Goal: Task Accomplishment & Management: Use online tool/utility

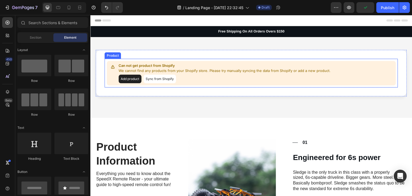
click at [129, 80] on button "Add product" at bounding box center [129, 78] width 23 height 9
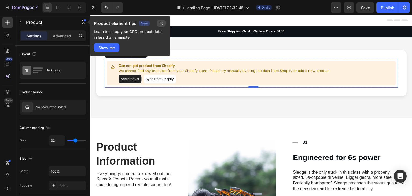
click at [160, 23] on icon "button" at bounding box center [161, 23] width 4 height 4
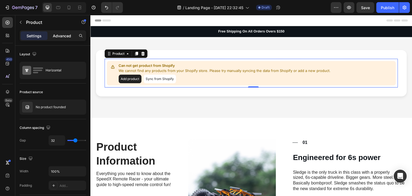
click at [62, 35] on p "Advanced" at bounding box center [62, 36] width 18 height 6
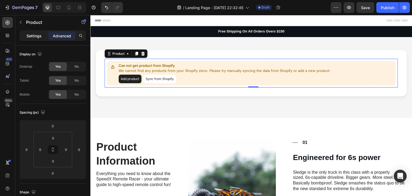
click at [37, 34] on p "Settings" at bounding box center [34, 36] width 15 height 6
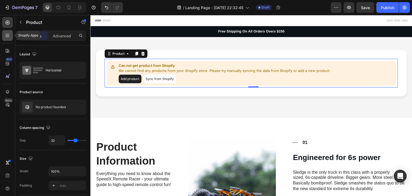
click at [5, 37] on icon at bounding box center [7, 35] width 5 height 5
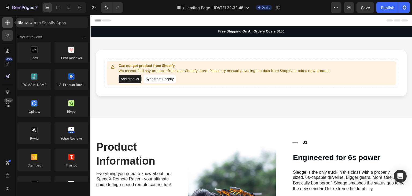
click at [3, 25] on div at bounding box center [7, 22] width 11 height 11
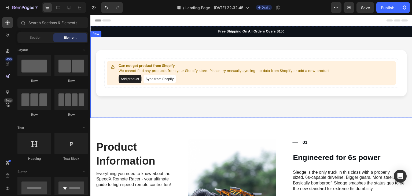
click at [148, 103] on div "Can not get product from Shopify We cannot find any products from your Shopify …" at bounding box center [251, 77] width 322 height 81
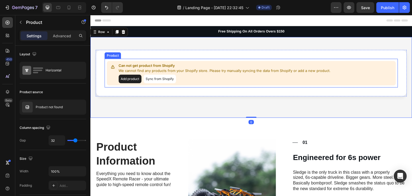
click at [136, 77] on button "Add product" at bounding box center [129, 78] width 23 height 9
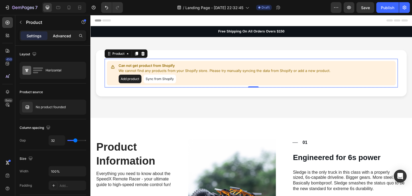
click at [61, 33] on p "Advanced" at bounding box center [62, 36] width 18 height 6
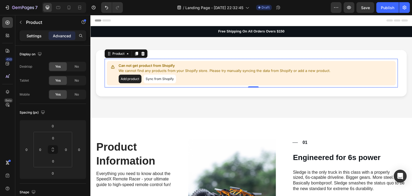
click at [27, 33] on p "Settings" at bounding box center [34, 36] width 15 height 6
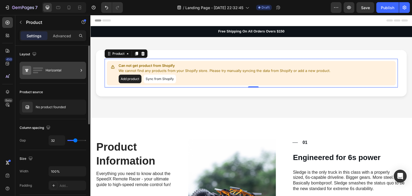
click at [38, 70] on rect at bounding box center [37, 70] width 9 height 1
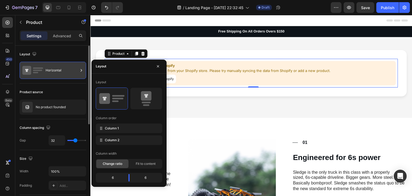
click at [38, 70] on rect at bounding box center [37, 70] width 9 height 1
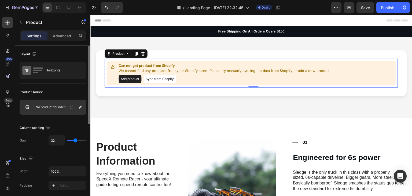
click at [38, 109] on div "No product founded" at bounding box center [53, 106] width 66 height 15
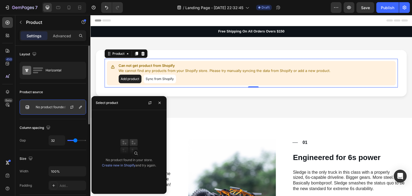
click at [38, 107] on p "No product founded" at bounding box center [51, 107] width 30 height 4
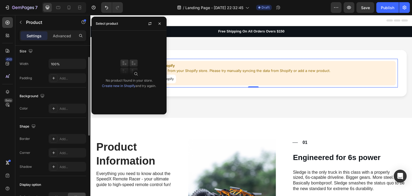
scroll to position [27, 0]
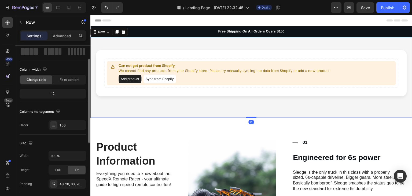
click at [229, 109] on div "Can not get product from Shopify We cannot find any products from your Shopify …" at bounding box center [251, 77] width 322 height 81
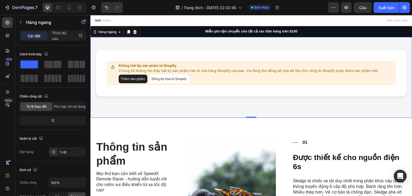
click at [179, 98] on div "Không thể lấy sản phẩm từ Shopify Chúng tôi không tìm thấy bất kỳ sản phẩm nào …" at bounding box center [251, 77] width 322 height 81
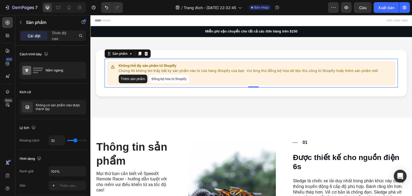
click at [175, 77] on font "Đồng bộ hóa từ Shopify" at bounding box center [168, 79] width 35 height 4
click at [175, 79] on font "Đồng bộ hóa từ Shopify" at bounding box center [168, 79] width 35 height 4
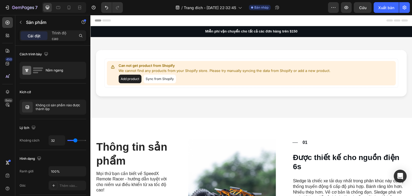
click at [162, 79] on button "Sync from Shopify" at bounding box center [159, 78] width 32 height 9
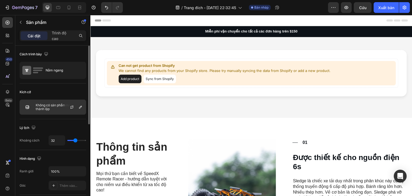
click at [57, 110] on p "Không có sản phẩm nào được thành lập" at bounding box center [60, 107] width 48 height 8
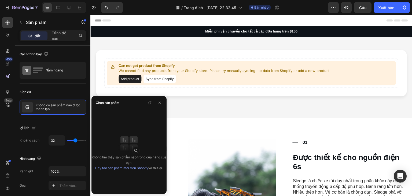
click at [138, 152] on img at bounding box center [128, 143] width 21 height 21
click at [126, 169] on font "Hãy tạo sản phẩm mới trên Shopify" at bounding box center [121, 168] width 53 height 4
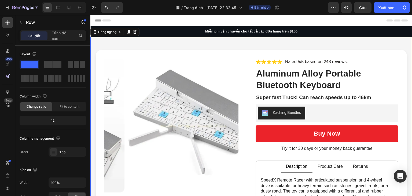
click at [348, 42] on div "Product Images Icon Icon Icon Icon Icon Icon List Rated 5/5 based on 248 review…" at bounding box center [251, 196] width 322 height 318
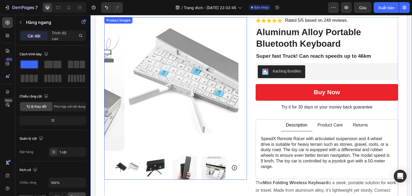
scroll to position [54, 0]
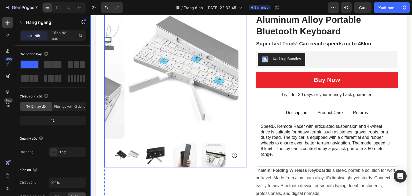
click at [155, 152] on img at bounding box center [156, 155] width 24 height 24
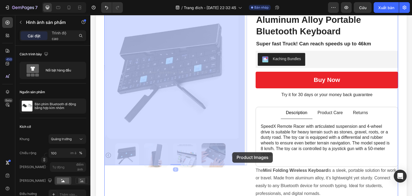
drag, startPoint x: 225, startPoint y: 152, endPoint x: 232, endPoint y: 152, distance: 6.7
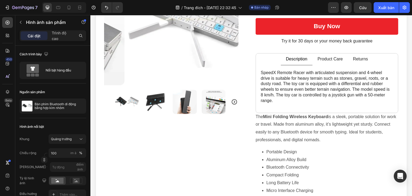
scroll to position [214, 0]
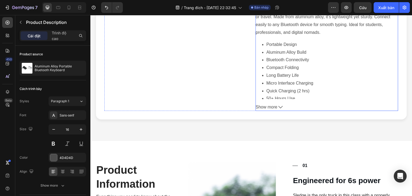
click at [266, 103] on span "Show more" at bounding box center [266, 107] width 22 height 8
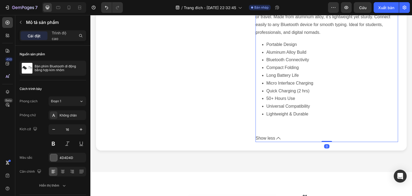
click at [266, 105] on li "Universal Compatibility" at bounding box center [332, 106] width 132 height 8
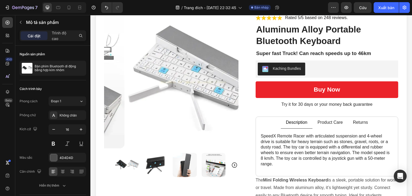
scroll to position [54, 0]
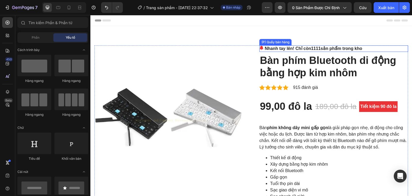
click at [315, 48] on font "1111" at bounding box center [316, 48] width 10 height 5
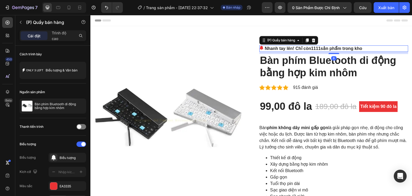
click at [315, 48] on font "1111" at bounding box center [316, 48] width 10 height 5
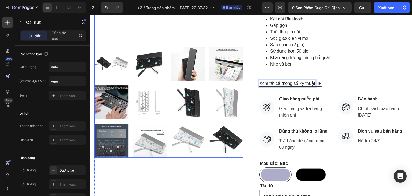
scroll to position [161, 0]
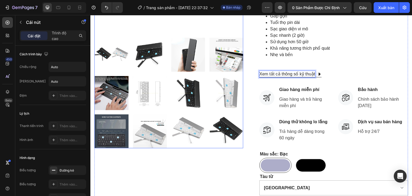
click at [148, 134] on img at bounding box center [150, 131] width 34 height 34
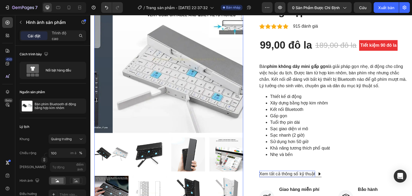
scroll to position [54, 0]
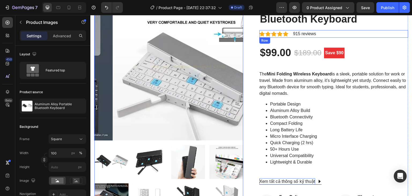
click at [395, 36] on div "Icon Icon Icon Icon Icon Icon List Hoz 915 reviews Text block Row" at bounding box center [333, 34] width 149 height 8
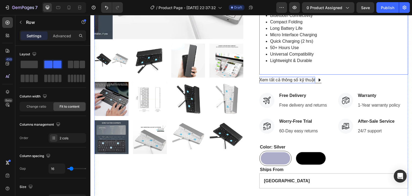
scroll to position [188, 0]
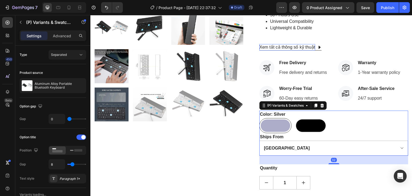
click at [277, 127] on div at bounding box center [274, 125] width 29 height 12
click at [259, 118] on input "Silver Silver" at bounding box center [259, 118] width 0 height 0
type input "7"
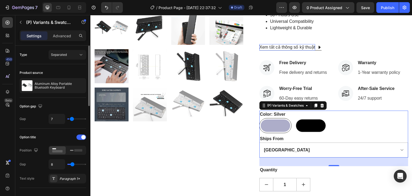
type input "8"
type input "9"
type input "10"
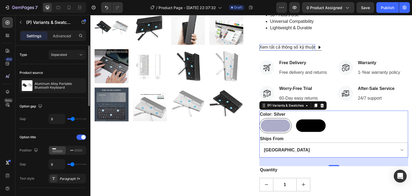
type input "10"
type input "11"
type input "12"
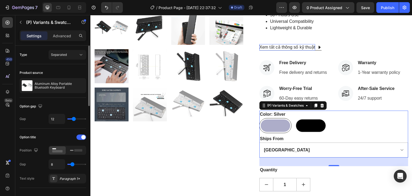
type input "13"
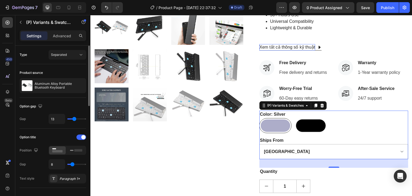
type input "14"
type input "16"
type input "17"
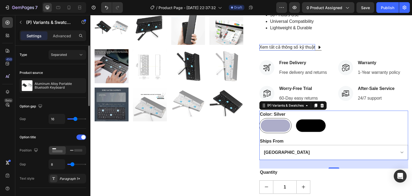
type input "17"
type input "18"
type input "19"
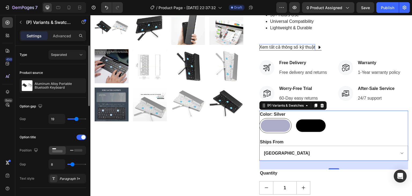
type input "20"
type input "21"
type input "22"
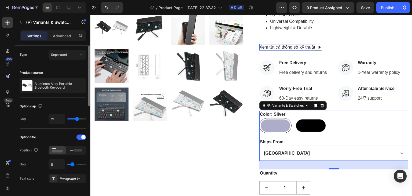
type input "22"
type input "23"
type input "24"
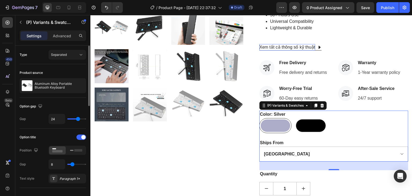
type input "26"
type input "27"
type input "29"
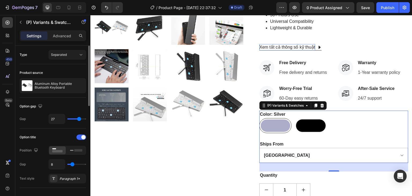
type input "29"
type input "31"
type input "32"
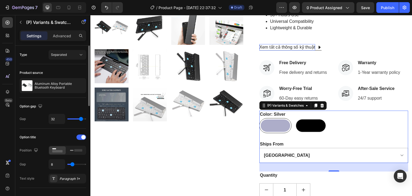
type input "33"
type input "34"
type input "36"
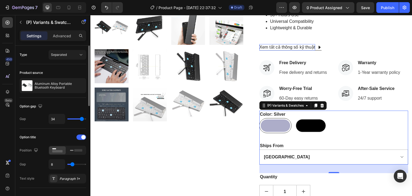
type input "36"
type input "34"
type input "33"
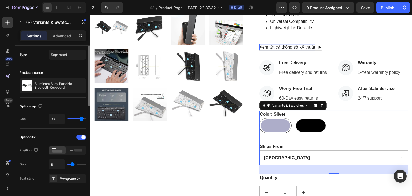
type input "32"
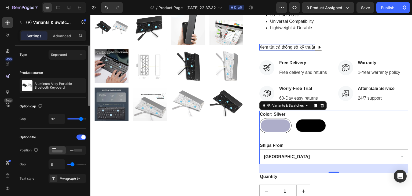
type input "31"
type input "29"
type input "24"
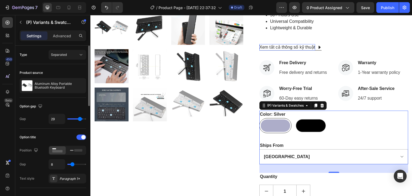
type input "24"
type input "17"
type input "10"
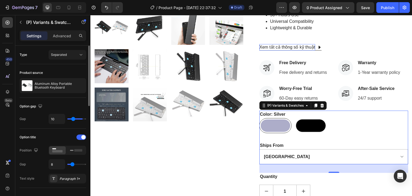
type input "6"
type input "4"
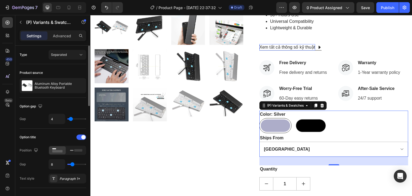
type input "5"
type input "7"
type input "9"
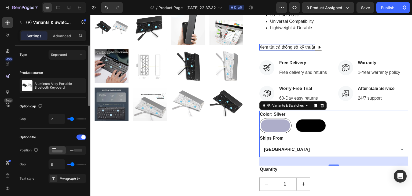
type input "9"
type input "11"
type input "12"
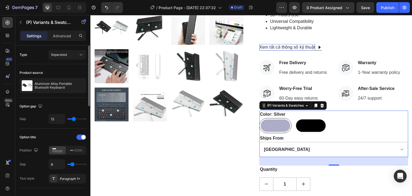
type input "13"
type input "14"
type input "17"
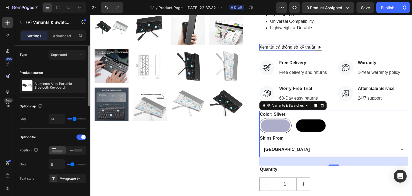
type input "17"
type input "18"
type input "19"
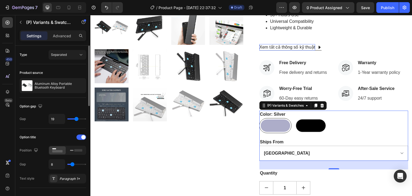
drag, startPoint x: 72, startPoint y: 119, endPoint x: 40, endPoint y: 134, distance: 35.6
type input "19"
click at [76, 119] on input "range" at bounding box center [76, 118] width 19 height 1
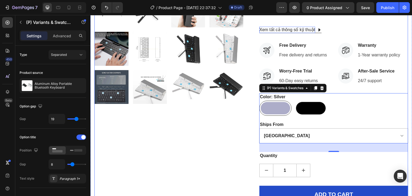
scroll to position [214, 0]
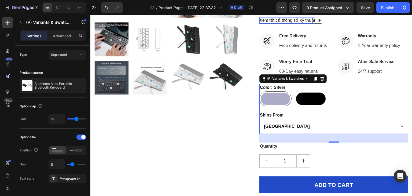
drag, startPoint x: 281, startPoint y: 121, endPoint x: 279, endPoint y: 124, distance: 3.1
click at [281, 122] on select "CHINA" at bounding box center [333, 126] width 149 height 15
click at [278, 125] on select "CHINA" at bounding box center [333, 126] width 149 height 15
click at [276, 126] on select "CHINA" at bounding box center [333, 126] width 149 height 15
click at [397, 126] on select "CHINA" at bounding box center [333, 126] width 149 height 15
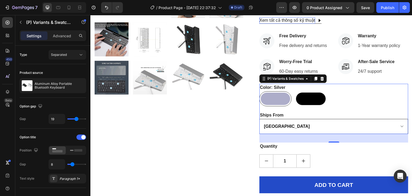
click at [277, 126] on select "CHINA" at bounding box center [333, 126] width 149 height 15
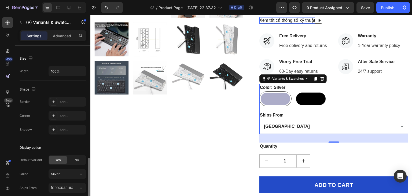
scroll to position [468, 0]
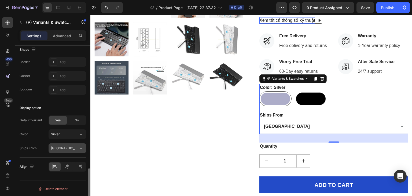
click at [64, 147] on div "CHINA" at bounding box center [64, 148] width 26 height 5
click at [61, 159] on div "CHINA" at bounding box center [66, 160] width 31 height 5
click at [33, 146] on div "Ships From" at bounding box center [28, 148] width 17 height 5
click at [279, 130] on select "CHINA" at bounding box center [333, 126] width 149 height 15
click at [280, 127] on select "CHINA" at bounding box center [333, 126] width 149 height 15
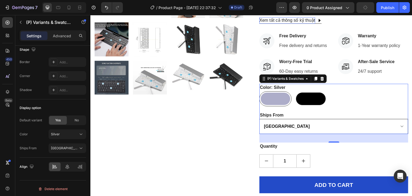
click at [280, 127] on select "CHINA" at bounding box center [333, 126] width 149 height 15
click at [259, 119] on select "CHINA" at bounding box center [333, 126] width 149 height 15
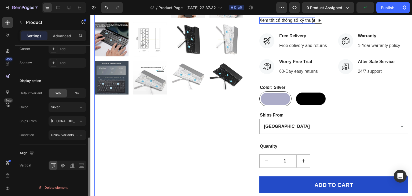
click at [221, 129] on div "Product Images" at bounding box center [168, 22] width 149 height 383
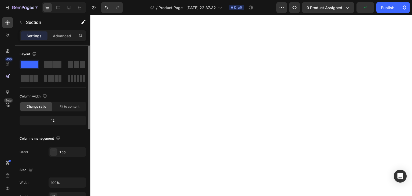
click at [290, 129] on div at bounding box center [251, 162] width 314 height 102
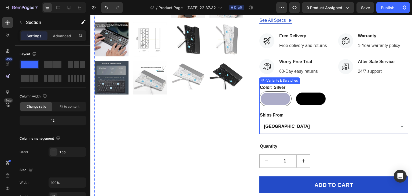
click at [269, 131] on select "CHINA" at bounding box center [333, 126] width 149 height 15
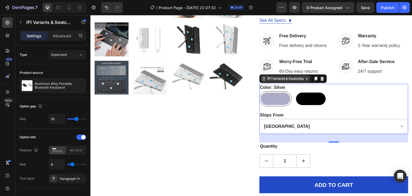
click at [263, 80] on icon at bounding box center [264, 78] width 4 height 4
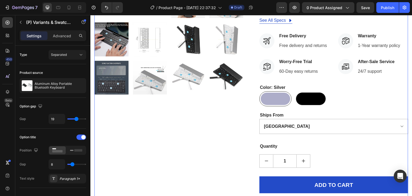
click at [208, 112] on div "Product Images" at bounding box center [168, 22] width 149 height 383
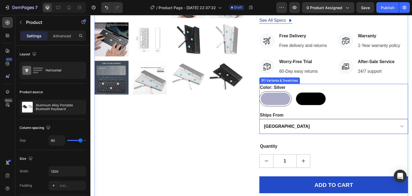
click at [377, 128] on select "CHINA" at bounding box center [333, 126] width 149 height 15
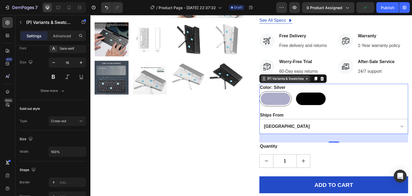
scroll to position [468, 0]
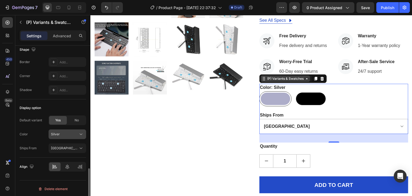
click at [66, 132] on div "Silver" at bounding box center [64, 134] width 26 height 5
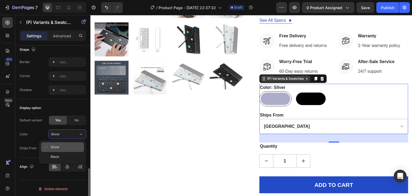
click at [56, 144] on span "Silver" at bounding box center [55, 146] width 9 height 5
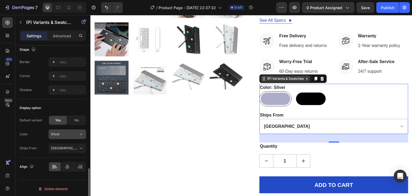
click at [62, 135] on button "Silver" at bounding box center [68, 134] width 38 height 10
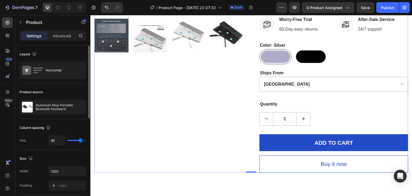
scroll to position [348, 0]
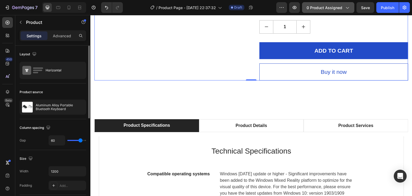
click at [326, 12] on button "0 product assigned" at bounding box center [328, 7] width 52 height 11
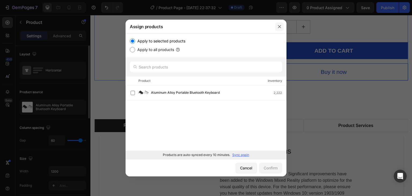
click at [281, 26] on icon "button" at bounding box center [279, 26] width 4 height 4
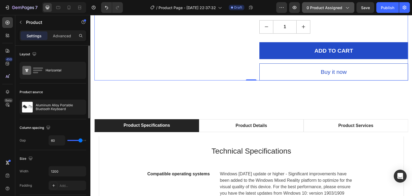
click at [315, 8] on span "0 product assigned" at bounding box center [324, 8] width 36 height 6
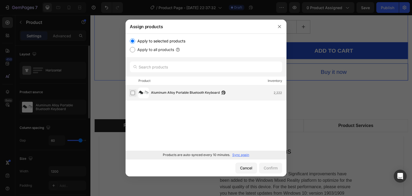
click at [133, 91] on label at bounding box center [132, 93] width 4 height 4
click at [264, 168] on div "Confirm" at bounding box center [270, 168] width 14 height 6
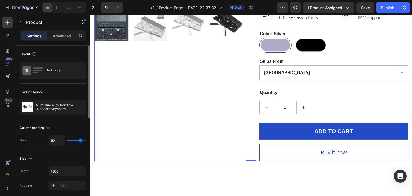
scroll to position [80, 0]
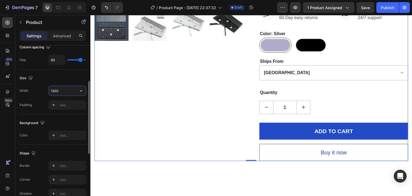
click at [63, 92] on input "1200" at bounding box center [67, 91] width 37 height 10
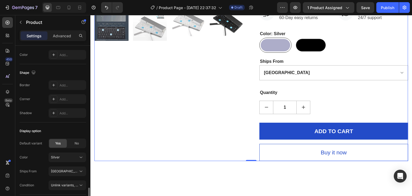
scroll to position [210, 0]
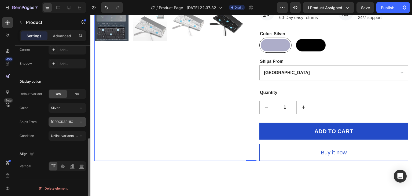
click at [65, 121] on div "CHINA" at bounding box center [64, 121] width 26 height 5
click at [61, 107] on div "Silver" at bounding box center [64, 107] width 26 height 5
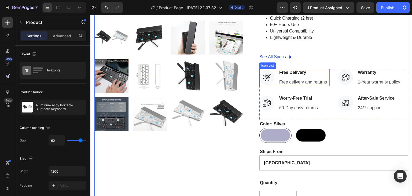
scroll to position [188, 0]
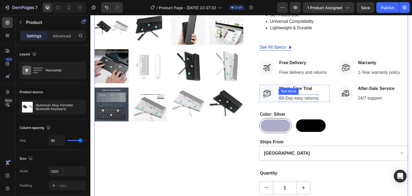
click at [297, 96] on p "60-Day easy returns" at bounding box center [298, 98] width 39 height 6
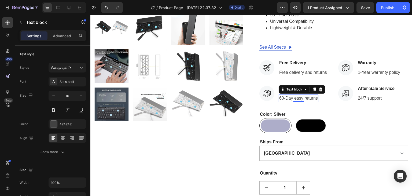
click at [285, 97] on p "60-Day easy returns" at bounding box center [298, 98] width 39 height 6
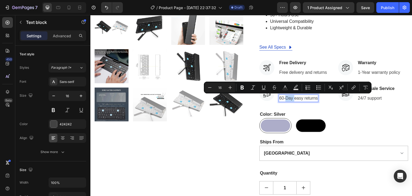
click at [283, 97] on p "60-Day easy returns" at bounding box center [298, 98] width 39 height 6
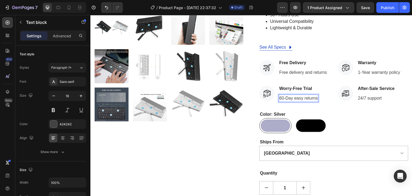
click at [281, 96] on p "60-Day easy returns" at bounding box center [298, 98] width 39 height 6
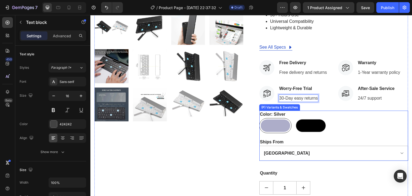
click at [354, 123] on div "Silver Silver Black Black" at bounding box center [333, 125] width 149 height 15
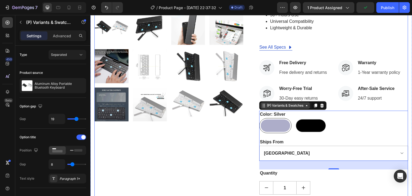
scroll to position [214, 0]
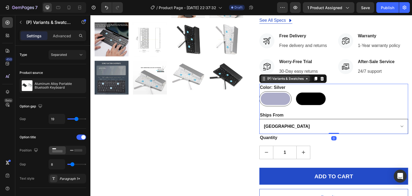
drag, startPoint x: 334, startPoint y: 142, endPoint x: 330, endPoint y: 130, distance: 13.1
click at [330, 130] on div "Color: Silver Silver Silver Black Black Ships From CHINA (P) Variants & Swatche…" at bounding box center [333, 109] width 149 height 50
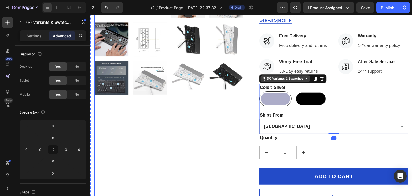
click at [241, 124] on div "Product Images" at bounding box center [168, 18] width 149 height 375
click at [270, 113] on legend "Ships From" at bounding box center [271, 115] width 25 height 8
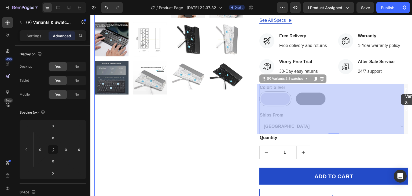
drag, startPoint x: 398, startPoint y: 86, endPoint x: 401, endPoint y: 94, distance: 8.2
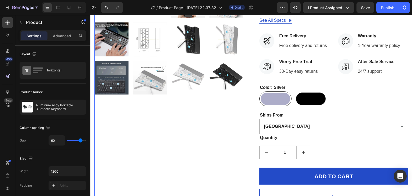
click at [156, 132] on div "Product Images" at bounding box center [168, 18] width 149 height 375
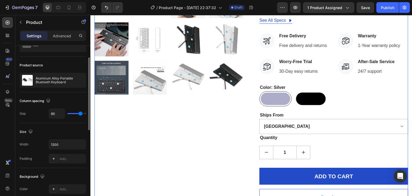
type input "43"
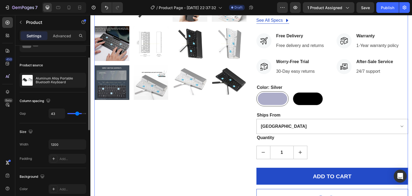
type input "37"
type input "36"
type input "35"
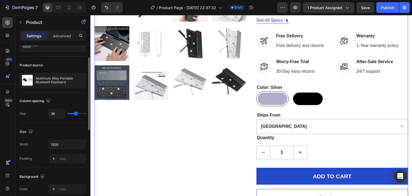
type input "35"
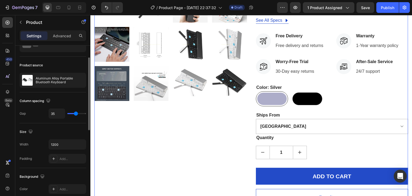
type input "33"
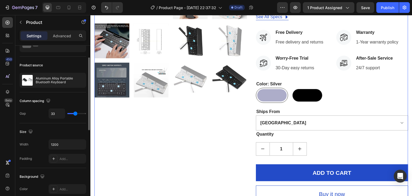
type input "36"
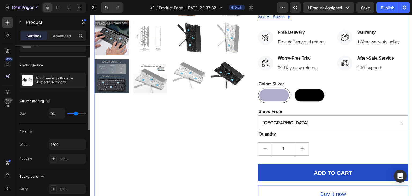
type input "50"
type input "58"
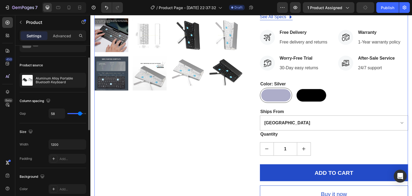
type input "63"
type input "69"
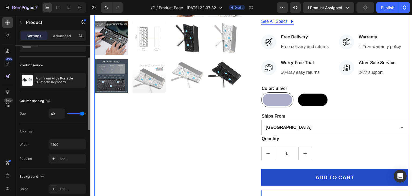
type input "73"
type input "75"
type input "79"
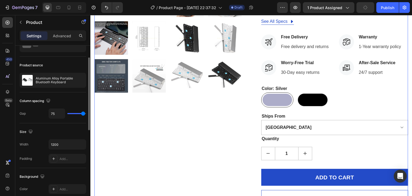
type input "79"
type input "80"
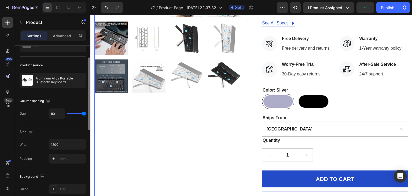
type input "74"
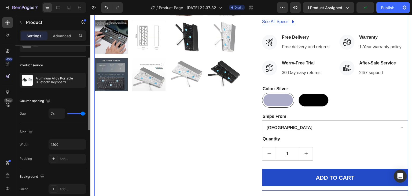
type input "70"
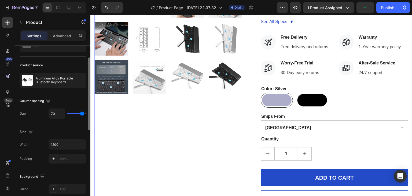
type input "69"
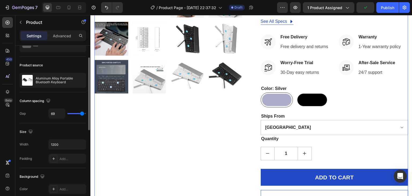
drag, startPoint x: 76, startPoint y: 112, endPoint x: 36, endPoint y: 108, distance: 40.1
type input "69"
click at [82, 114] on input "range" at bounding box center [76, 113] width 19 height 1
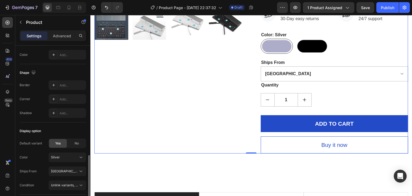
scroll to position [188, 0]
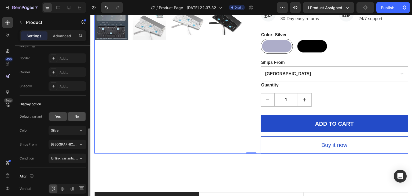
click at [72, 116] on div "No" at bounding box center [77, 116] width 18 height 9
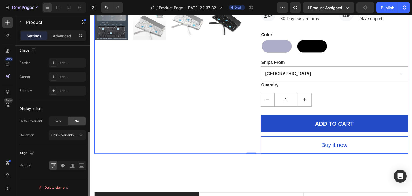
select select "blank"
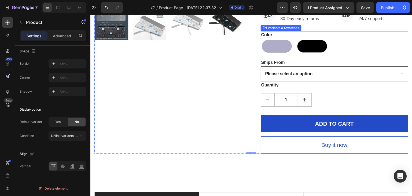
click at [333, 79] on select "Please select an option CHINA" at bounding box center [334, 73] width 148 height 15
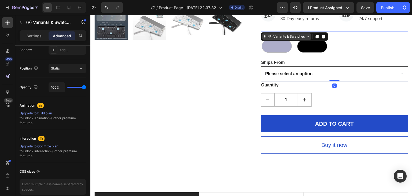
scroll to position [0, 0]
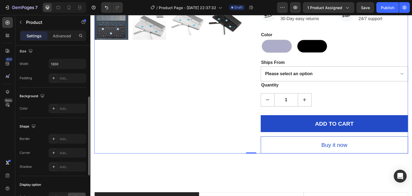
scroll to position [182, 0]
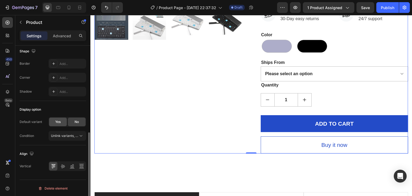
click at [53, 124] on div "Yes" at bounding box center [58, 121] width 18 height 9
radio input "true"
select select "CHINA"
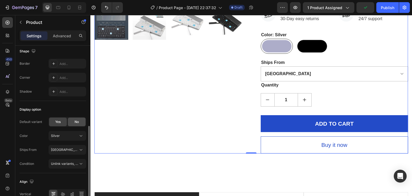
click at [71, 119] on div "No" at bounding box center [77, 121] width 18 height 9
radio input "false"
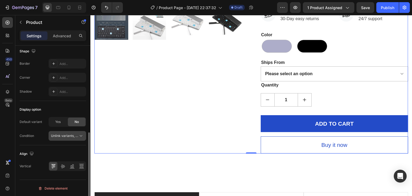
click at [76, 137] on button "Unlink variants, quantity <br> between same products" at bounding box center [68, 136] width 38 height 10
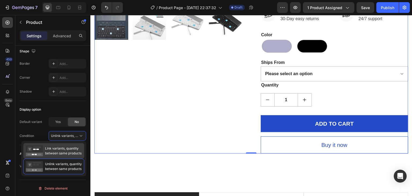
click at [58, 151] on span "Link variants, quantity between same products" at bounding box center [63, 151] width 36 height 10
select select "CHINA"
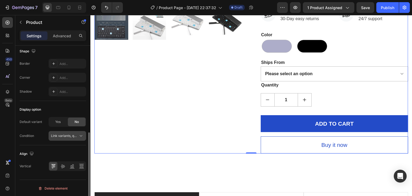
click at [72, 135] on span "Link variants, quantity <br> between same products" at bounding box center [90, 135] width 79 height 4
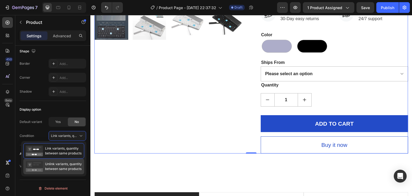
click at [53, 165] on span "Unlink variants, quantity between same products" at bounding box center [63, 166] width 37 height 10
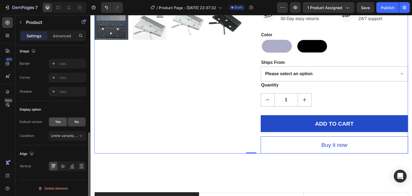
click at [64, 119] on div "Yes" at bounding box center [58, 121] width 18 height 9
radio input "true"
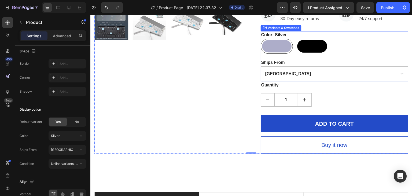
click at [316, 46] on div at bounding box center [312, 46] width 30 height 13
click at [296, 39] on input "Black Black" at bounding box center [296, 38] width 0 height 0
radio input "true"
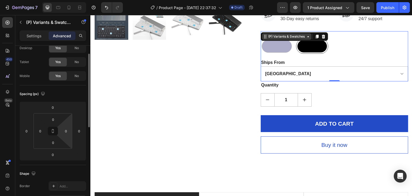
scroll to position [0, 0]
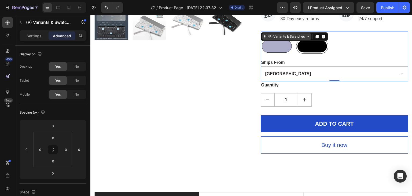
click at [273, 48] on div at bounding box center [277, 46] width 30 height 13
click at [260, 39] on input "Silver Silver" at bounding box center [260, 38] width 0 height 0
radio input "true"
click at [306, 50] on div at bounding box center [312, 46] width 30 height 13
click at [296, 39] on input "Black Black" at bounding box center [296, 38] width 0 height 0
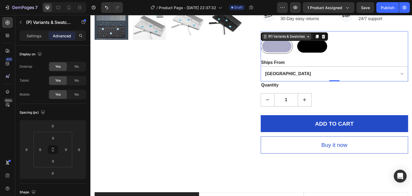
radio input "true"
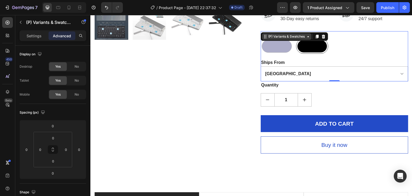
click at [308, 44] on div at bounding box center [311, 46] width 29 height 12
click at [296, 39] on input "Black Black" at bounding box center [296, 38] width 0 height 0
click at [281, 44] on div at bounding box center [277, 46] width 30 height 13
click at [260, 39] on input "Silver Silver" at bounding box center [260, 38] width 0 height 0
radio input "true"
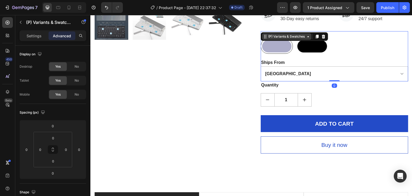
click at [277, 50] on div at bounding box center [276, 46] width 29 height 12
click at [260, 39] on input "Silver Silver" at bounding box center [260, 38] width 0 height 0
click at [314, 46] on div at bounding box center [312, 46] width 30 height 13
click at [296, 39] on input "Black Black" at bounding box center [296, 38] width 0 height 0
radio input "true"
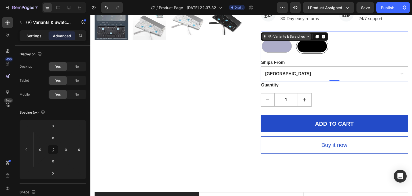
click at [28, 36] on p "Settings" at bounding box center [34, 36] width 15 height 6
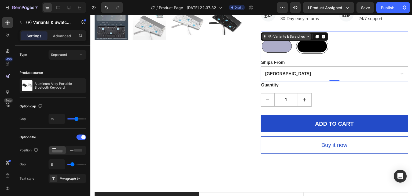
click at [268, 48] on div at bounding box center [277, 46] width 30 height 13
click at [260, 39] on input "Silver Silver" at bounding box center [260, 38] width 0 height 0
radio input "true"
click at [304, 43] on div at bounding box center [312, 46] width 30 height 13
click at [296, 39] on input "Black Black" at bounding box center [296, 38] width 0 height 0
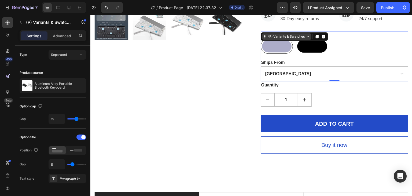
radio input "true"
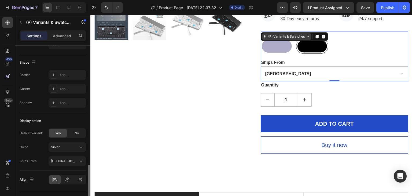
scroll to position [468, 0]
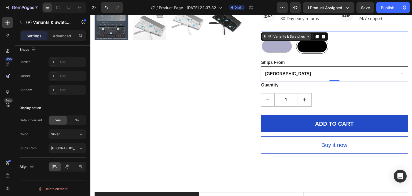
click at [394, 70] on select "CHINA" at bounding box center [334, 73] width 148 height 15
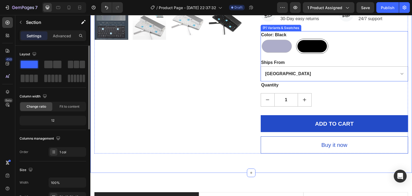
click at [392, 49] on div "Silver Silver Black Black" at bounding box center [334, 46] width 148 height 15
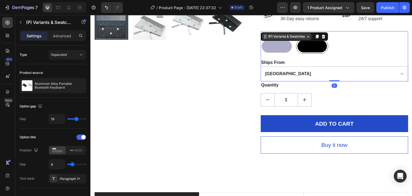
click at [283, 36] on div "(P) Variants & Swatches" at bounding box center [286, 36] width 39 height 5
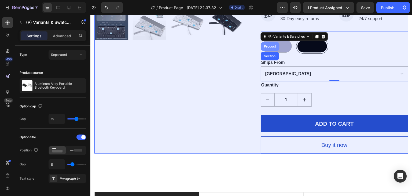
click at [267, 47] on div "Product" at bounding box center [270, 46] width 14 height 3
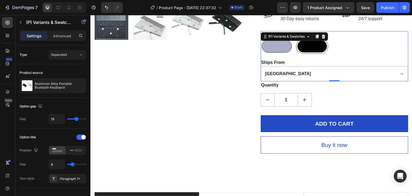
click at [276, 46] on div at bounding box center [277, 46] width 30 height 13
click at [260, 39] on input "Silver Silver" at bounding box center [260, 38] width 0 height 0
radio input "true"
click at [305, 48] on div at bounding box center [312, 46] width 30 height 13
click at [296, 39] on input "Black Black" at bounding box center [296, 38] width 0 height 0
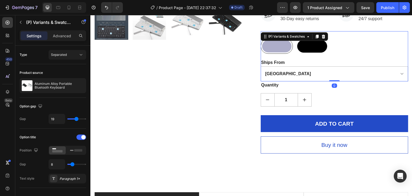
radio input "true"
click at [335, 81] on div at bounding box center [334, 80] width 11 height 1
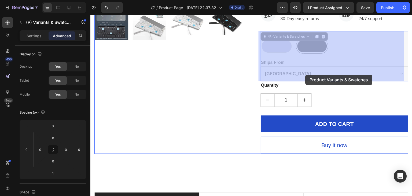
drag, startPoint x: 326, startPoint y: 72, endPoint x: 305, endPoint y: 74, distance: 20.8
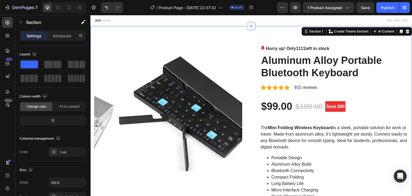
click at [250, 24] on icon at bounding box center [251, 26] width 4 height 4
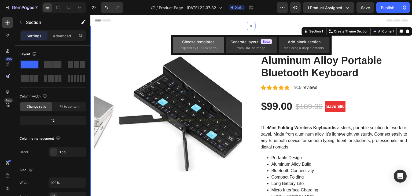
click at [199, 49] on span "inspired by CRO experts" at bounding box center [198, 48] width 37 height 5
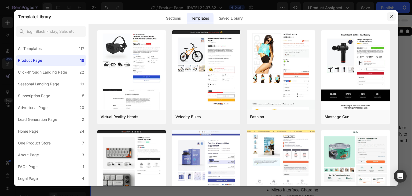
click at [387, 15] on button "button" at bounding box center [391, 16] width 9 height 9
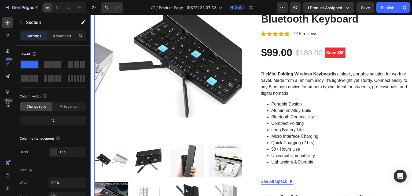
scroll to position [161, 0]
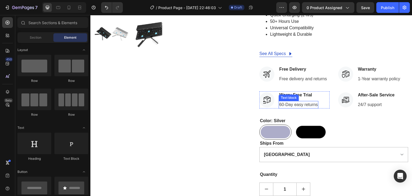
scroll to position [214, 0]
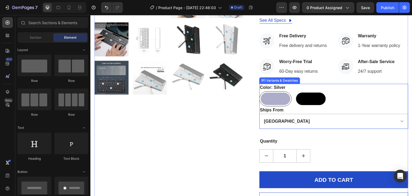
click at [284, 67] on div "Worry-Free Trial Text block 60-Day easy returns Text block" at bounding box center [298, 66] width 40 height 17
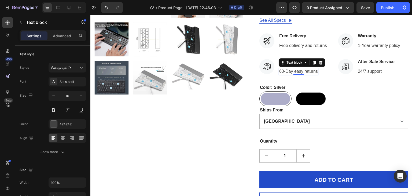
click at [280, 72] on p "60-Day easy returns" at bounding box center [298, 71] width 39 height 6
click at [280, 71] on p "60-Day easy returns" at bounding box center [298, 71] width 39 height 6
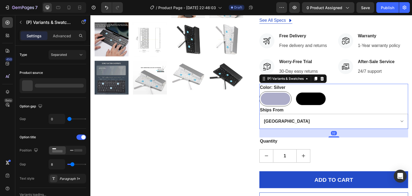
click at [274, 111] on legend "Ships From" at bounding box center [271, 110] width 25 height 8
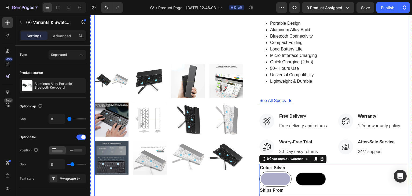
scroll to position [134, 0]
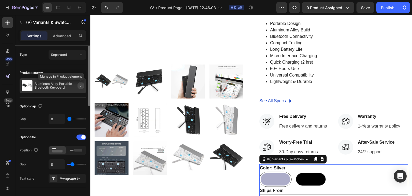
click at [81, 86] on icon "button" at bounding box center [81, 85] width 4 height 4
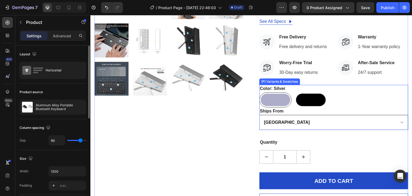
scroll to position [214, 0]
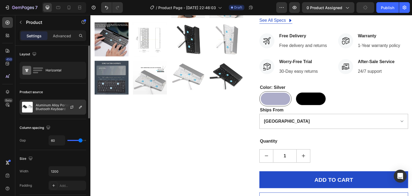
click at [46, 106] on p "Aluminum Alloy Portable Bluetooth Keyboard" at bounding box center [60, 107] width 48 height 8
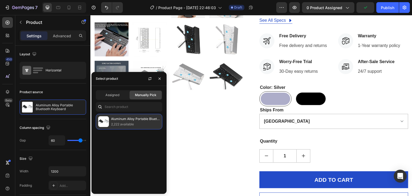
click at [103, 119] on img at bounding box center [103, 121] width 11 height 11
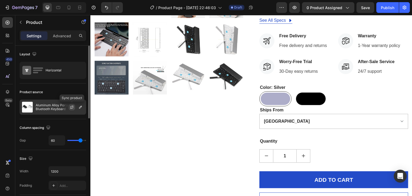
click at [72, 107] on icon "button" at bounding box center [72, 107] width 4 height 4
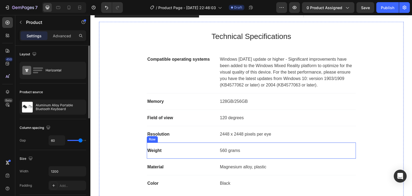
scroll to position [462, 0]
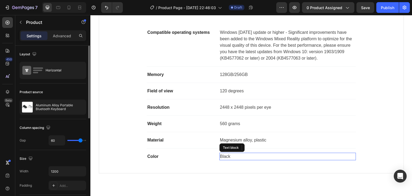
click at [225, 156] on p "Black" at bounding box center [287, 156] width 135 height 6
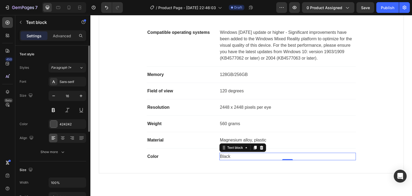
click at [242, 156] on p "Black" at bounding box center [287, 156] width 135 height 6
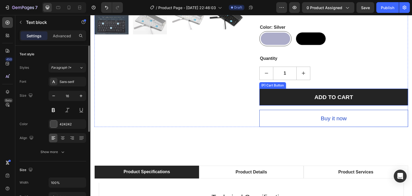
scroll to position [194, 0]
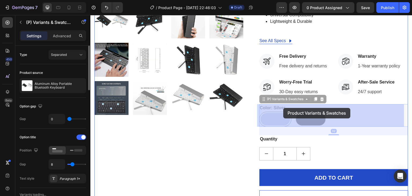
drag, startPoint x: 271, startPoint y: 108, endPoint x: 284, endPoint y: 108, distance: 12.9
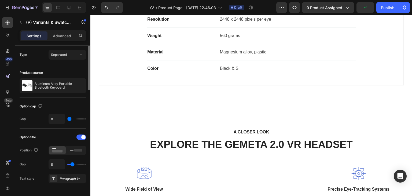
scroll to position [489, 0]
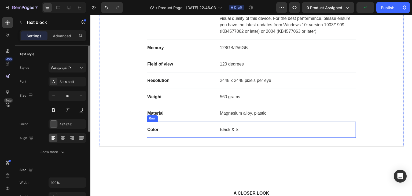
click at [235, 130] on p "Black & Si" at bounding box center [287, 129] width 135 height 6
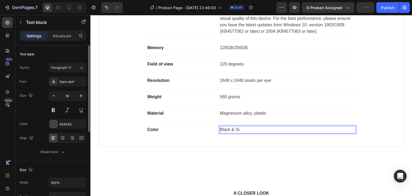
click at [238, 127] on p "Black & Si" at bounding box center [287, 129] width 135 height 6
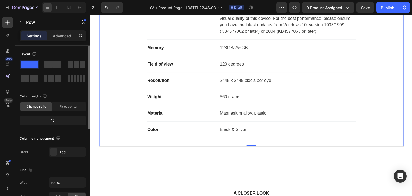
click at [240, 142] on div "Technical Specifications Heading Compatible operating systems Text block Window…" at bounding box center [251, 57] width 305 height 178
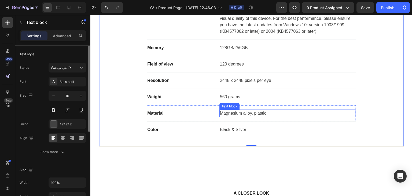
click at [248, 114] on p "Magnesium alloy, plastic" at bounding box center [287, 113] width 135 height 6
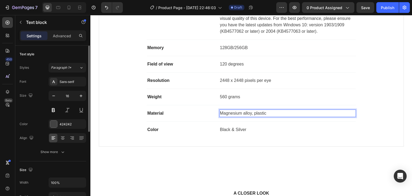
click at [248, 114] on p "Magnesium alloy, plastic" at bounding box center [287, 113] width 135 height 6
click at [248, 110] on p "Magnesium alloy, plastic" at bounding box center [287, 113] width 135 height 6
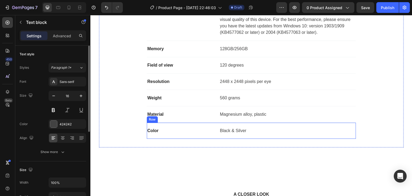
scroll to position [488, 0]
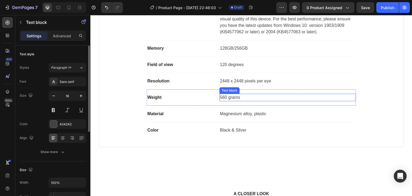
click at [223, 99] on p "560 grams" at bounding box center [287, 97] width 135 height 6
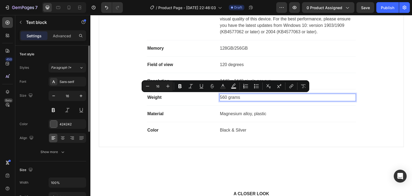
click at [223, 96] on p "560 grams" at bounding box center [287, 97] width 135 height 6
drag, startPoint x: 224, startPoint y: 97, endPoint x: 217, endPoint y: 97, distance: 7.2
click at [219, 97] on div "560 grams" at bounding box center [287, 98] width 136 height 8
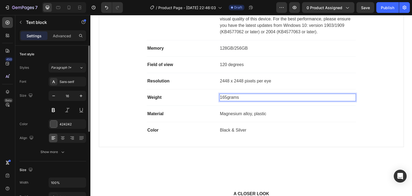
click at [248, 98] on p "165 grams" at bounding box center [287, 97] width 135 height 6
click at [227, 97] on p "165 grams" at bounding box center [287, 97] width 135 height 6
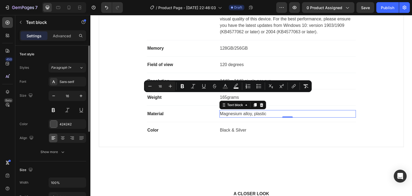
click at [229, 112] on p "Magnesium alloy, plastic" at bounding box center [287, 113] width 135 height 6
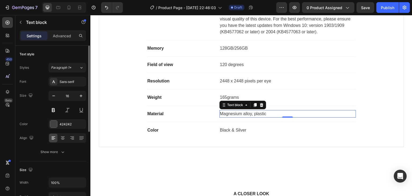
click at [229, 112] on p "Magnesium alloy, plastic" at bounding box center [287, 113] width 135 height 6
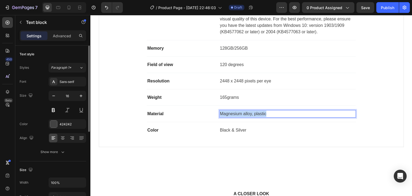
click at [229, 112] on p "Magnesium alloy, plastic" at bounding box center [287, 113] width 135 height 6
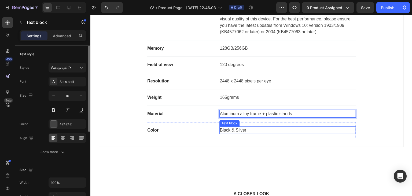
click at [263, 127] on p "Black & Silver" at bounding box center [287, 130] width 135 height 6
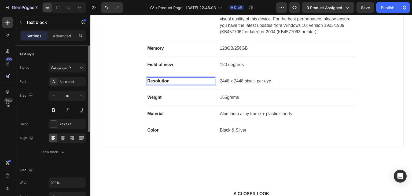
click at [169, 81] on p "Resolution" at bounding box center [180, 81] width 67 height 6
click at [162, 81] on p "Resolution" at bounding box center [180, 81] width 67 height 6
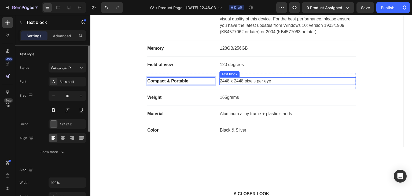
click at [277, 77] on div "2448 x 2448 pixels per eye" at bounding box center [287, 81] width 136 height 8
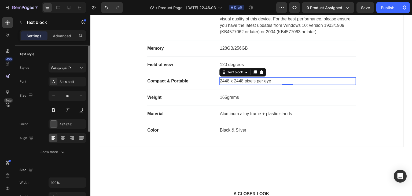
click at [231, 80] on p "2448 x 2448 pixels per eye" at bounding box center [287, 81] width 135 height 6
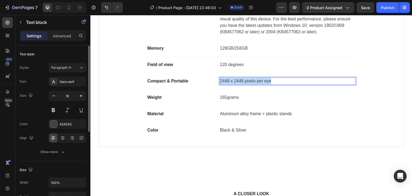
click at [231, 80] on p "2448 x 2448 pixels per eye" at bounding box center [287, 81] width 135 height 6
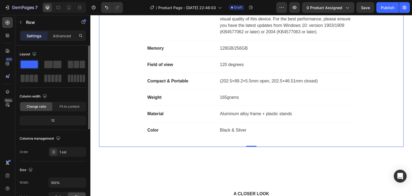
click at [363, 87] on div "Technical Specifications Heading Compatible operating systems Text block Window…" at bounding box center [250, 57] width 287 height 161
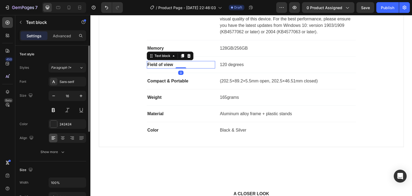
click at [154, 65] on p "Field of view" at bounding box center [180, 64] width 67 height 6
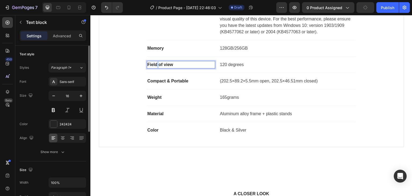
click at [154, 65] on p "Field of view" at bounding box center [180, 64] width 67 height 6
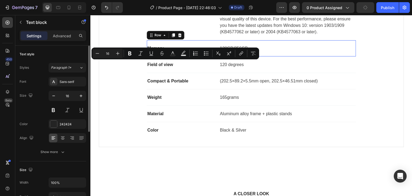
click at [301, 54] on div "Memory Text block 128GB/256GB Text block Row 0" at bounding box center [251, 48] width 209 height 16
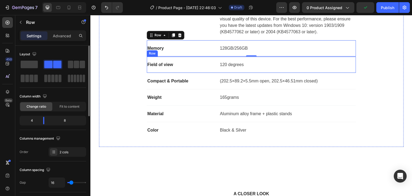
click at [154, 58] on div "Field of view Text block 120 degrees Text block Row" at bounding box center [251, 65] width 209 height 16
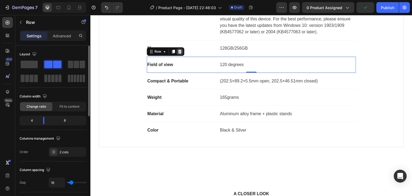
click at [178, 52] on icon at bounding box center [179, 52] width 3 height 4
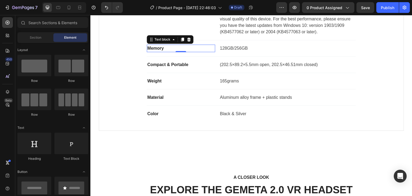
click at [158, 48] on p "Memory" at bounding box center [180, 48] width 67 height 6
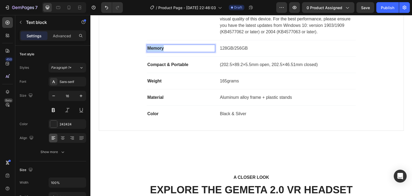
click at [158, 48] on p "Memory" at bounding box center [180, 48] width 67 height 6
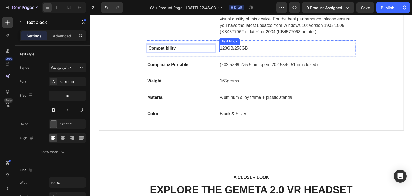
click at [223, 46] on p "128GB/256GB" at bounding box center [287, 48] width 135 height 6
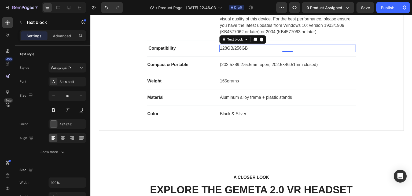
click at [223, 46] on p "128GB/256GB" at bounding box center [287, 48] width 135 height 6
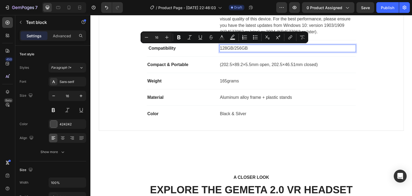
click at [235, 48] on p "128GB/256GB" at bounding box center [287, 48] width 135 height 6
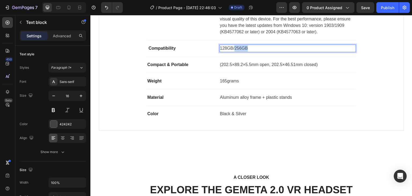
click at [235, 48] on p "128GB/256GB" at bounding box center [287, 48] width 135 height 6
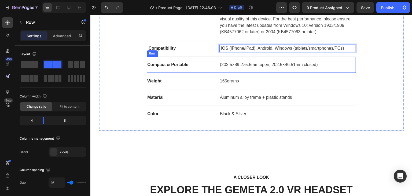
click at [338, 68] on div "Compact & Portable Text block (202.5×89.2×5.5mm open, 202.5×46.51mm closed) Tex…" at bounding box center [251, 65] width 209 height 16
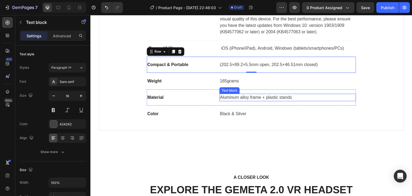
click at [341, 95] on p "Aluminum alloy frame + plastic stands" at bounding box center [287, 97] width 135 height 6
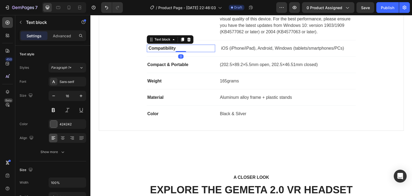
click at [151, 49] on strong "Compatibility" at bounding box center [161, 48] width 27 height 5
click at [181, 38] on icon at bounding box center [182, 40] width 3 height 4
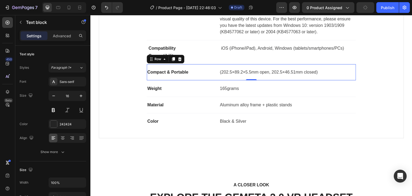
click at [311, 66] on div "Compact & Portable Text block (202.5×89.2×5.5mm open, 202.5×46.51mm closed) Tex…" at bounding box center [251, 72] width 209 height 16
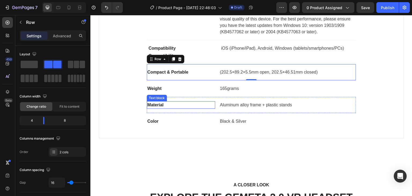
click at [175, 107] on div "Material Text block" at bounding box center [181, 105] width 68 height 8
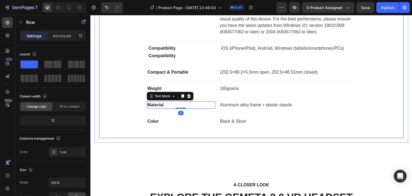
click at [133, 95] on div "Technical Specifications Heading Compatible operating systems Text block Window…" at bounding box center [250, 53] width 287 height 152
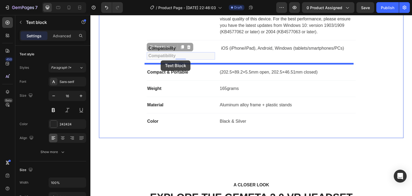
drag, startPoint x: 161, startPoint y: 55, endPoint x: 161, endPoint y: 60, distance: 5.4
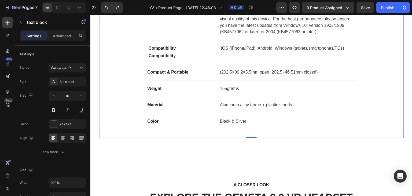
click at [134, 56] on div "Technical Specifications Heading Compatible operating systems Text block Window…" at bounding box center [250, 53] width 287 height 152
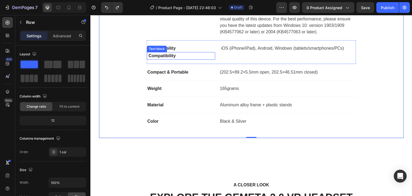
click at [154, 57] on strong "Compatibility" at bounding box center [161, 55] width 27 height 5
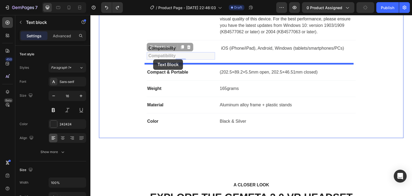
drag, startPoint x: 153, startPoint y: 55, endPoint x: 153, endPoint y: 59, distance: 3.8
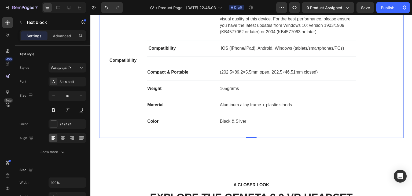
click at [119, 76] on div "Technical Specifications Heading Compatible operating systems Text block Window…" at bounding box center [250, 53] width 287 height 152
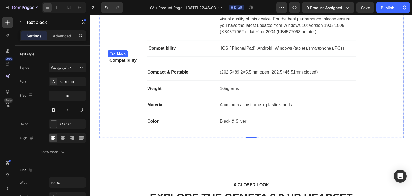
click at [126, 58] on strong "Compatibility" at bounding box center [122, 60] width 27 height 5
click at [150, 54] on div at bounding box center [149, 51] width 6 height 6
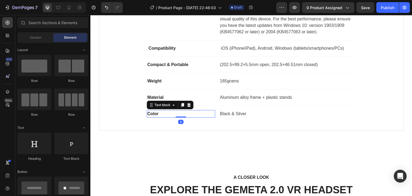
click at [151, 114] on p "Color" at bounding box center [180, 113] width 67 height 6
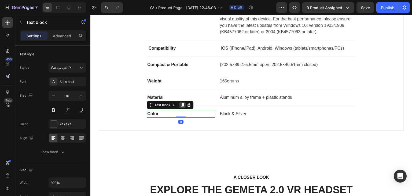
click at [181, 105] on icon at bounding box center [182, 105] width 3 height 4
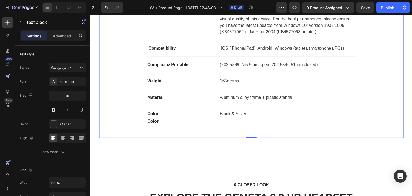
click at [173, 133] on div "Technical Specifications Heading Compatible operating systems Text block Window…" at bounding box center [251, 53] width 305 height 169
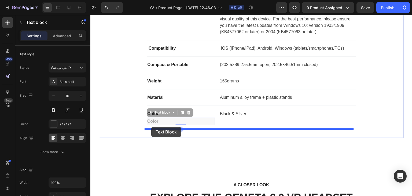
drag, startPoint x: 151, startPoint y: 120, endPoint x: 151, endPoint y: 126, distance: 7.0
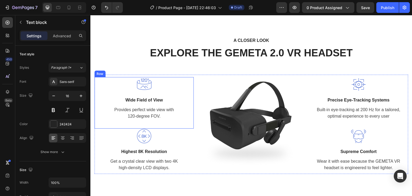
scroll to position [512, 0]
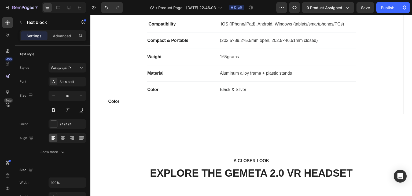
click at [126, 103] on p "Color" at bounding box center [251, 101] width 286 height 6
click at [121, 100] on p "Color" at bounding box center [251, 101] width 286 height 6
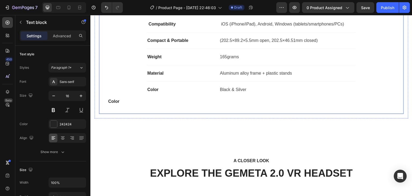
click at [159, 118] on div "Product Specifications Product Details Product Services Technical Specification…" at bounding box center [251, 22] width 322 height 229
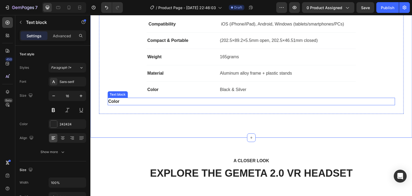
click at [109, 100] on p "Color" at bounding box center [251, 101] width 286 height 6
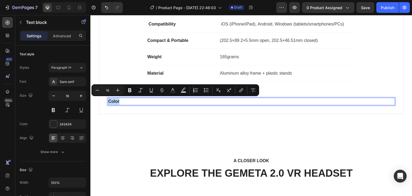
drag, startPoint x: 108, startPoint y: 100, endPoint x: 131, endPoint y: 100, distance: 22.5
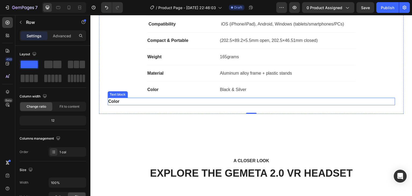
click at [142, 99] on p "Color" at bounding box center [251, 101] width 286 height 6
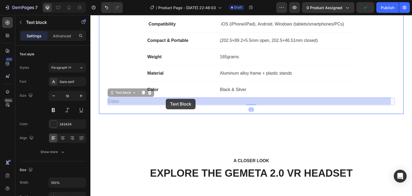
drag, startPoint x: 113, startPoint y: 93, endPoint x: 166, endPoint y: 99, distance: 53.3
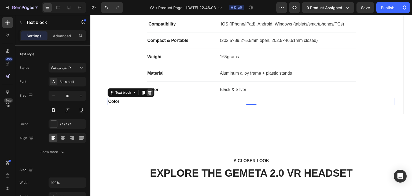
click at [149, 93] on icon at bounding box center [149, 93] width 3 height 4
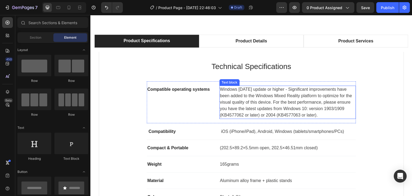
scroll to position [432, 0]
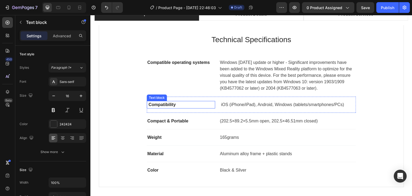
click at [162, 106] on strong "Compatibility" at bounding box center [161, 104] width 27 height 5
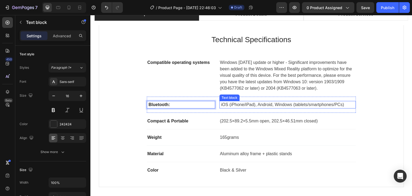
click at [230, 107] on p "iOS (iPhone/iPad), Android, Windows (tablets/smartphones/PCs)" at bounding box center [287, 104] width 135 height 6
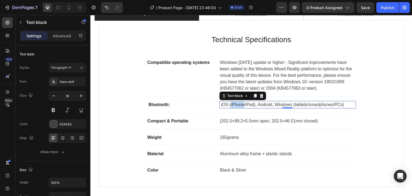
click at [230, 107] on p "iOS (iPhone/iPad), Android, Windows (tablets/smartphones/PCs)" at bounding box center [287, 104] width 135 height 6
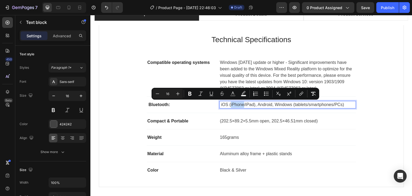
click at [230, 105] on span "iOS (iPhone/iPad), Android, Windows (tablets/smartphones/PCs)" at bounding box center [282, 104] width 123 height 5
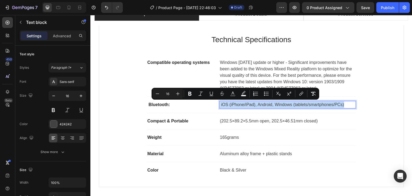
click at [230, 105] on span "iOS (iPhone/iPad), Android, Windows (tablets/smartphones/PCs)" at bounding box center [282, 104] width 123 height 5
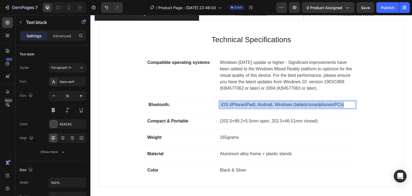
click at [230, 105] on span "iOS (iPhone/iPad), Android, Windows (tablets/smartphones/PCs)" at bounding box center [282, 104] width 123 height 5
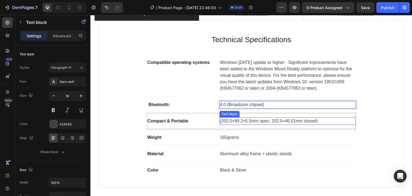
click at [327, 124] on div "(202.5×89.2×5.5mm open, 202.5×46.51mm closed)" at bounding box center [287, 121] width 136 height 8
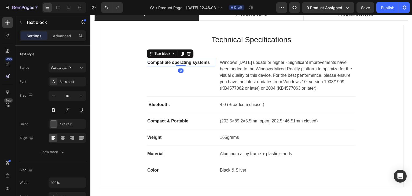
click at [163, 62] on p "Compatible operating systems" at bounding box center [180, 62] width 67 height 6
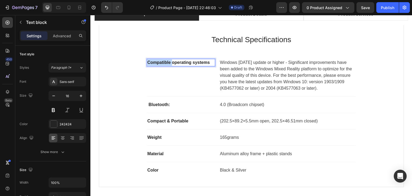
click at [163, 62] on p "Compatible operating systems" at bounding box center [180, 62] width 67 height 6
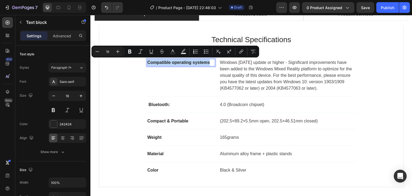
click at [163, 62] on p "Compatible operating systems" at bounding box center [180, 62] width 67 height 6
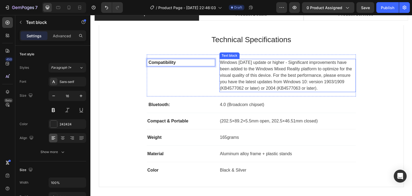
click at [228, 64] on p "Windows 10 May 2019 update or higher - Significant improvements have been added…" at bounding box center [287, 75] width 135 height 32
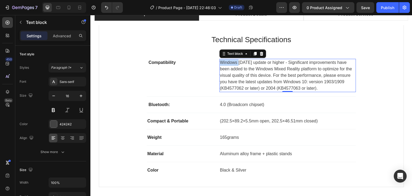
click at [228, 64] on p "Windows 10 May 2019 update or higher - Significant improvements have been added…" at bounding box center [287, 75] width 135 height 32
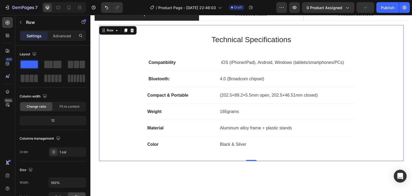
click at [373, 77] on div "Technical Specifications Heading Compatibility Text block iOS (iPhone/iPad), An…" at bounding box center [250, 92] width 287 height 119
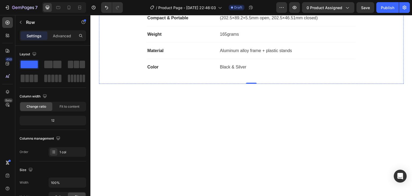
scroll to position [378, 0]
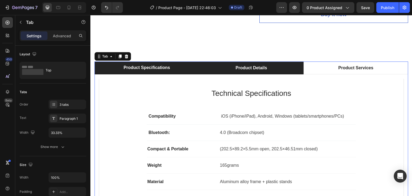
click at [247, 68] on div "Product Details" at bounding box center [250, 68] width 33 height 8
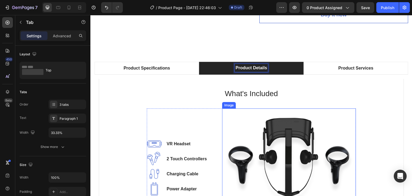
scroll to position [405, 0]
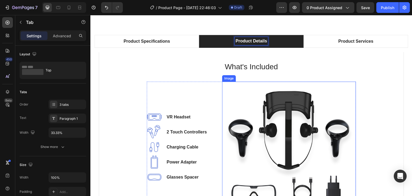
click at [265, 102] on img at bounding box center [289, 146] width 134 height 131
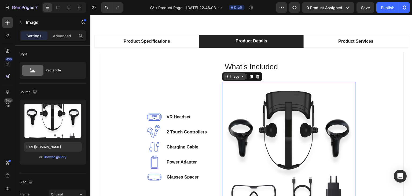
click at [236, 77] on div "Image" at bounding box center [235, 76] width 12 height 5
click at [243, 105] on img at bounding box center [289, 146] width 134 height 131
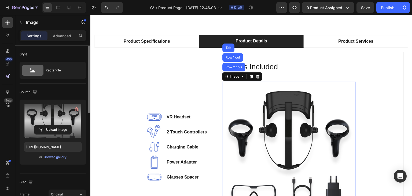
click at [40, 110] on label at bounding box center [53, 121] width 58 height 34
click at [40, 125] on input "file" at bounding box center [52, 129] width 37 height 9
type input "C:\fakepath\S3aee7abf52bd48ee9bdc69468c9fdc73o.jpg_220x220q75.jpg_.avif"
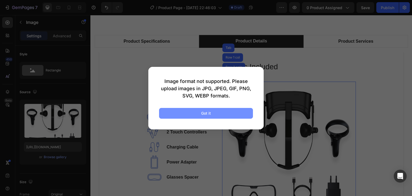
click at [206, 111] on div "Got it" at bounding box center [206, 113] width 10 height 6
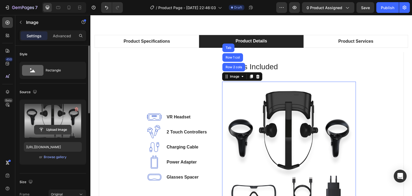
click at [56, 128] on input "file" at bounding box center [52, 129] width 37 height 9
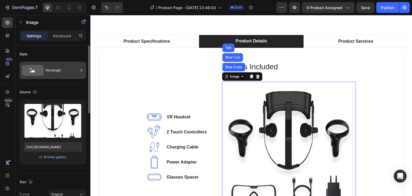
click at [36, 70] on icon at bounding box center [32, 70] width 21 height 11
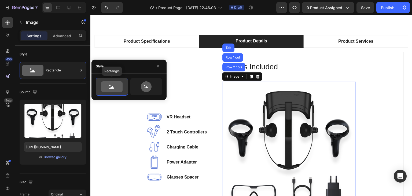
click at [118, 87] on icon at bounding box center [111, 86] width 21 height 11
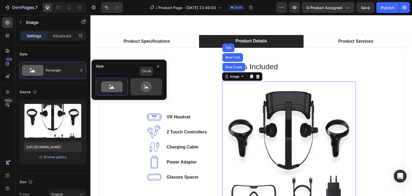
click at [141, 87] on icon at bounding box center [146, 86] width 11 height 11
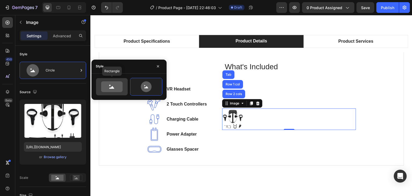
click at [114, 84] on icon at bounding box center [111, 86] width 21 height 11
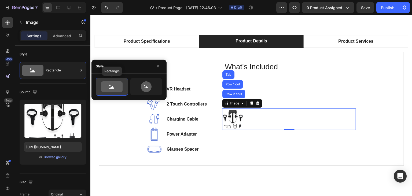
type input "100"
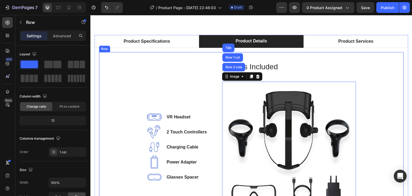
click at [296, 75] on div "What's Included Heading Image VR Headset Text block Image 2 Touch Controllers T…" at bounding box center [250, 137] width 287 height 152
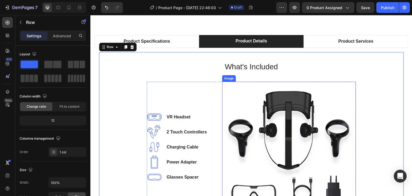
click at [278, 117] on img at bounding box center [289, 146] width 134 height 131
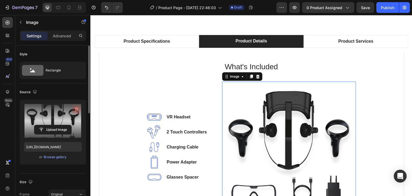
click at [77, 109] on icon "button" at bounding box center [76, 108] width 5 height 5
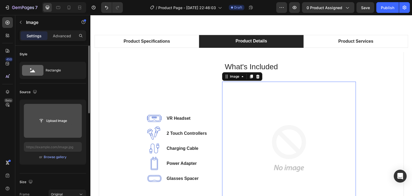
click at [61, 122] on input "file" at bounding box center [52, 120] width 37 height 9
type input "C:\fakepath\S3aee7abf52bd48ee9bdc69468c9fdc73o.jpg_220x220q75.jpg_.avif"
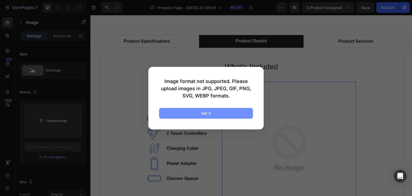
click at [221, 114] on button "Got it" at bounding box center [206, 113] width 94 height 11
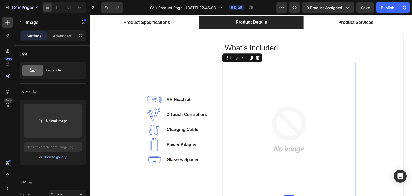
scroll to position [432, 0]
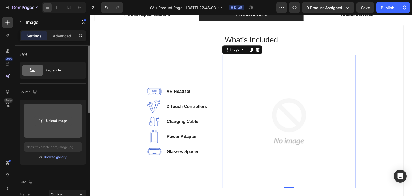
click at [53, 121] on input "file" at bounding box center [52, 120] width 37 height 9
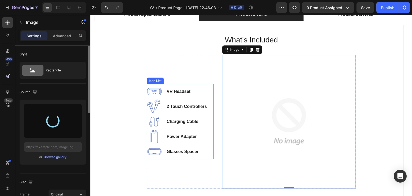
type input "https://cdn.shopify.com/s/files/1/0672/6572/4504/files/gempages_580930944886637…"
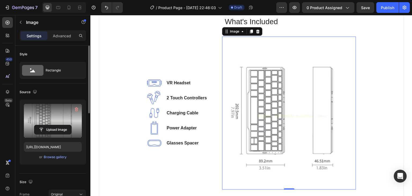
scroll to position [458, 0]
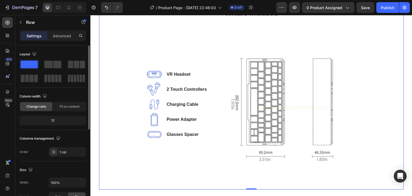
click at [376, 73] on div "What's Included Heading Image VR Headset Text block Image 2 Touch Controllers T…" at bounding box center [250, 94] width 287 height 174
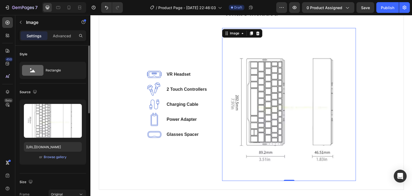
click at [284, 70] on img at bounding box center [289, 104] width 134 height 153
click at [261, 79] on img at bounding box center [289, 104] width 134 height 153
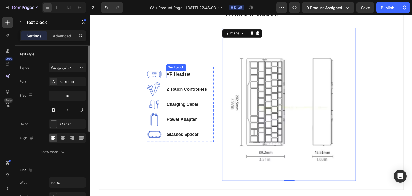
click at [170, 71] on p "VR Headset" at bounding box center [178, 74] width 24 height 6
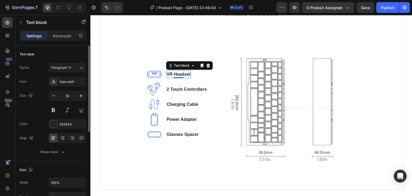
click at [170, 72] on p "VR Headset" at bounding box center [178, 74] width 24 height 6
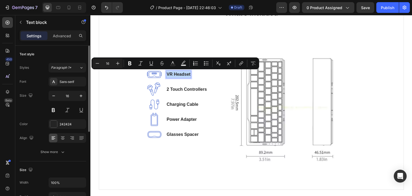
click at [170, 72] on p "VR Headset" at bounding box center [178, 74] width 24 height 6
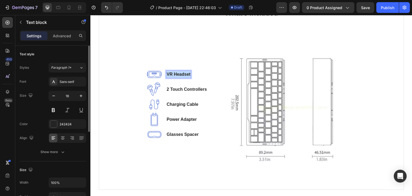
click at [170, 72] on p "VR Headset" at bounding box center [178, 74] width 24 height 6
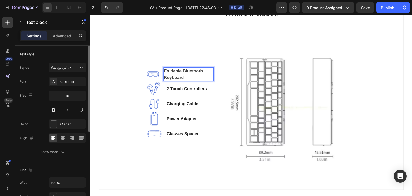
scroll to position [455, 0]
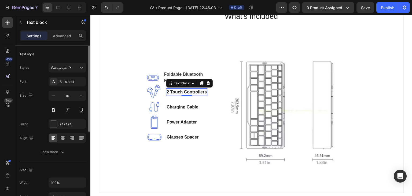
click at [184, 89] on p "2 Touch Controllers" at bounding box center [186, 92] width 40 height 6
click at [184, 91] on p "2 Touch Controllers" at bounding box center [186, 92] width 40 height 6
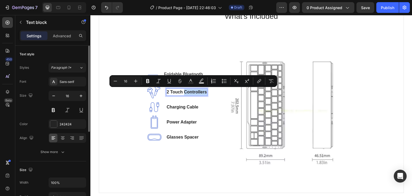
click at [184, 91] on p "2 Touch Controllers" at bounding box center [186, 92] width 40 height 6
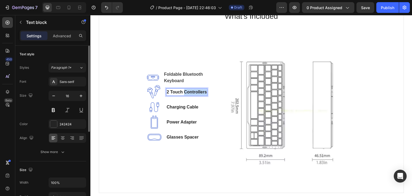
click at [184, 91] on p "2 Touch Controllers" at bounding box center [186, 92] width 40 height 6
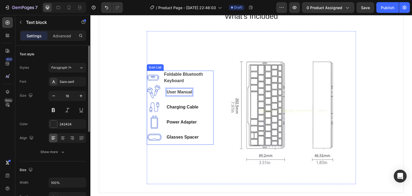
click at [200, 93] on li "Image User Manual Text block 0" at bounding box center [180, 91] width 67 height 15
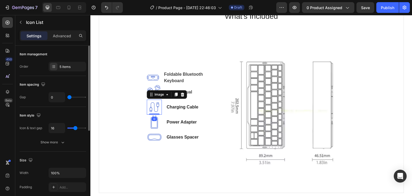
click at [153, 105] on img at bounding box center [154, 106] width 15 height 15
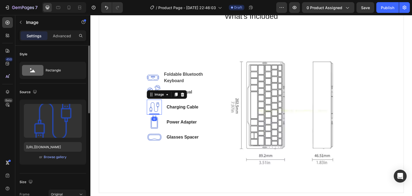
click at [182, 94] on icon at bounding box center [182, 94] width 4 height 4
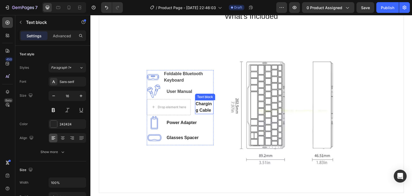
click at [195, 105] on p "Charging Cable" at bounding box center [203, 106] width 17 height 13
click at [235, 95] on icon at bounding box center [237, 95] width 4 height 4
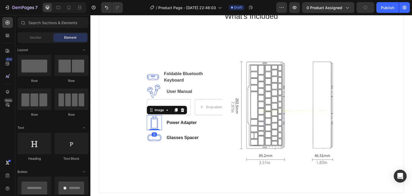
click at [153, 123] on img at bounding box center [154, 122] width 15 height 15
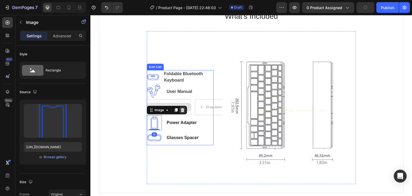
click at [180, 108] on icon at bounding box center [182, 110] width 4 height 4
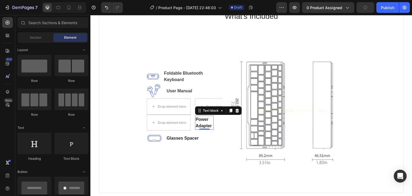
click at [195, 120] on div "Power Adapter" at bounding box center [204, 122] width 18 height 14
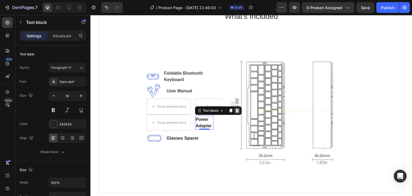
click at [235, 111] on icon at bounding box center [237, 110] width 4 height 4
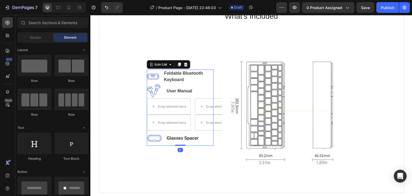
click at [163, 139] on li "Image Glasses Spacer Text block" at bounding box center [180, 137] width 67 height 15
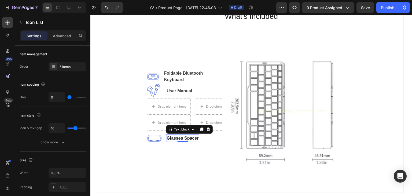
click at [175, 137] on p "Glasses Spacer" at bounding box center [182, 138] width 32 height 6
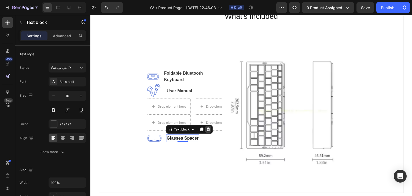
click at [206, 129] on icon at bounding box center [207, 129] width 3 height 4
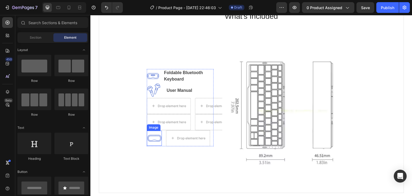
click at [148, 140] on img at bounding box center [154, 137] width 15 height 15
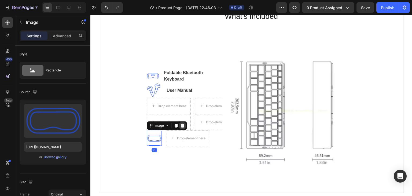
click at [181, 125] on icon at bounding box center [182, 126] width 3 height 4
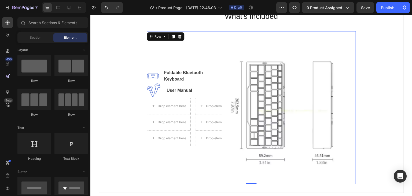
click at [178, 163] on div "Image Foldable Bluetooth Keyboard Text block Image User Manual Text block Drop …" at bounding box center [180, 107] width 67 height 153
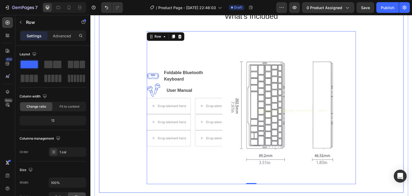
click at [119, 115] on div "What's Included Heading Image Foldable Bluetooth Keyboard Text block Image User…" at bounding box center [250, 97] width 287 height 174
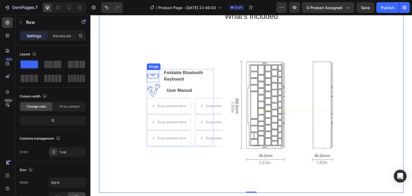
click at [148, 75] on img at bounding box center [153, 76] width 12 height 12
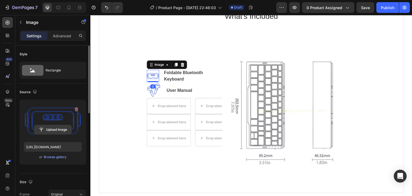
click at [52, 128] on input "file" at bounding box center [52, 129] width 37 height 9
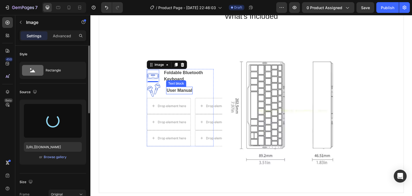
type input "https://cdn.shopify.com/s/files/1/0672/6572/4504/files/gempages_580930944886637…"
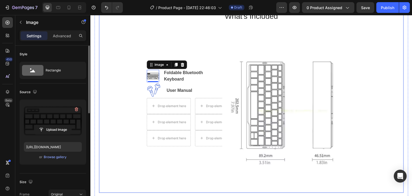
click at [106, 79] on div "What's Included Heading Image 0 Foldable Bluetooth Keyboard Text block Image Us…" at bounding box center [251, 97] width 305 height 191
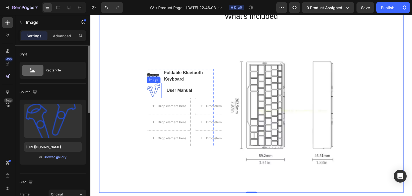
click at [151, 87] on img at bounding box center [154, 90] width 15 height 15
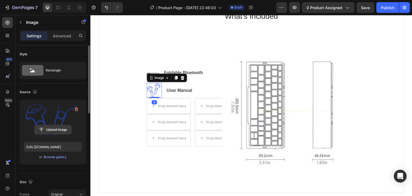
click at [55, 129] on input "file" at bounding box center [52, 129] width 37 height 9
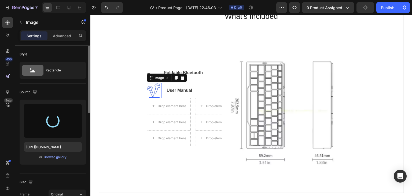
type input "https://cdn.shopify.com/s/files/1/0672/6572/4504/files/gempages_580930944886637…"
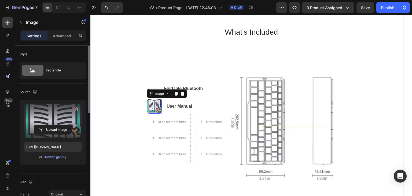
scroll to position [348, 0]
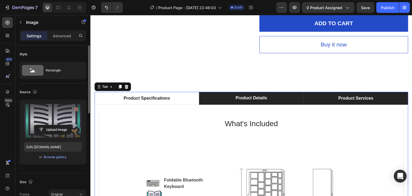
click at [355, 97] on p "Product Services" at bounding box center [355, 98] width 35 height 6
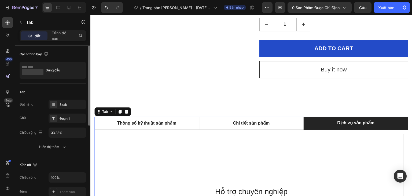
scroll to position [294, 0]
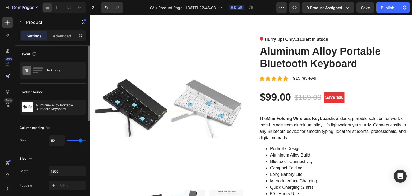
scroll to position [0, 0]
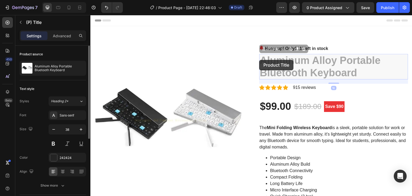
drag, startPoint x: 259, startPoint y: 60, endPoint x: 267, endPoint y: 62, distance: 8.1
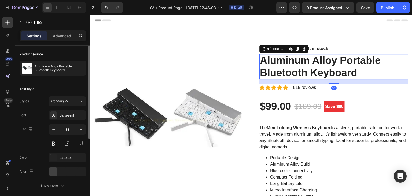
click at [298, 64] on h2 "Aluminum Alloy Portable Bluetooth Keyboard" at bounding box center [333, 66] width 149 height 25
click at [301, 61] on h2 "Aluminum Alloy Portable Bluetooth Keyboard" at bounding box center [333, 66] width 149 height 25
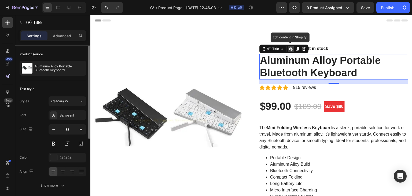
click at [354, 72] on h2 "Aluminum Alloy Portable Bluetooth Keyboard" at bounding box center [333, 66] width 149 height 25
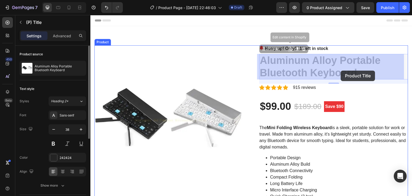
drag, startPoint x: 361, startPoint y: 73, endPoint x: 269, endPoint y: 58, distance: 93.8
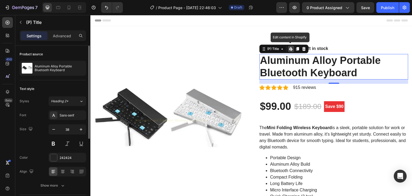
click at [266, 58] on h2 "Aluminum Alloy Portable Bluetooth Keyboard" at bounding box center [333, 66] width 149 height 25
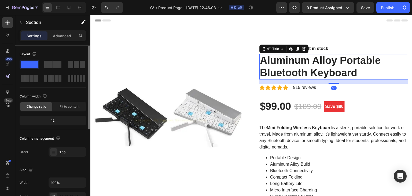
click at [259, 59] on h2 "Aluminum Alloy Portable Bluetooth Keyboard" at bounding box center [333, 66] width 149 height 25
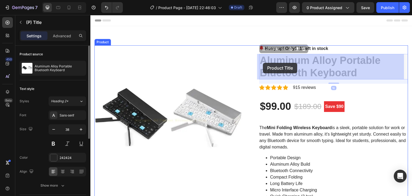
drag, startPoint x: 259, startPoint y: 59, endPoint x: 263, endPoint y: 63, distance: 5.3
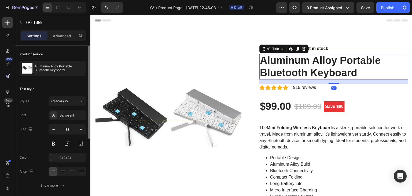
click at [266, 63] on h2 "Aluminum Alloy Portable Bluetooth Keyboard" at bounding box center [333, 66] width 149 height 25
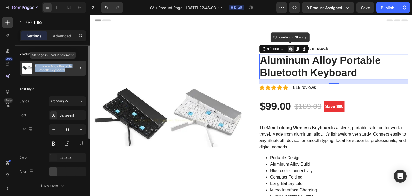
drag, startPoint x: 35, startPoint y: 65, endPoint x: 67, endPoint y: 71, distance: 32.5
click at [67, 71] on p "Aluminum Alloy Portable Bluetooth Keyboard" at bounding box center [59, 68] width 49 height 8
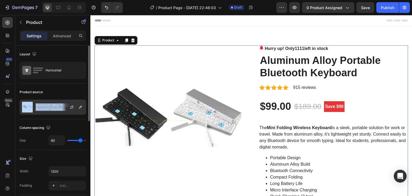
copy div "Aluminum Alloy Portable Bluetooth Keyboard"
drag, startPoint x: 33, startPoint y: 106, endPoint x: 70, endPoint y: 111, distance: 36.8
click at [70, 111] on div "Aluminum Alloy Portable Bluetooth Keyboard" at bounding box center [53, 106] width 66 height 15
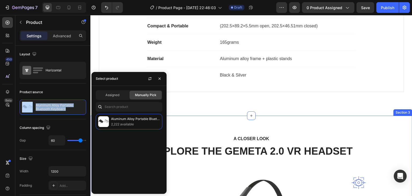
scroll to position [563, 0]
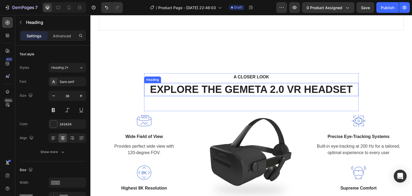
click at [237, 89] on p "EXPLORE THE GEMETA 2.0 VR HEADSET" at bounding box center [250, 89] width 213 height 12
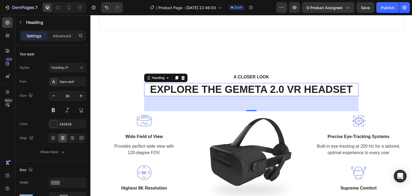
click at [240, 90] on p "EXPLORE THE GEMETA 2.0 VR HEADSET" at bounding box center [250, 89] width 213 height 12
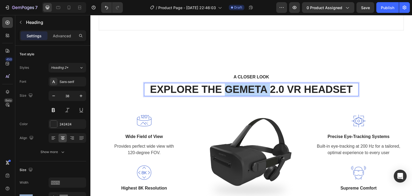
click at [240, 90] on p "EXPLORE THE GEMETA 2.0 VR HEADSET" at bounding box center [250, 89] width 213 height 12
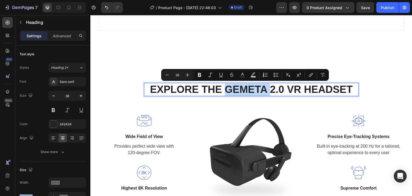
click at [232, 86] on p "EXPLORE THE GEMETA 2.0 VR HEADSET" at bounding box center [250, 89] width 213 height 12
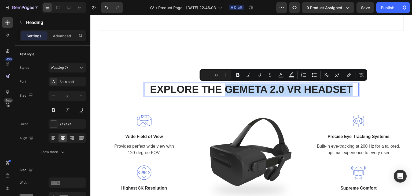
drag, startPoint x: 226, startPoint y: 86, endPoint x: 348, endPoint y: 89, distance: 122.8
click at [348, 89] on p "EXPLORE THE GEMETA 2.0 VR HEADSET" at bounding box center [250, 89] width 213 height 12
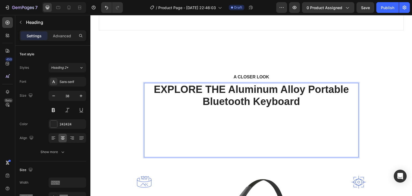
click at [228, 88] on p "EXPLORE THE Aluminum Alloy Portable Bluetooth Keyboard" at bounding box center [250, 95] width 213 height 24
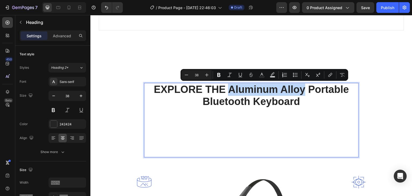
drag, startPoint x: 226, startPoint y: 88, endPoint x: 303, endPoint y: 90, distance: 76.7
click at [303, 90] on p "EXPLORE THE Aluminum Alloy Portable Bluetooth Keyboard" at bounding box center [250, 95] width 213 height 24
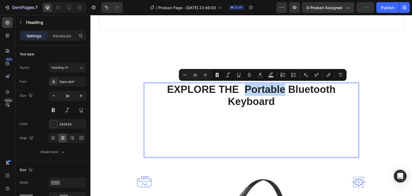
drag, startPoint x: 242, startPoint y: 87, endPoint x: 282, endPoint y: 90, distance: 40.3
click at [282, 90] on p "EXPLORE THE Portable Bluetooth Keyboard" at bounding box center [250, 95] width 213 height 24
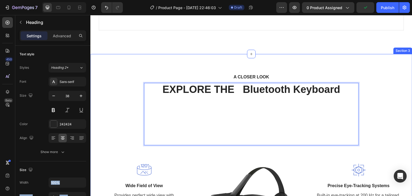
click at [356, 64] on div "A CLOSER LOOK Text block EXPLORE THE Bluetooth Keyboard Heading 56 Row Image Wi…" at bounding box center [251, 166] width 322 height 225
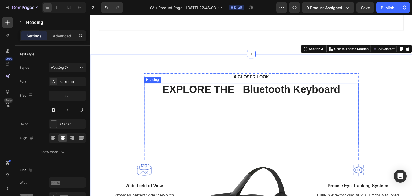
click at [236, 87] on p "EXPLORE THE Bluetooth Keyboard" at bounding box center [250, 113] width 213 height 61
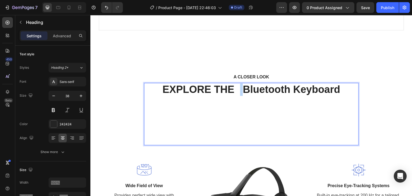
click at [239, 89] on p "EXPLORE THE Bluetooth Keyboard" at bounding box center [250, 113] width 213 height 61
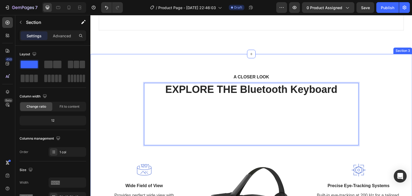
click at [379, 68] on div "A CLOSER LOOK Text block EXPLORE THE Bluetooth Keyboard Heading 56 Row Image Wi…" at bounding box center [251, 166] width 322 height 225
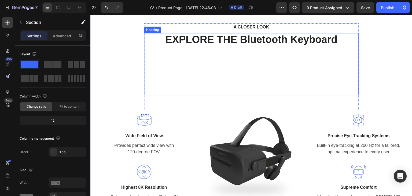
scroll to position [590, 0]
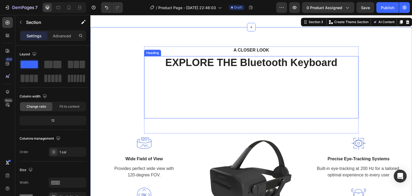
click at [236, 100] on p "EXPLORE THE Bluetooth Keyboard" at bounding box center [250, 87] width 213 height 61
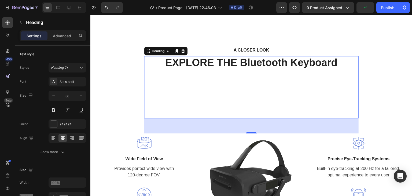
click at [250, 118] on div "56" at bounding box center [251, 125] width 214 height 15
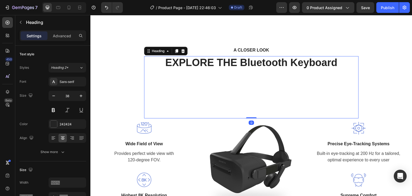
drag, startPoint x: 251, startPoint y: 131, endPoint x: 255, endPoint y: 111, distance: 20.4
click at [254, 105] on div "EXPLORE THE Bluetooth Keyboard Heading 0" at bounding box center [251, 87] width 214 height 62
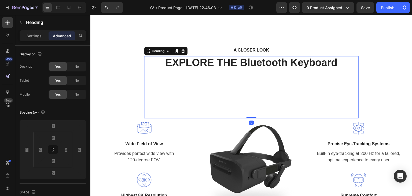
drag, startPoint x: 252, startPoint y: 117, endPoint x: 246, endPoint y: 109, distance: 9.5
click at [251, 117] on div at bounding box center [251, 117] width 11 height 1
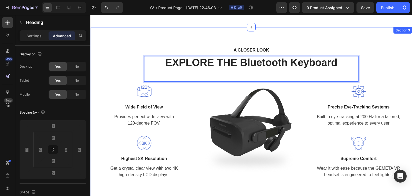
click at [368, 56] on div "A CLOSER LOOK Text block EXPLORE THE Bluetooth Keyboard Heading 0 Row Image Wid…" at bounding box center [251, 113] width 314 height 134
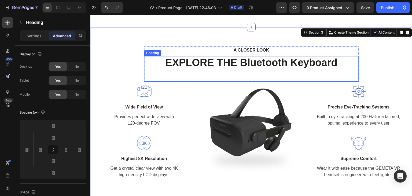
click at [242, 76] on p "EXPLORE THE Bluetooth Keyboard" at bounding box center [250, 69] width 213 height 24
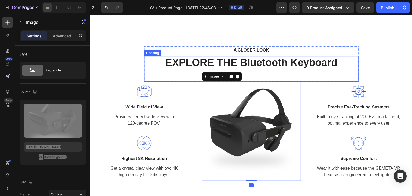
click at [253, 74] on p "EXPLORE THE Bluetooth Keyboard" at bounding box center [250, 69] width 213 height 24
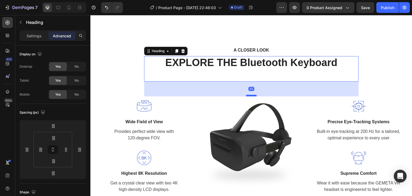
drag, startPoint x: 252, startPoint y: 80, endPoint x: 253, endPoint y: 96, distance: 15.8
click at [253, 96] on div at bounding box center [251, 96] width 11 height 2
type input "59"
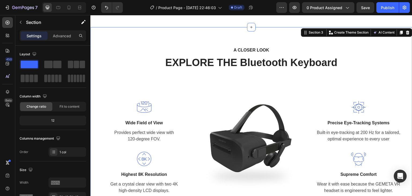
click at [389, 54] on div "A CLOSER LOOK Text block EXPLORE THE Bluetooth Keyboard Heading Row Image Wide …" at bounding box center [251, 121] width 314 height 150
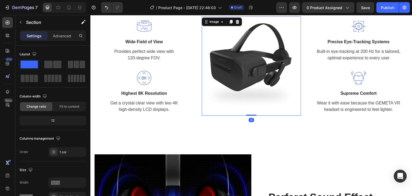
click at [236, 69] on img at bounding box center [251, 65] width 99 height 99
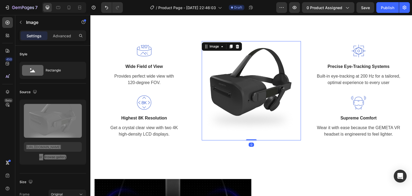
scroll to position [616, 0]
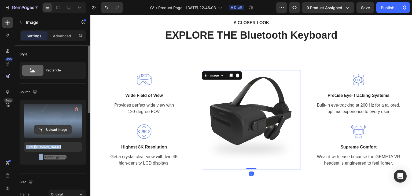
click at [49, 125] on button "Upload Image" at bounding box center [53, 130] width 38 height 10
click at [49, 130] on input "file" at bounding box center [52, 129] width 37 height 9
click at [46, 129] on input "file" at bounding box center [52, 129] width 37 height 9
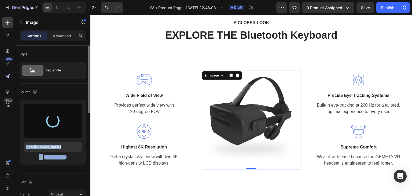
type input "https://cdn.shopify.com/s/files/1/0672/6572/4504/files/gempages_580930944886637…"
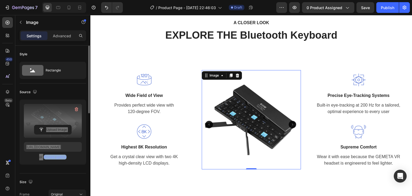
click at [284, 80] on img at bounding box center [251, 119] width 99 height 99
click at [297, 165] on img at bounding box center [251, 119] width 99 height 99
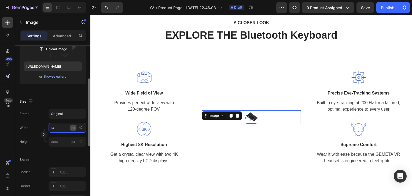
type input "1"
type input "180"
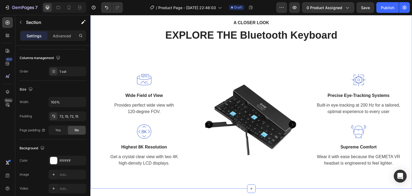
click at [362, 55] on div "A CLOSER LOOK Text block EXPLORE THE Bluetooth Keyboard Heading Row Image Wide …" at bounding box center [251, 94] width 314 height 150
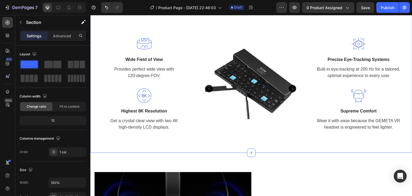
scroll to position [643, 0]
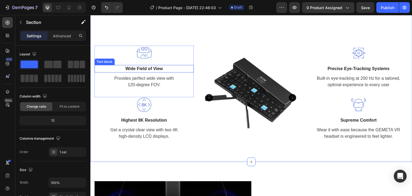
click at [129, 67] on p "Wide Field of View" at bounding box center [144, 68] width 98 height 6
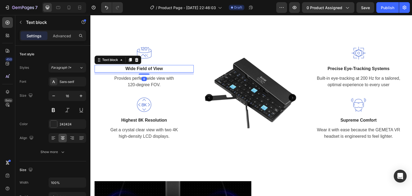
click at [129, 67] on p "Wide Field of View" at bounding box center [144, 68] width 98 height 6
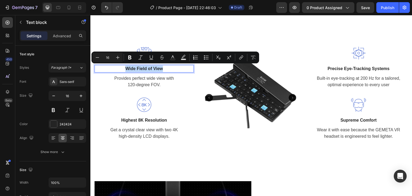
click at [129, 67] on p "Wide Field of View" at bounding box center [144, 68] width 98 height 6
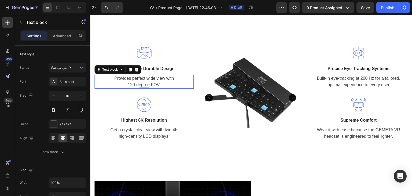
click at [128, 75] on p "Provides perfect wide view with 120-degree FOV." at bounding box center [144, 81] width 98 height 13
click at [128, 76] on p "Provides perfect wide view with 120-degree FOV." at bounding box center [144, 81] width 98 height 13
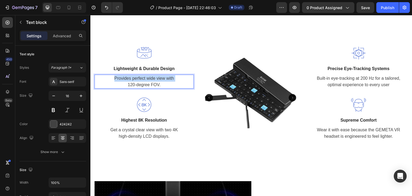
click at [128, 76] on p "Provides perfect wide view with 120-degree FOV." at bounding box center [144, 81] width 98 height 13
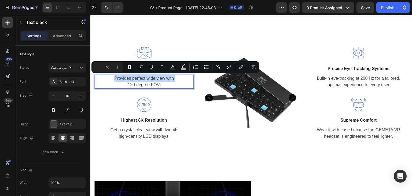
click at [128, 76] on p "Provides perfect wide view with 120-degree FOV." at bounding box center [144, 81] width 98 height 13
click at [106, 76] on p "Provides perfect wide view with 120-degree FOV." at bounding box center [144, 81] width 98 height 13
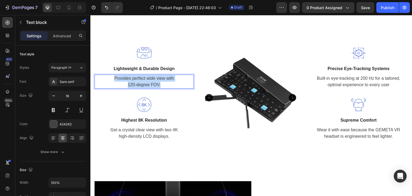
drag, startPoint x: 110, startPoint y: 76, endPoint x: 169, endPoint y: 85, distance: 59.4
click at [169, 85] on p "Provides perfect wide view with 120-degree FOV." at bounding box center [144, 81] width 98 height 13
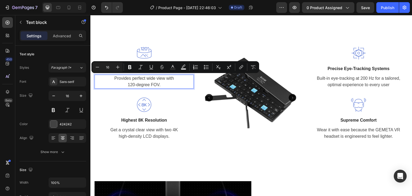
scroll to position [641, 0]
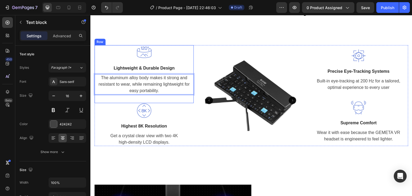
click at [179, 101] on div "Image Lightweight & Durable Design Text block The aluminum alloy body makes it …" at bounding box center [143, 74] width 99 height 58
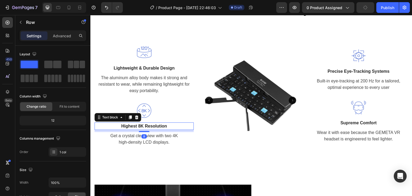
click at [148, 123] on p "Highest 8K Resolution" at bounding box center [144, 126] width 98 height 6
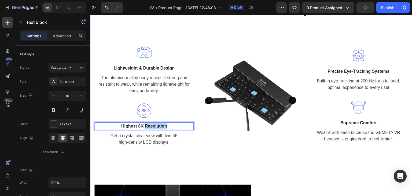
click at [148, 124] on p "Highest 8K Resolution" at bounding box center [144, 126] width 98 height 6
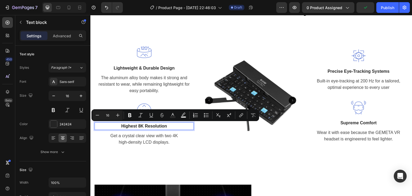
click at [135, 124] on p "Highest 8K Resolution" at bounding box center [144, 126] width 98 height 6
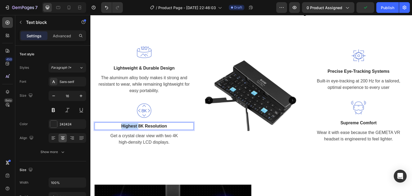
click at [135, 124] on p "Highest 8K Resolution" at bounding box center [144, 126] width 98 height 6
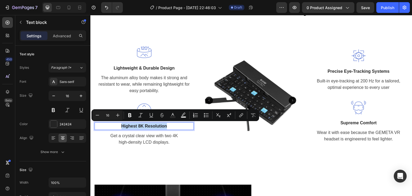
click at [136, 126] on p "Highest 8K Resolution" at bounding box center [144, 126] width 98 height 6
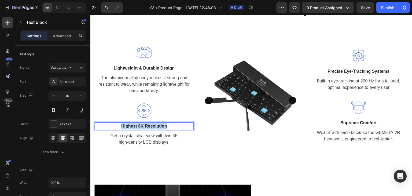
click at [136, 126] on p "Highest 8K Resolution" at bounding box center [144, 126] width 98 height 6
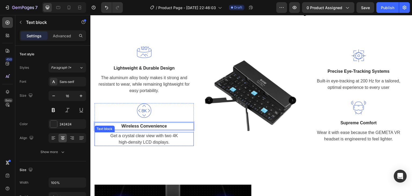
click at [130, 138] on p "Get a crystal clear view with two 4K high-density LCD displays." at bounding box center [144, 138] width 98 height 13
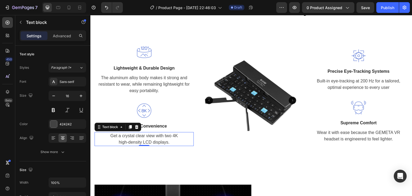
click at [130, 138] on p "Get a crystal clear view with two 4K high-density LCD displays." at bounding box center [144, 138] width 98 height 13
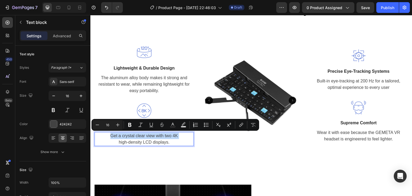
click at [130, 138] on p "Get a crystal clear view with two 4K high-density LCD displays." at bounding box center [144, 138] width 98 height 13
click at [107, 135] on p "Get a crystal clear view with two 4K high-density LCD displays." at bounding box center [144, 138] width 98 height 13
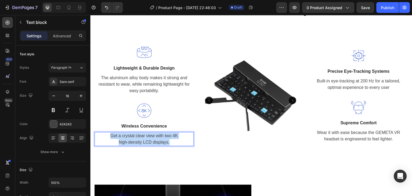
drag, startPoint x: 107, startPoint y: 135, endPoint x: 174, endPoint y: 143, distance: 67.2
click at [174, 143] on p "Get a crystal clear view with two 4K high-density LCD displays." at bounding box center [144, 138] width 98 height 13
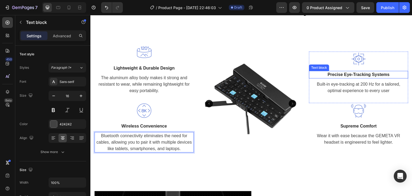
click at [343, 73] on p "Precise Eye-Tracking Systems" at bounding box center [358, 74] width 98 height 6
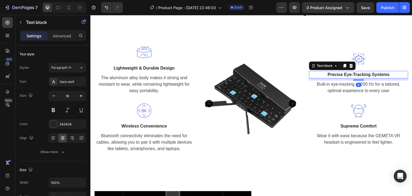
click at [342, 72] on p "Precise Eye-Tracking Systems" at bounding box center [358, 74] width 98 height 6
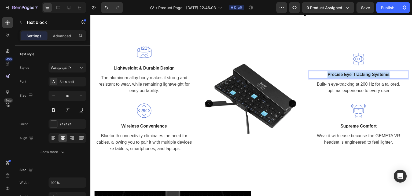
click at [342, 72] on p "Precise Eye-Tracking Systems" at bounding box center [358, 74] width 98 height 6
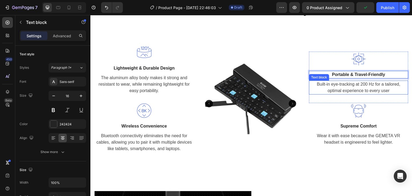
click at [323, 83] on p "Built-in eye-tracking at 200 Hz for a tailored, optimal experience to every user" at bounding box center [358, 87] width 98 height 13
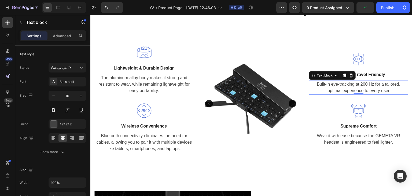
click at [323, 83] on p "Built-in eye-tracking at 200 Hz for a tailored, optimal experience to every user" at bounding box center [358, 87] width 98 height 13
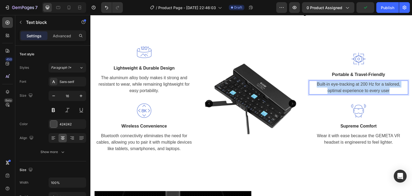
click at [323, 83] on p "Built-in eye-tracking at 200 Hz for a tailored, optimal experience to every user" at bounding box center [358, 87] width 98 height 13
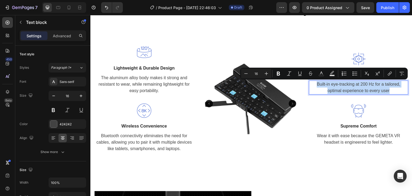
scroll to position [638, 0]
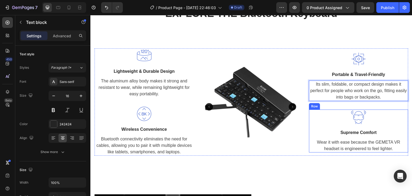
click at [355, 130] on p "Supreme Comfort" at bounding box center [358, 132] width 98 height 6
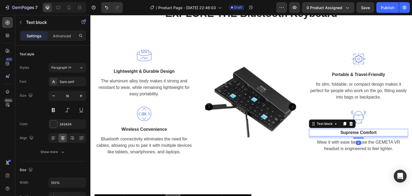
click at [355, 130] on p "Supreme Comfort" at bounding box center [358, 132] width 98 height 6
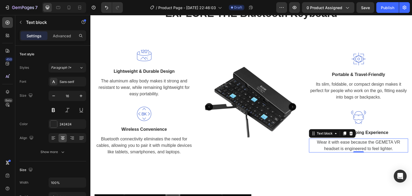
click at [345, 142] on p "Wear it with ease because the GEMETA VR headset is engineered to feel lighter." at bounding box center [358, 145] width 98 height 13
click at [345, 143] on p "Wear it with ease because the GEMETA VR headset is engineered to feel lighter." at bounding box center [358, 145] width 98 height 13
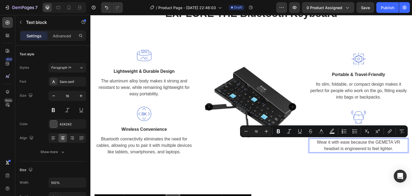
drag, startPoint x: 314, startPoint y: 138, endPoint x: 315, endPoint y: 141, distance: 3.3
click at [315, 140] on p "Wear it with ease because the GEMETA VR headset is engineered to feel lighter." at bounding box center [358, 145] width 98 height 13
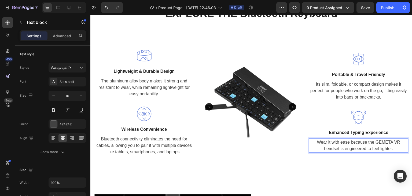
click at [316, 142] on p "Wear it with ease because the GEMETA VR headset is engineered to feel lighter." at bounding box center [358, 145] width 98 height 13
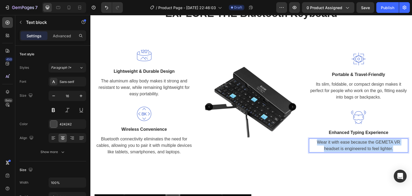
click at [316, 142] on p "Wear it with ease because the GEMETA VR headset is engineered to feel lighter." at bounding box center [358, 145] width 98 height 13
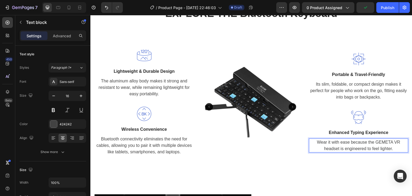
scroll to position [635, 0]
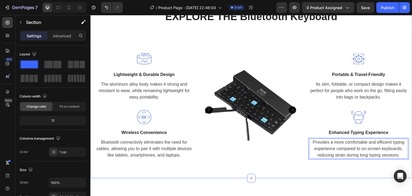
click at [280, 161] on div "A CLOSER LOOK Text block EXPLORE THE Bluetooth Keyboard Heading Row Image Light…" at bounding box center [251, 79] width 322 height 197
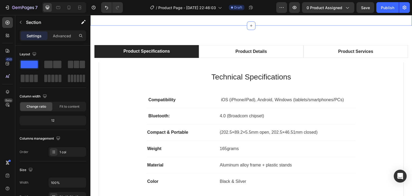
scroll to position [340, 0]
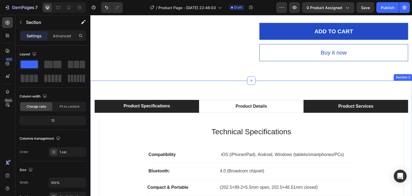
click at [347, 109] on div "Product Services" at bounding box center [355, 106] width 37 height 8
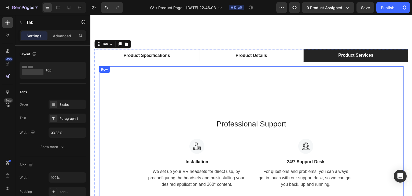
scroll to position [474, 0]
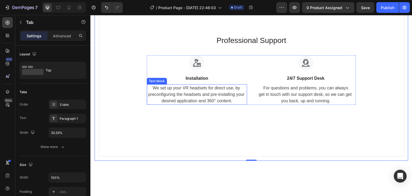
click at [164, 88] on p "We set up your VR headsets for direct use, by preconfiguring the headsets and p…" at bounding box center [196, 94] width 99 height 19
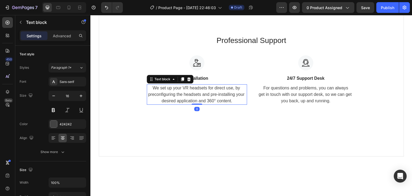
click at [164, 88] on p "We set up your VR headsets for direct use, by preconfiguring the headsets and p…" at bounding box center [196, 94] width 99 height 19
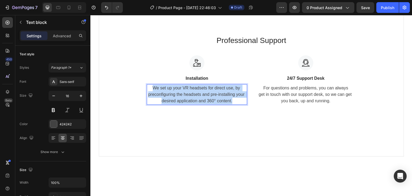
click at [164, 88] on p "We set up your VR headsets for direct use, by preconfiguring the headsets and p…" at bounding box center [196, 94] width 99 height 19
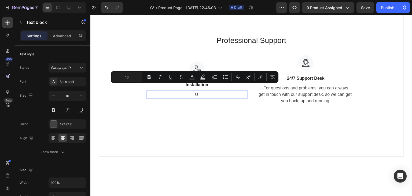
scroll to position [480, 0]
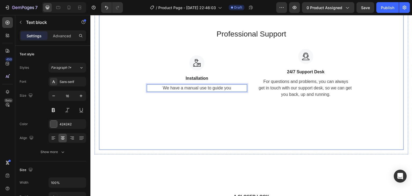
click at [226, 115] on div "Professional Support Heading Image Installation Text block We have a manual use…" at bounding box center [251, 62] width 305 height 173
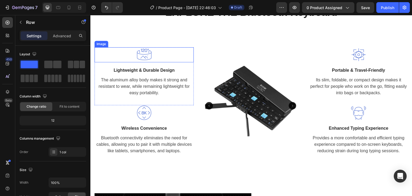
scroll to position [668, 0]
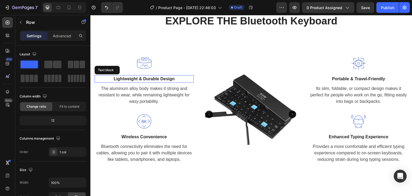
click at [144, 77] on p "Lightweight & Durable Design" at bounding box center [144, 79] width 98 height 6
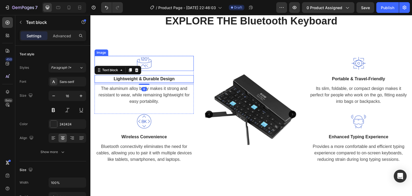
click at [142, 61] on img at bounding box center [143, 63] width 15 height 15
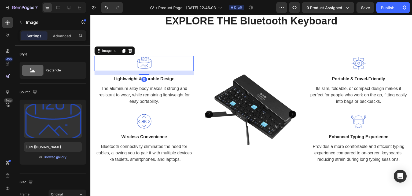
click at [142, 61] on img at bounding box center [143, 63] width 15 height 15
click at [142, 60] on img at bounding box center [143, 63] width 15 height 15
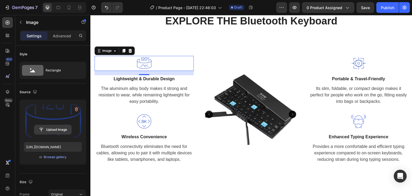
click at [49, 130] on input "file" at bounding box center [52, 129] width 37 height 9
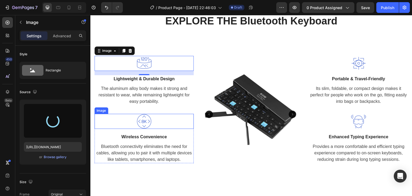
type input "https://cdn.shopify.com/s/files/1/0672/6572/4504/files/gempages_580930944886637…"
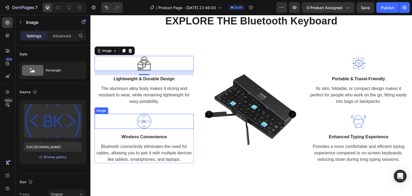
click at [143, 122] on img at bounding box center [143, 121] width 15 height 15
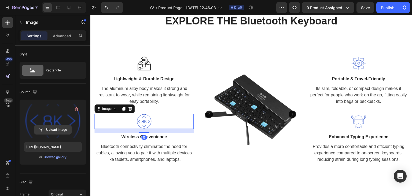
click at [59, 126] on input "file" at bounding box center [52, 129] width 37 height 9
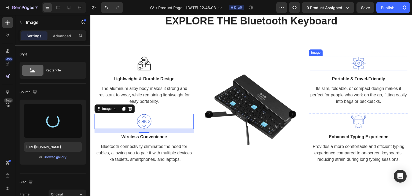
type input "https://cdn.shopify.com/s/files/1/0672/6572/4504/files/gempages_580930944886637…"
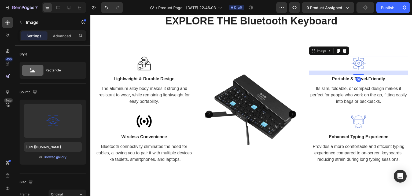
click at [357, 65] on img at bounding box center [358, 63] width 15 height 15
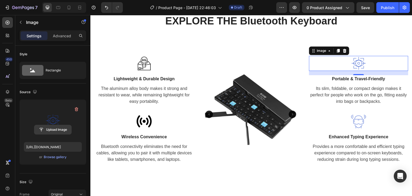
click at [57, 126] on input "file" at bounding box center [52, 129] width 37 height 9
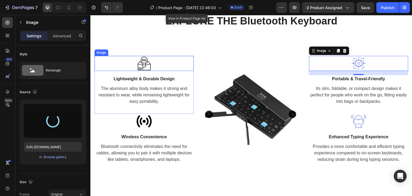
type input "https://cdn.shopify.com/s/files/1/0672/6572/4504/files/gempages_580930944886637…"
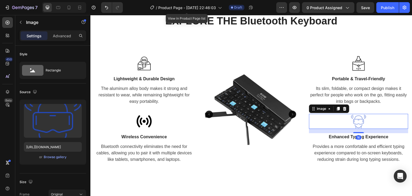
click at [354, 117] on img at bounding box center [358, 121] width 15 height 15
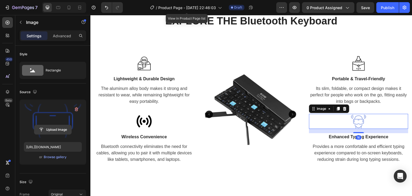
click at [53, 127] on input "file" at bounding box center [52, 129] width 37 height 9
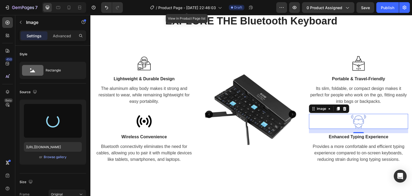
type input "https://cdn.shopify.com/s/files/1/0672/6572/4504/files/gempages_580930944886637…"
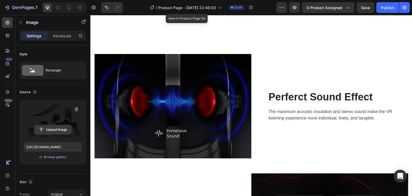
scroll to position [829, 0]
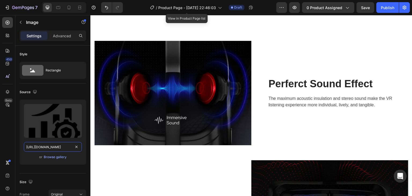
click at [50, 145] on input "https://cdn.shopify.com/s/files/1/0672/6572/4504/files/gempages_580930944886637…" at bounding box center [53, 147] width 58 height 10
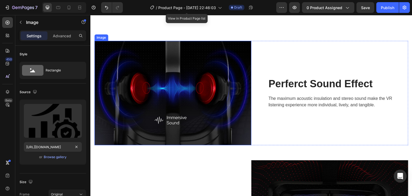
click at [199, 80] on img at bounding box center [172, 93] width 157 height 104
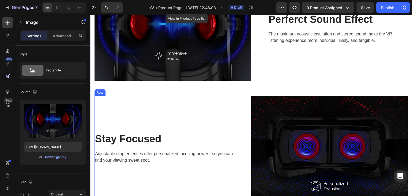
click at [156, 117] on div "Stay Focused Heading Adjustable diopter lenses offer personalized focusing powe…" at bounding box center [172, 148] width 157 height 105
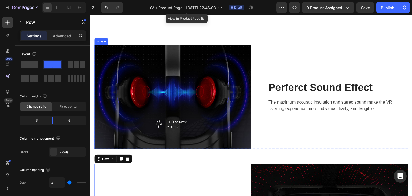
scroll to position [748, 0]
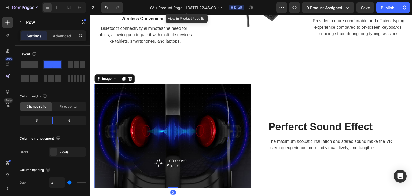
click at [162, 103] on img at bounding box center [172, 136] width 157 height 104
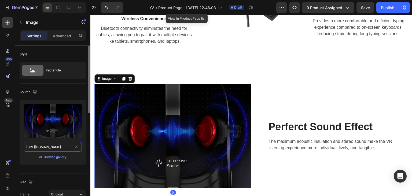
click at [48, 147] on input "https://ucarecdn.com/9ed4fd2f-f26a-412d-8778-797ee3240d27/-/format/auto/" at bounding box center [53, 147] width 58 height 10
paste input "media4.giphy.com/media/v1.Y2lkPTc5MGI3NjExNTR2OTVqMHY2a3BvMGt3YjlhcXExaXNwMGIxe…"
type input "https://media4.giphy.com/media/v1.Y2lkPTc5MGI3NjExNTR2OTVqMHY2a3BvMGt3YjlhcXExa…"
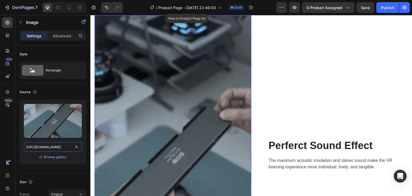
scroll to position [829, 0]
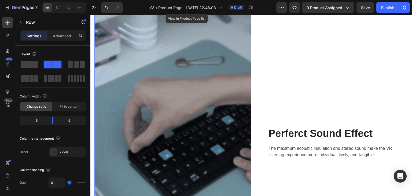
click at [347, 71] on div "Perferct Sound Effect Heading The maximum acoustic insulation and stereo sound …" at bounding box center [329, 142] width 157 height 279
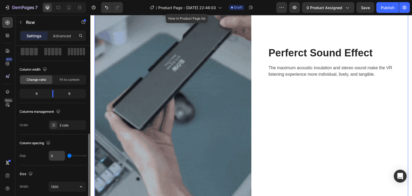
scroll to position [80, 0]
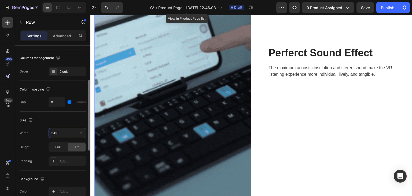
click at [59, 132] on input "1200" at bounding box center [67, 133] width 37 height 10
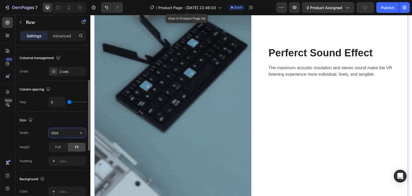
drag, startPoint x: 59, startPoint y: 132, endPoint x: 52, endPoint y: 132, distance: 6.4
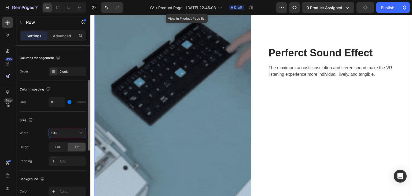
click at [52, 132] on input "1200" at bounding box center [67, 133] width 37 height 10
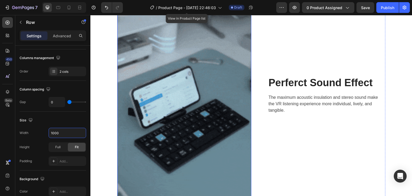
scroll to position [882, 0]
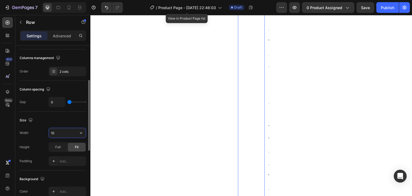
type input "1"
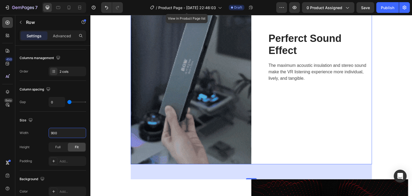
click at [360, 86] on div "Perferct Sound Effect Heading The maximum acoustic insulation and stereo sound …" at bounding box center [311, 57] width 121 height 214
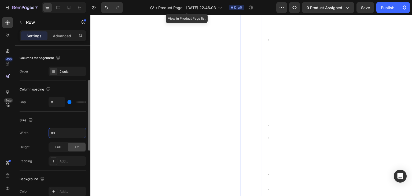
type input "800"
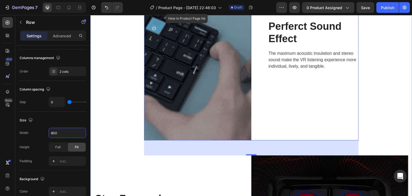
click at [362, 71] on div "Image Perferct Sound Effect Heading The maximum acoustic insulation and stereo …" at bounding box center [251, 128] width 314 height 357
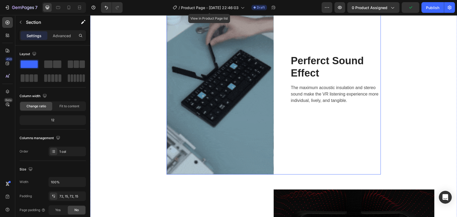
scroll to position [799, 0]
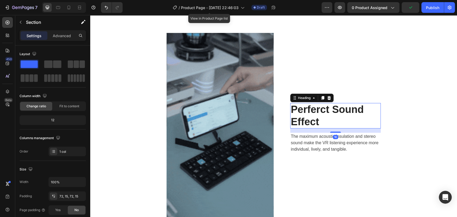
click at [330, 110] on p "Perferct Sound Effect" at bounding box center [336, 116] width 90 height 24
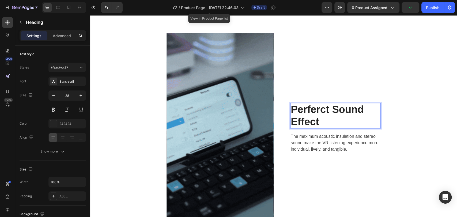
click at [328, 110] on p "Perferct Sound Effect" at bounding box center [336, 116] width 90 height 24
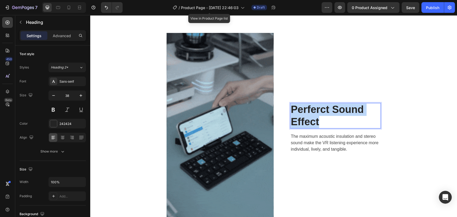
drag, startPoint x: 323, startPoint y: 121, endPoint x: 288, endPoint y: 104, distance: 39.4
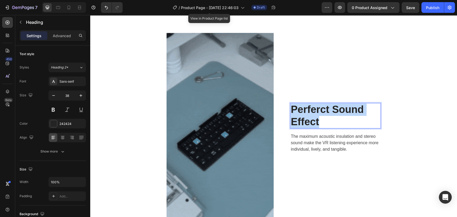
click at [291, 104] on p "Perferct Sound Effect" at bounding box center [336, 116] width 90 height 24
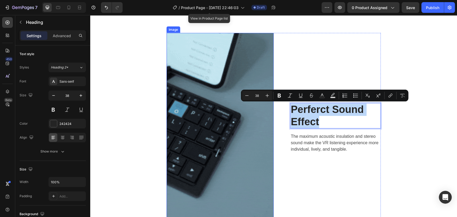
click at [226, 161] on img at bounding box center [220, 128] width 107 height 191
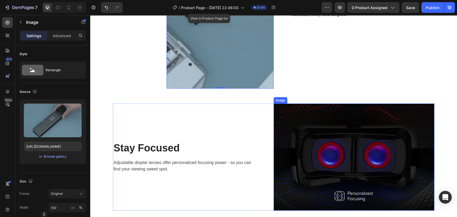
scroll to position [978, 0]
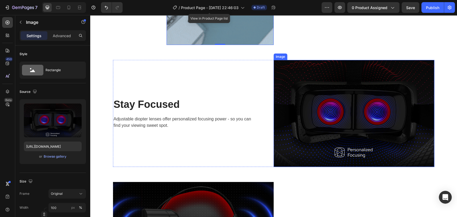
click at [338, 107] on img at bounding box center [354, 113] width 161 height 107
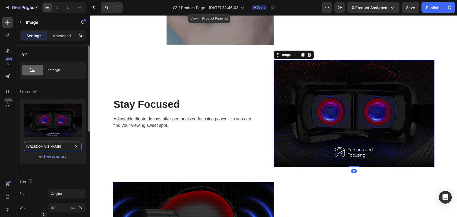
click at [56, 147] on input "https://ucarecdn.com/52ce0ac4-5a41-4061-8c48-16ccbbfe9eb9/-/format/auto/" at bounding box center [53, 147] width 58 height 10
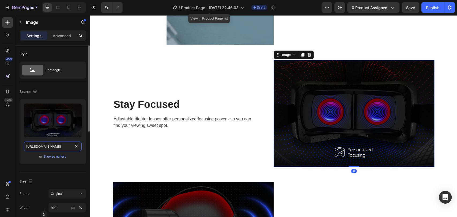
click at [56, 147] on input "https://ucarecdn.com/52ce0ac4-5a41-4061-8c48-16ccbbfe9eb9/-/format/auto/" at bounding box center [53, 147] width 58 height 10
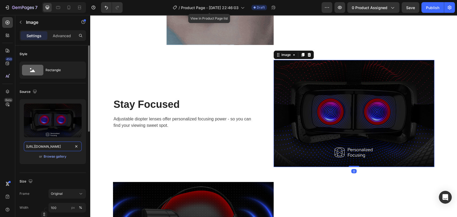
click at [56, 147] on input "https://ucarecdn.com/52ce0ac4-5a41-4061-8c48-16ccbbfe9eb9/-/format/auto/" at bounding box center [53, 147] width 58 height 10
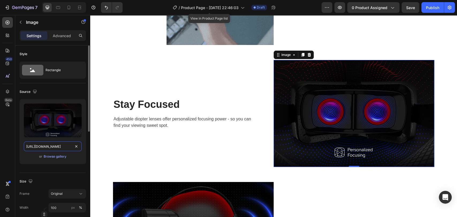
paste input "media2.giphy.com/media/v1.Y2lkPTc5MGI3NjExa2g0eXQ2MXJ3ZmwxM2Iyb2lqcTdtOHB5Nm9ra…"
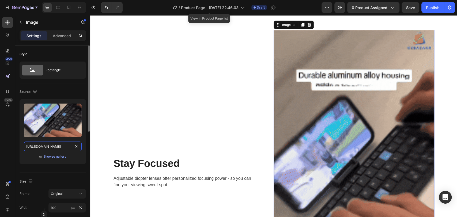
scroll to position [30, 0]
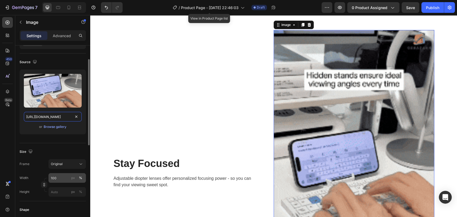
type input "https://media2.giphy.com/media/v1.Y2lkPTc5MGI3NjExa2g0eXQ2MXJ3ZmwxM2Iyb2lqcTdtO…"
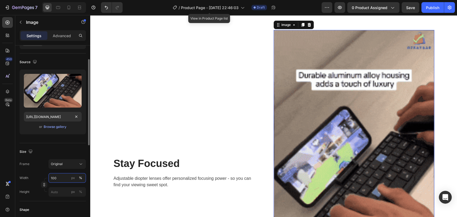
scroll to position [0, 0]
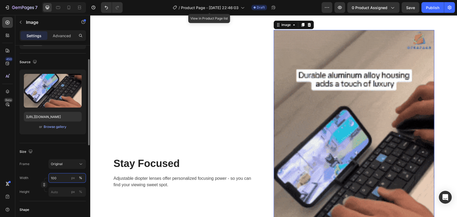
click at [60, 180] on input "100" at bounding box center [68, 178] width 38 height 10
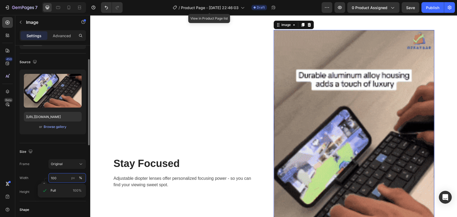
scroll to position [89, 0]
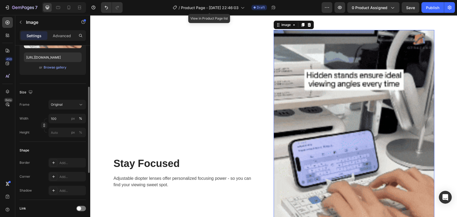
click at [63, 152] on div "Shape" at bounding box center [53, 150] width 66 height 9
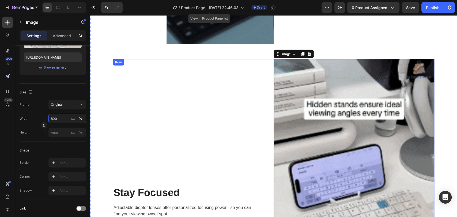
scroll to position [978, 0]
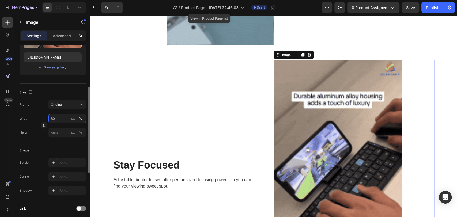
type input "8"
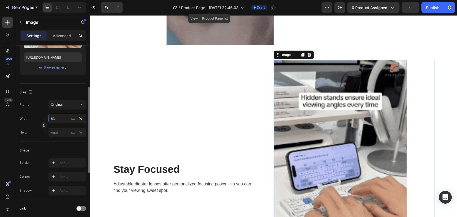
type input "8"
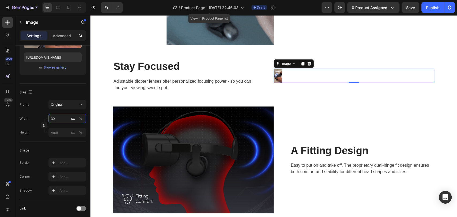
type input "3"
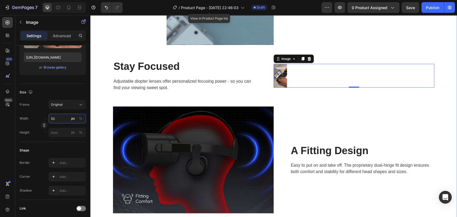
type input "500"
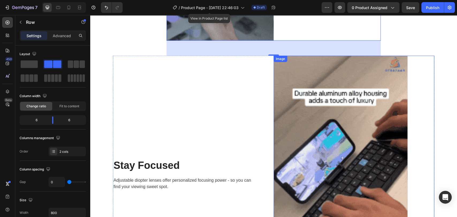
scroll to position [918, 0]
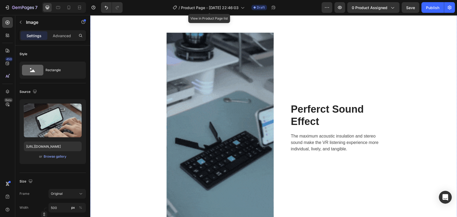
scroll to position [799, 0]
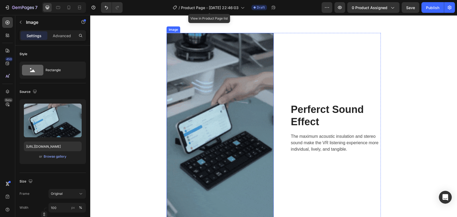
click at [221, 112] on img at bounding box center [220, 128] width 107 height 191
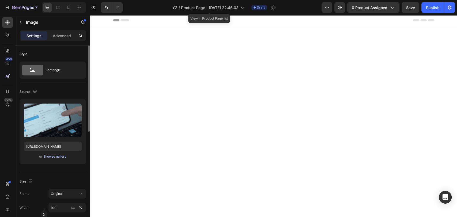
scroll to position [799, 0]
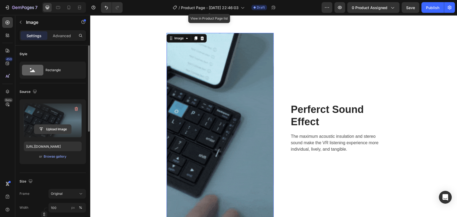
click at [57, 128] on input "file" at bounding box center [52, 129] width 37 height 9
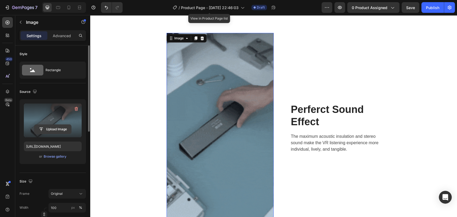
type input "C:\fakepath\Thiết [PERSON_NAME] có tên.gif"
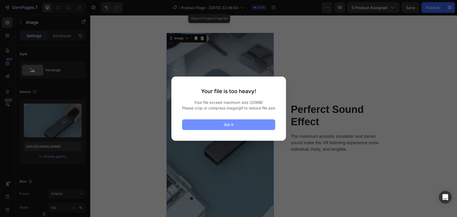
click at [232, 128] on div "Got it" at bounding box center [229, 125] width 10 height 6
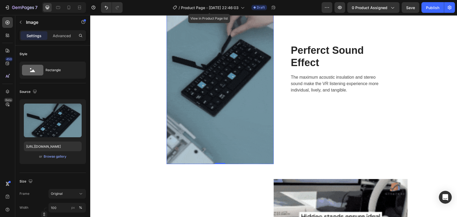
scroll to position [859, 0]
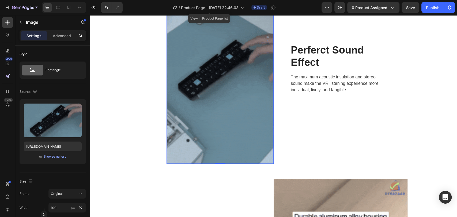
click at [202, 106] on img at bounding box center [220, 68] width 107 height 191
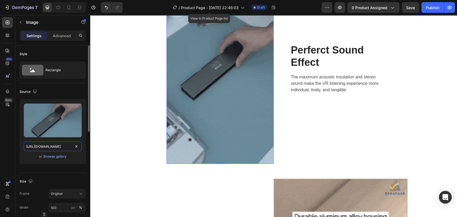
click at [51, 148] on input "[URL][DOMAIN_NAME]" at bounding box center [53, 147] width 58 height 10
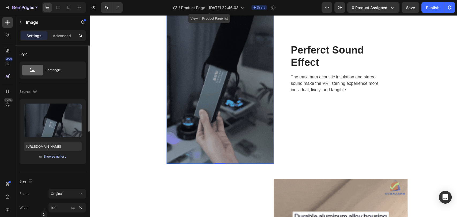
click at [59, 155] on div "Browse gallery" at bounding box center [55, 156] width 23 height 5
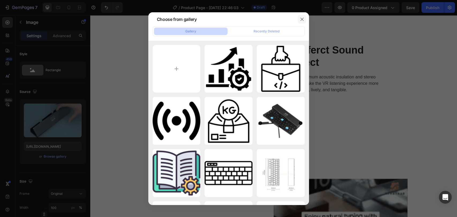
click at [304, 20] on icon "button" at bounding box center [302, 19] width 4 height 4
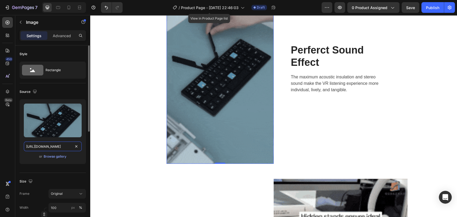
click at [51, 148] on input "[URL][DOMAIN_NAME]" at bounding box center [53, 147] width 58 height 10
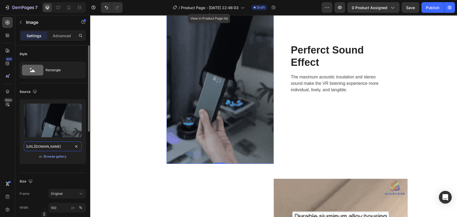
click at [51, 148] on input "[URL][DOMAIN_NAME]" at bounding box center [53, 147] width 58 height 10
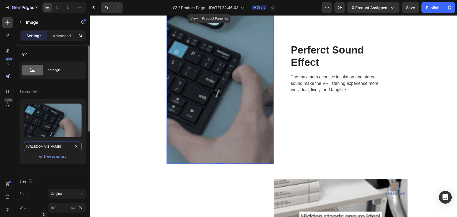
click at [51, 148] on input "[URL][DOMAIN_NAME]" at bounding box center [53, 147] width 58 height 10
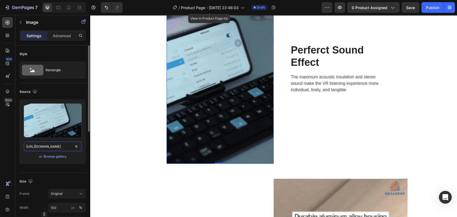
paste input "[DOMAIN_NAME][URL]"
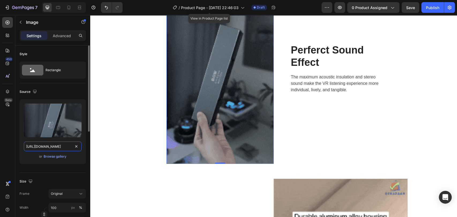
type input "[URL][DOMAIN_NAME]"
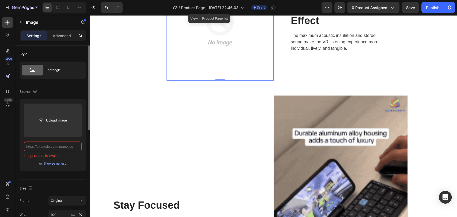
scroll to position [0, 0]
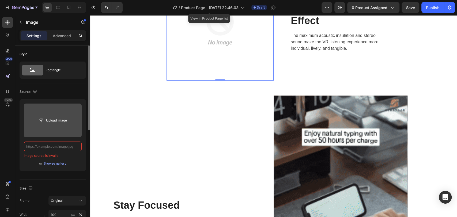
click at [48, 114] on input "file" at bounding box center [53, 121] width 58 height 34
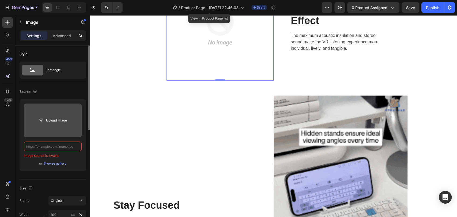
type input "C:\fakepath\Thiết [PERSON_NAME] có tên.gif"
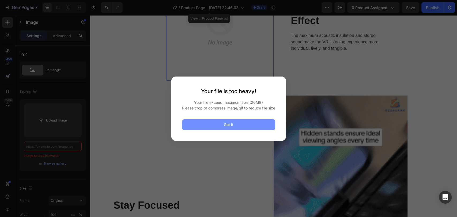
click at [233, 128] on div "Got it" at bounding box center [229, 125] width 10 height 6
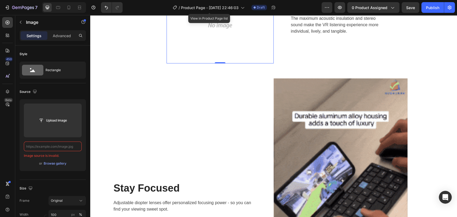
scroll to position [745, 0]
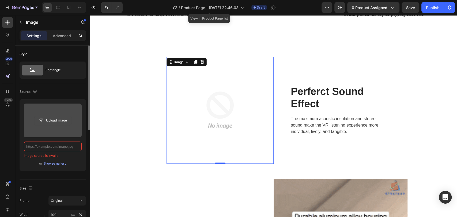
click at [65, 119] on input "file" at bounding box center [52, 120] width 37 height 9
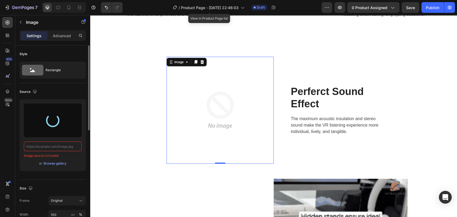
type input "[URL][DOMAIN_NAME]"
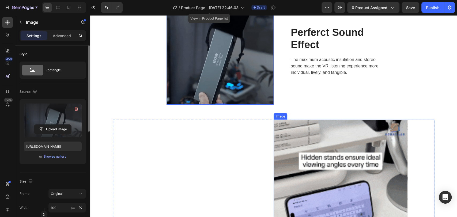
scroll to position [864, 0]
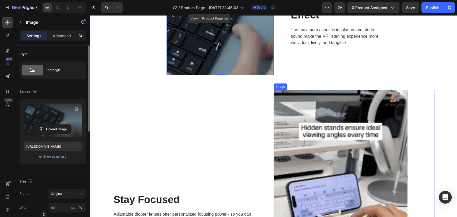
click at [316, 150] on img at bounding box center [341, 209] width 134 height 238
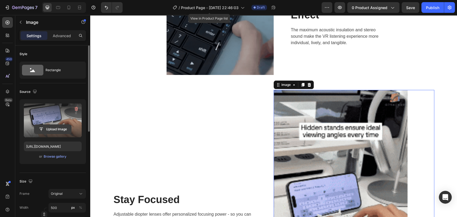
click at [55, 129] on input "file" at bounding box center [52, 129] width 37 height 9
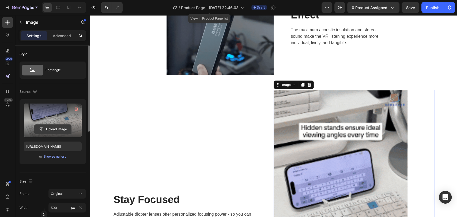
click at [43, 130] on input "file" at bounding box center [52, 129] width 37 height 9
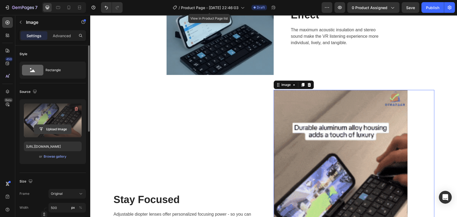
click at [51, 129] on input "file" at bounding box center [52, 129] width 37 height 9
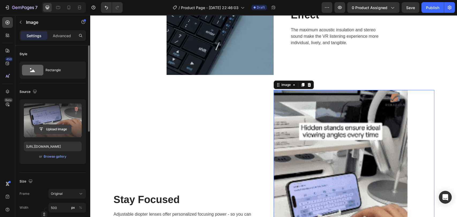
click at [53, 133] on input "file" at bounding box center [52, 129] width 37 height 9
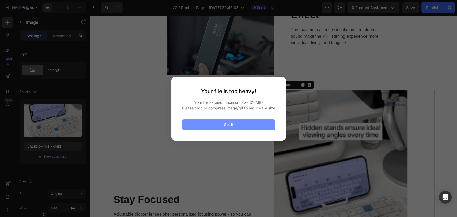
click at [232, 130] on button "Got it" at bounding box center [228, 125] width 93 height 11
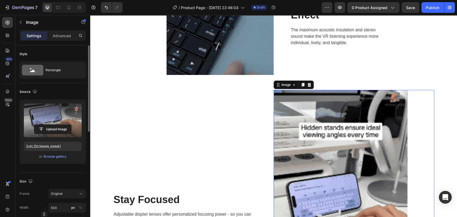
click at [51, 123] on label at bounding box center [53, 121] width 58 height 34
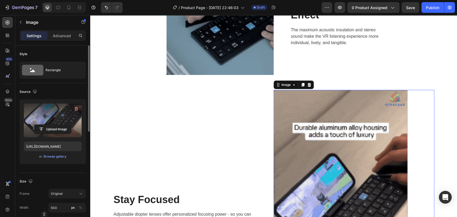
click at [51, 125] on input "file" at bounding box center [52, 129] width 37 height 9
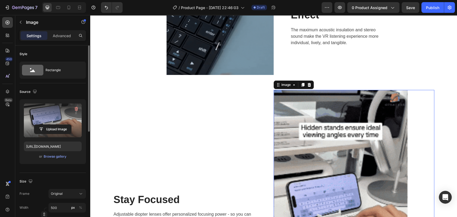
type input "C:\fakepath\Thiết [PERSON_NAME] có tên (5).gif"
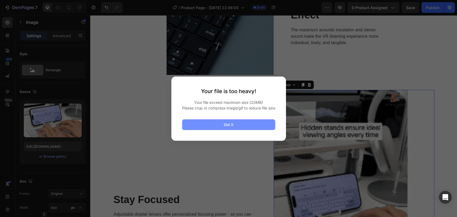
click at [238, 124] on button "Got it" at bounding box center [228, 125] width 93 height 11
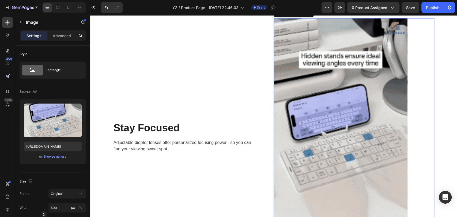
scroll to position [1013, 0]
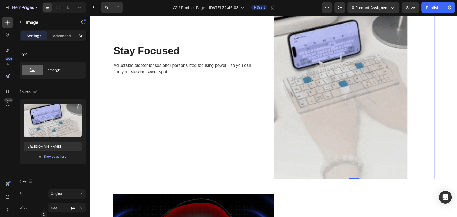
click at [343, 81] on img at bounding box center [341, 60] width 134 height 238
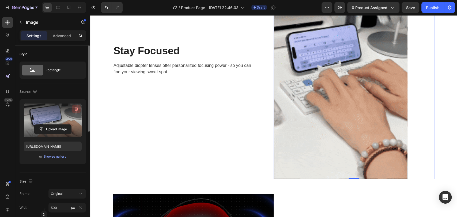
click at [75, 110] on icon "button" at bounding box center [76, 109] width 3 height 4
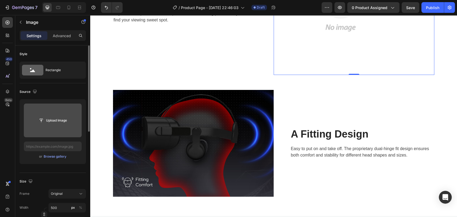
scroll to position [961, 0]
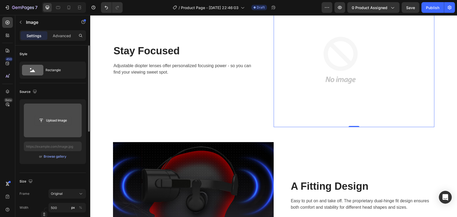
click at [54, 120] on input "file" at bounding box center [52, 120] width 37 height 9
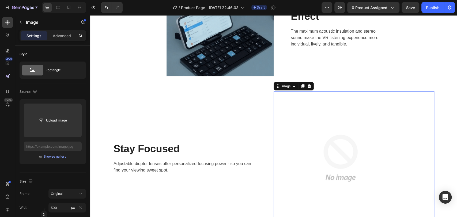
scroll to position [872, 0]
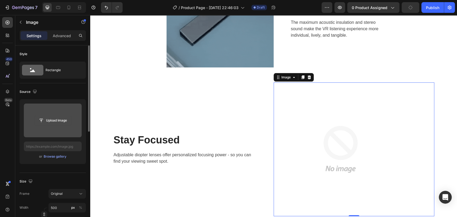
click at [57, 121] on input "file" at bounding box center [52, 120] width 37 height 9
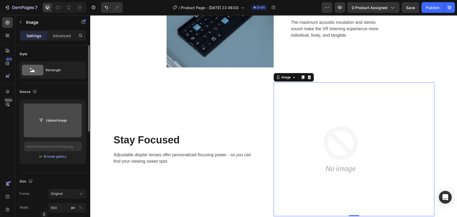
click at [44, 125] on input "file" at bounding box center [53, 121] width 58 height 34
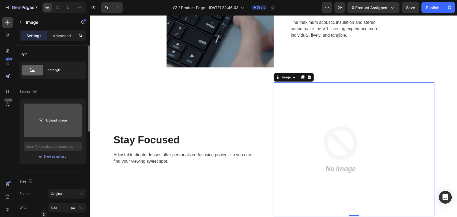
type input "C:\fakepath\Thiết [PERSON_NAME] có tên (5).gif"
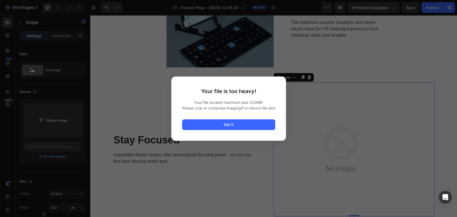
click at [270, 100] on span "Your file exceed maximum size (20MB)" at bounding box center [228, 103] width 93 height 6
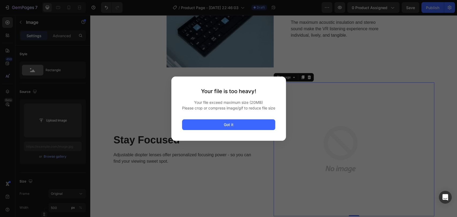
click at [329, 108] on div at bounding box center [228, 108] width 457 height 217
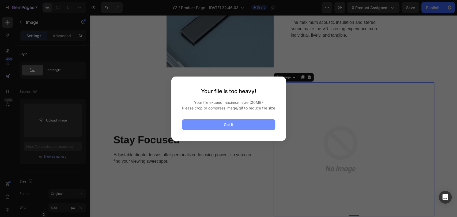
click at [265, 125] on button "Got it" at bounding box center [228, 125] width 93 height 11
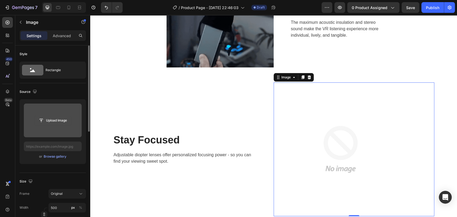
click at [51, 118] on input "file" at bounding box center [52, 120] width 37 height 9
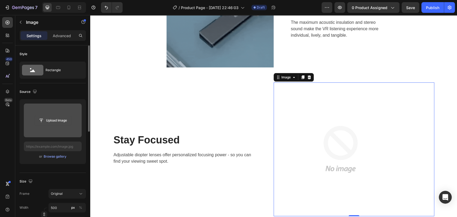
click at [42, 125] on button "Upload Image" at bounding box center [53, 121] width 38 height 10
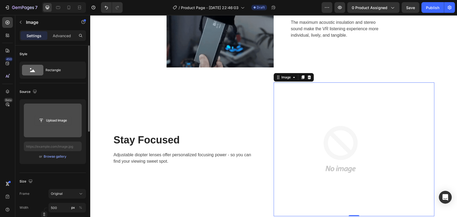
click at [47, 121] on input "file" at bounding box center [52, 120] width 37 height 9
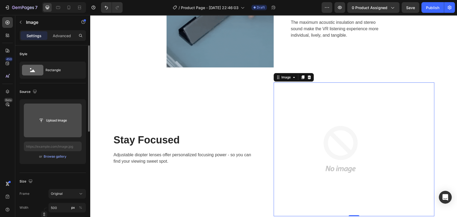
click at [52, 114] on input "file" at bounding box center [53, 121] width 58 height 34
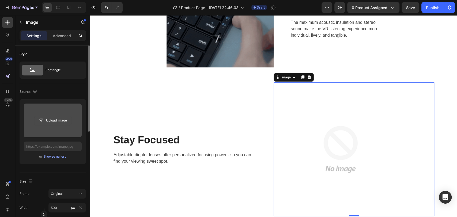
click at [41, 117] on input "file" at bounding box center [52, 120] width 37 height 9
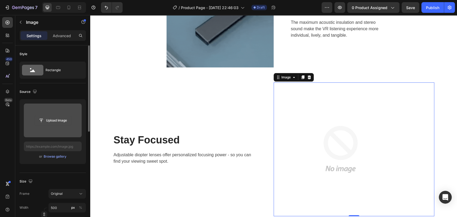
type input "C:\fakepath\Thiết kế chưa có tên (6).gif"
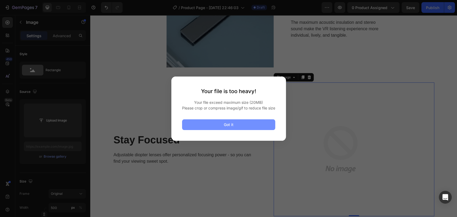
click at [257, 130] on button "Got it" at bounding box center [228, 125] width 93 height 11
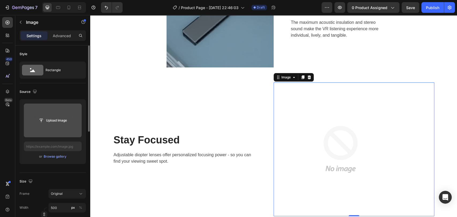
click at [46, 117] on input "file" at bounding box center [52, 120] width 37 height 9
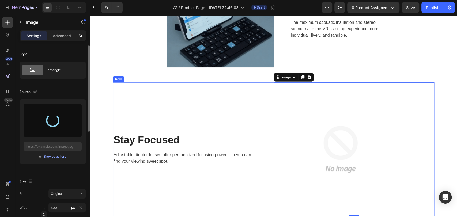
type input "https://cdn.shopify.com/s/files/1/0672/6572/4504/files/gempages_580930944886637…"
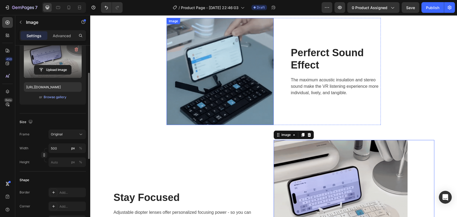
scroll to position [800, 0]
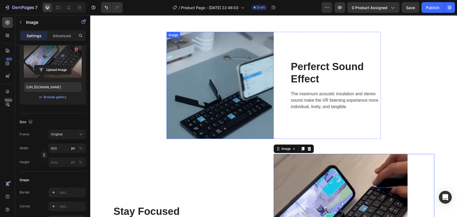
click at [224, 93] on img at bounding box center [220, 85] width 107 height 107
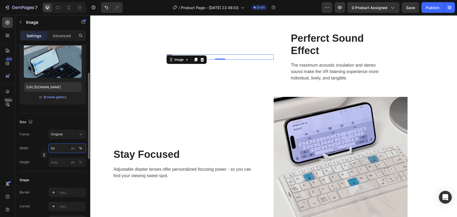
type input "500"
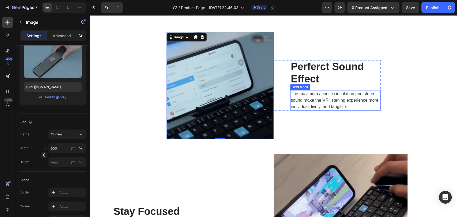
drag, startPoint x: 369, startPoint y: 96, endPoint x: 401, endPoint y: 92, distance: 31.9
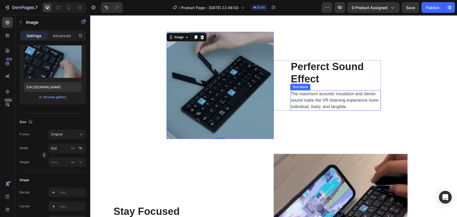
click at [370, 96] on p "The maximum acoustic insulation and stereo sound make the VR listening experien…" at bounding box center [336, 100] width 90 height 19
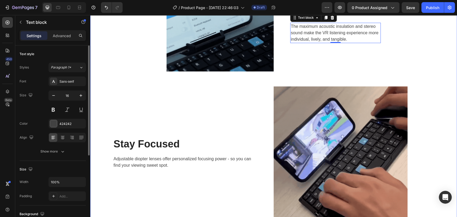
scroll to position [890, 0]
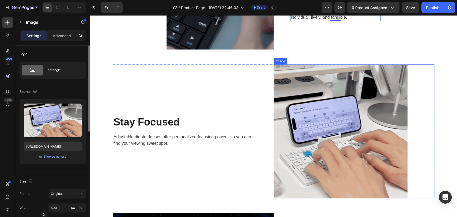
click at [338, 124] on img at bounding box center [341, 132] width 134 height 134
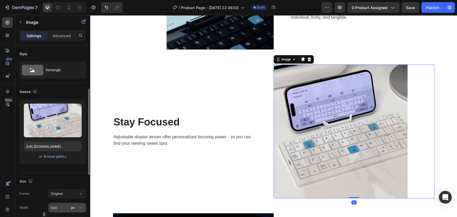
scroll to position [30, 0]
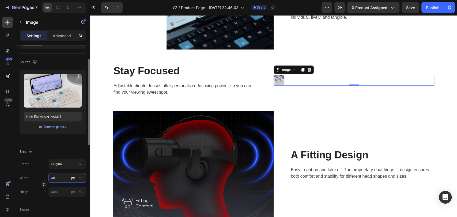
type input "400"
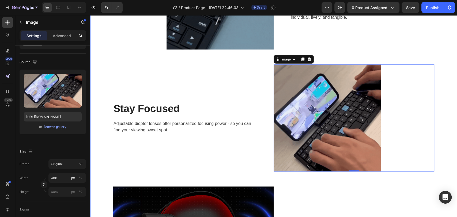
click at [387, 52] on div "Image Perferct Sound Effect Heading The maximum acoustic insulation and stereo …" at bounding box center [273, 117] width 359 height 351
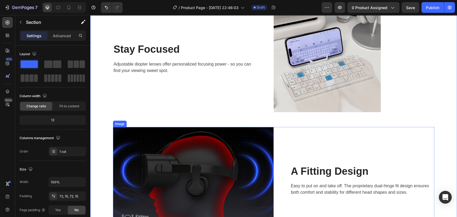
scroll to position [1038, 0]
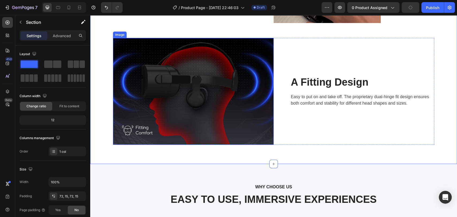
click at [129, 46] on img at bounding box center [193, 91] width 161 height 107
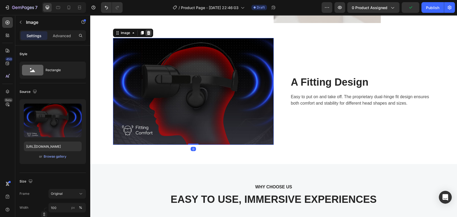
click at [147, 34] on icon at bounding box center [149, 33] width 4 height 4
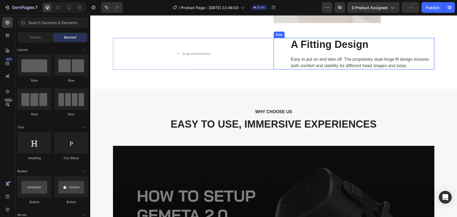
click at [332, 53] on div "A Fitting Design Heading Easy to put on and take off. The proprietary dual-hing…" at bounding box center [362, 54] width 144 height 32
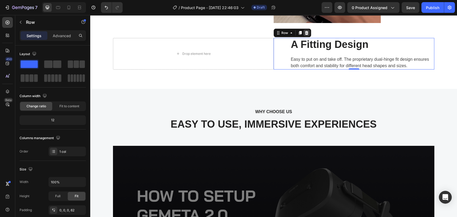
click at [305, 32] on icon at bounding box center [306, 33] width 3 height 4
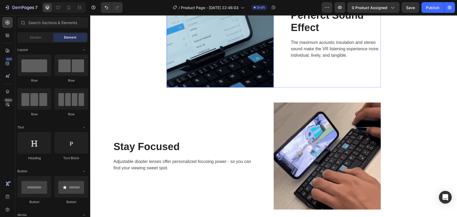
scroll to position [770, 0]
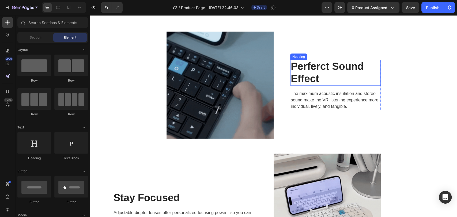
click at [303, 85] on p "Perferct Sound Effect" at bounding box center [336, 73] width 90 height 24
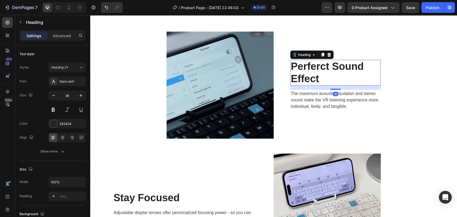
click at [303, 85] on p "Perferct Sound Effect" at bounding box center [336, 73] width 90 height 24
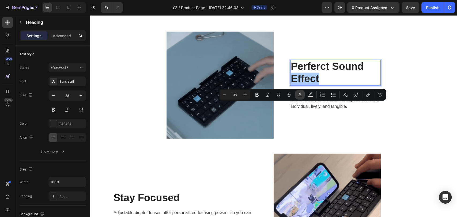
click at [303, 95] on icon "Editor contextual toolbar" at bounding box center [299, 94] width 5 height 5
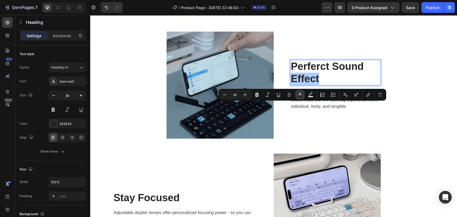
type input "242424"
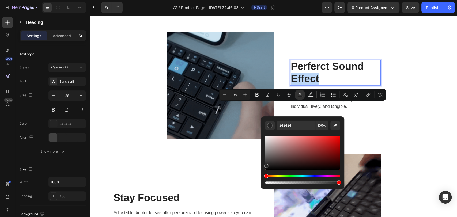
click at [337, 85] on p "Perferct Sound Effect" at bounding box center [336, 73] width 90 height 24
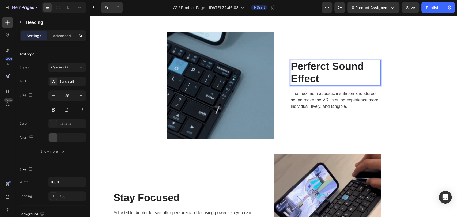
click at [333, 85] on p "Perferct Sound Effect" at bounding box center [336, 73] width 90 height 24
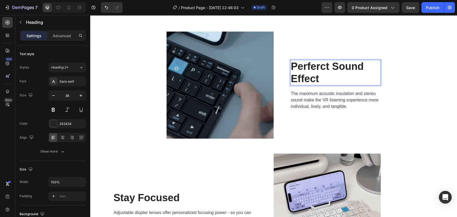
click at [332, 85] on p "Perferct Sound Effect" at bounding box center [336, 73] width 90 height 24
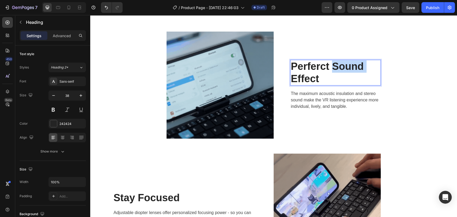
click at [331, 85] on p "Perferct Sound Effect" at bounding box center [336, 73] width 90 height 24
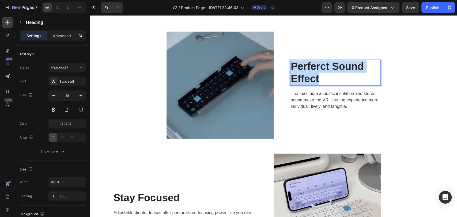
click at [331, 85] on p "Perferct Sound Effect" at bounding box center [336, 73] width 90 height 24
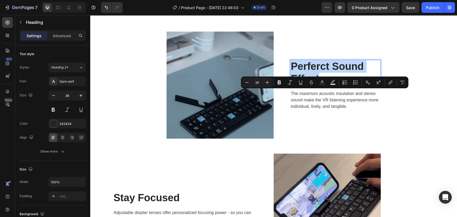
click at [333, 85] on p "Perferct Sound Effect" at bounding box center [336, 73] width 90 height 24
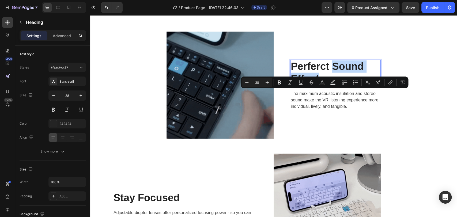
drag, startPoint x: 322, startPoint y: 109, endPoint x: 332, endPoint y: 91, distance: 20.0
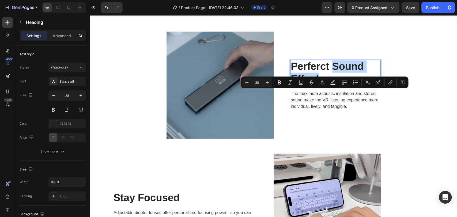
click at [332, 85] on p "Perferct Sound Effect" at bounding box center [336, 73] width 90 height 24
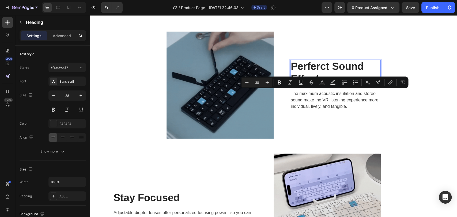
scroll to position [776, 0]
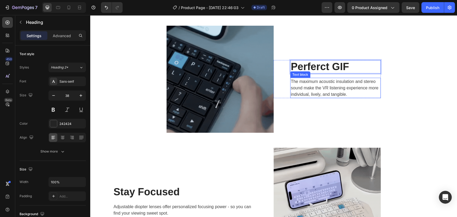
click at [322, 98] on p "The maximum acoustic insulation and stereo sound make the VR listening experien…" at bounding box center [336, 88] width 90 height 19
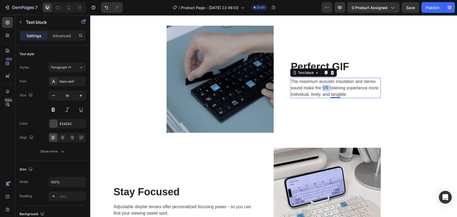
click at [322, 98] on p "The maximum acoustic insulation and stereo sound make the VR listening experien…" at bounding box center [336, 88] width 90 height 19
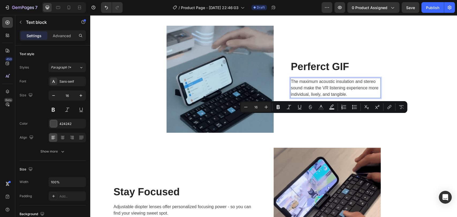
click at [301, 98] on p "The maximum acoustic insulation and stereo sound make the VR listening experien…" at bounding box center [336, 88] width 90 height 19
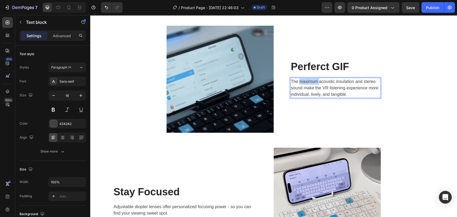
click at [301, 98] on p "The maximum acoustic insulation and stereo sound make the VR listening experien…" at bounding box center [336, 88] width 90 height 19
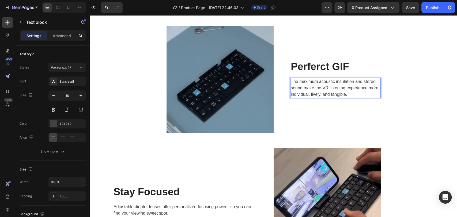
click at [292, 98] on p "The maximum acoustic insulation and stereo sound make the VR listening experien…" at bounding box center [336, 88] width 90 height 19
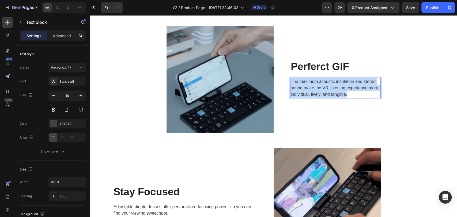
drag, startPoint x: 290, startPoint y: 110, endPoint x: 366, endPoint y: 127, distance: 78.5
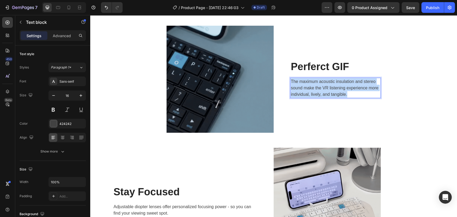
click at [366, 98] on p "The maximum acoustic insulation and stereo sound make the VR listening experien…" at bounding box center [336, 88] width 90 height 19
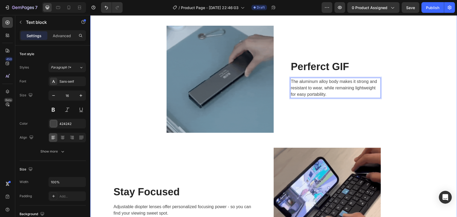
click at [393, 138] on div "Image Perferct GIF Heading The aluminum alloy body makes it strong and resistan…" at bounding box center [273, 156] width 359 height 260
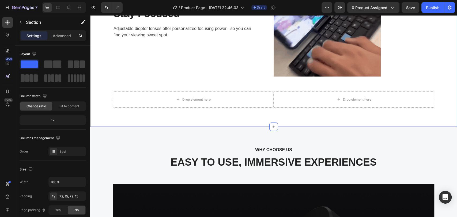
scroll to position [925, 0]
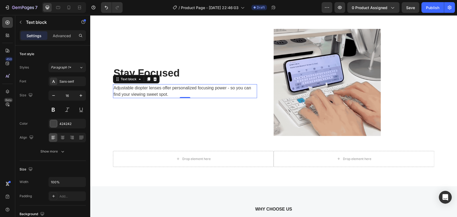
click at [151, 93] on p "Adjustable diopter lenses offer personalized focusing power - so you can find y…" at bounding box center [185, 91] width 143 height 13
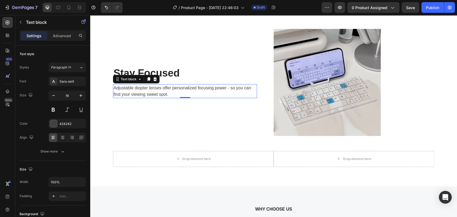
click at [151, 93] on p "Adjustable diopter lenses offer personalized focusing power - so you can find y…" at bounding box center [185, 91] width 143 height 13
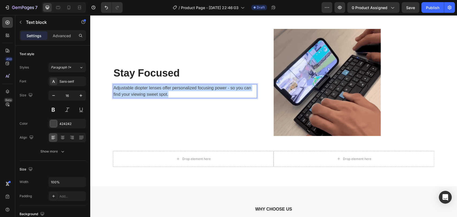
click at [151, 93] on p "Adjustable diopter lenses offer personalized focusing power - so you can find y…" at bounding box center [185, 91] width 143 height 13
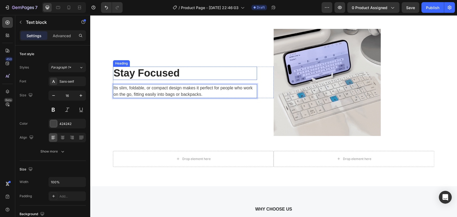
click at [139, 71] on p "Stay Focused" at bounding box center [185, 73] width 143 height 12
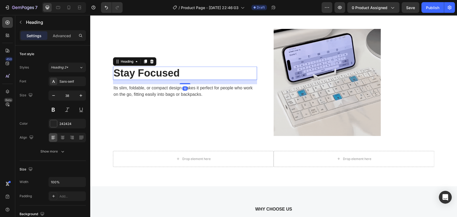
click at [138, 71] on p "Stay Focused" at bounding box center [185, 73] width 143 height 12
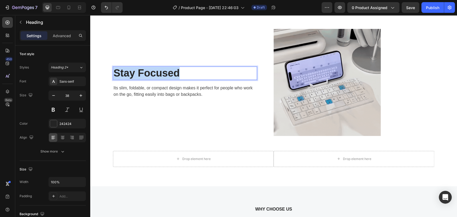
click at [138, 71] on p "Stay Focused" at bounding box center [185, 73] width 143 height 12
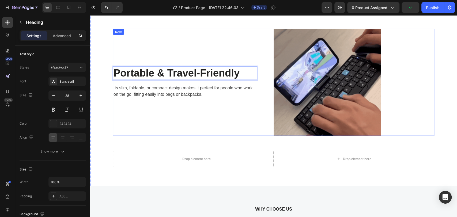
click at [219, 36] on div "Portable & Travel-Friendly Heading 16 Its slim, foldable, or compact design mak…" at bounding box center [193, 82] width 161 height 107
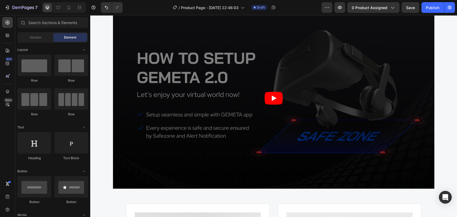
scroll to position [1036, 0]
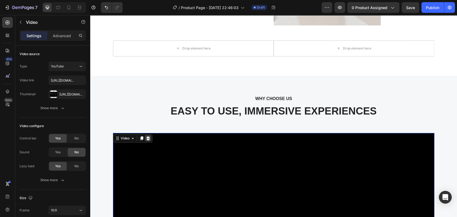
click at [145, 141] on div at bounding box center [148, 138] width 6 height 6
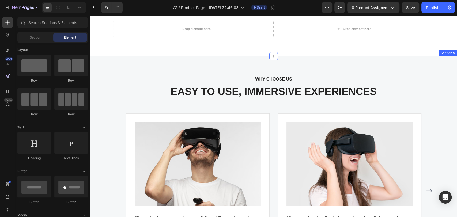
scroll to position [1066, 0]
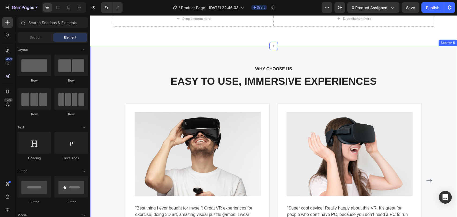
click at [268, 92] on div "WHY CHOOSE US Text block EASY TO USE, IMMERSIVE EXPERIENCES Heading Image “Best…" at bounding box center [273, 161] width 359 height 193
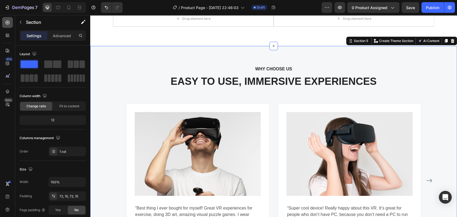
click at [8, 22] on icon at bounding box center [8, 23] width 4 height 4
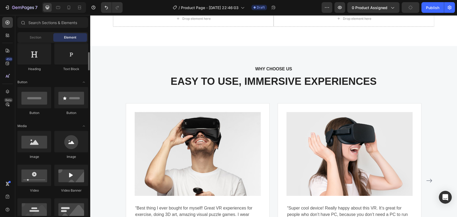
scroll to position [119, 0]
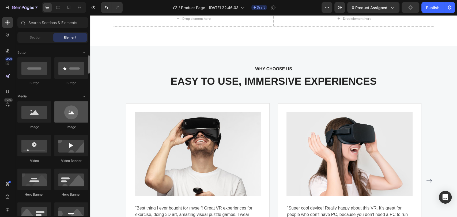
click at [70, 106] on div at bounding box center [71, 111] width 34 height 21
click at [72, 111] on div at bounding box center [71, 111] width 34 height 21
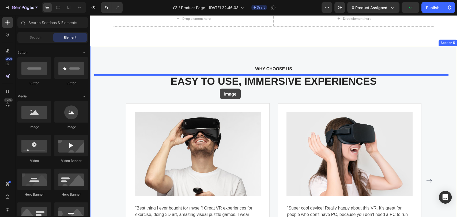
drag, startPoint x: 162, startPoint y: 128, endPoint x: 220, endPoint y: 89, distance: 69.9
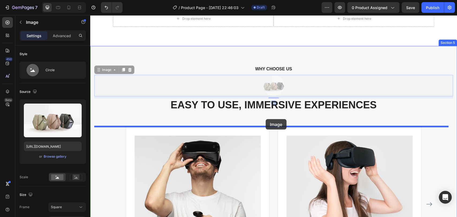
drag, startPoint x: 267, startPoint y: 87, endPoint x: 266, endPoint y: 119, distance: 32.5
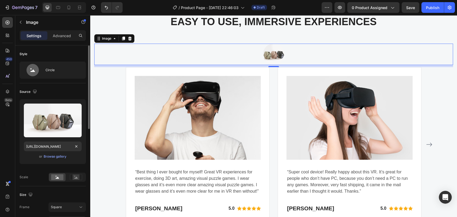
scroll to position [30, 0]
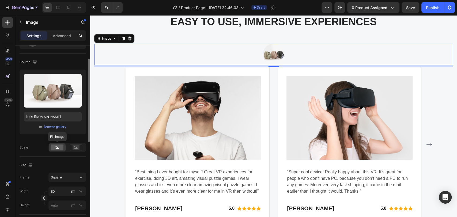
click at [56, 147] on circle at bounding box center [56, 146] width 1 height 1
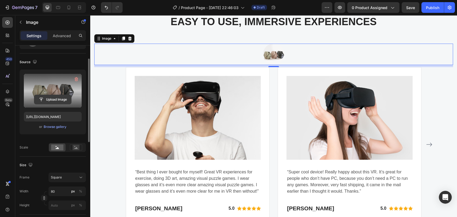
click at [60, 100] on input "file" at bounding box center [52, 99] width 37 height 9
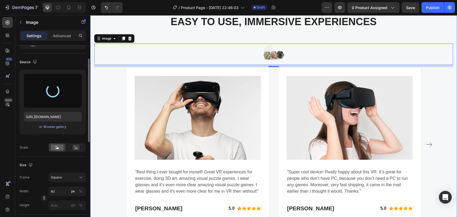
type input "https://cdn.shopify.com/s/files/1/0672/6572/4504/files/gempages_580930944886637…"
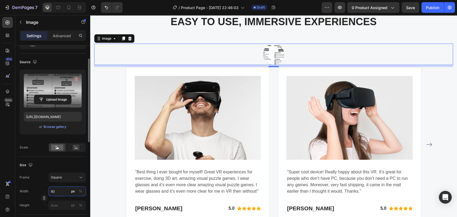
type input "8"
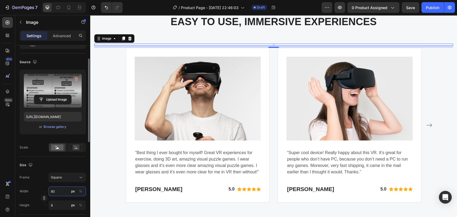
type input "800"
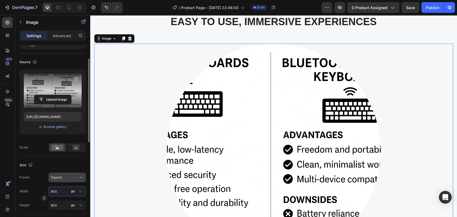
type input "800"
click at [58, 175] on span "Square" at bounding box center [56, 177] width 11 height 5
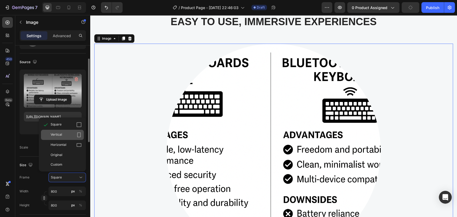
click at [63, 132] on div "Vertical" at bounding box center [66, 134] width 31 height 5
type input "1067"
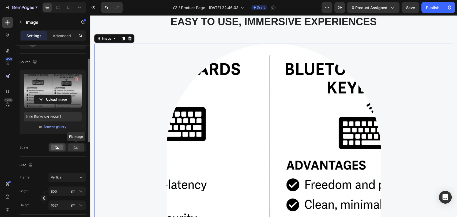
click at [73, 147] on rect at bounding box center [76, 147] width 7 height 5
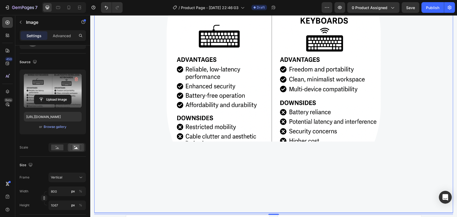
scroll to position [1274, 0]
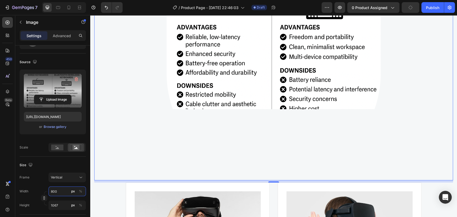
type input "4"
type input "5"
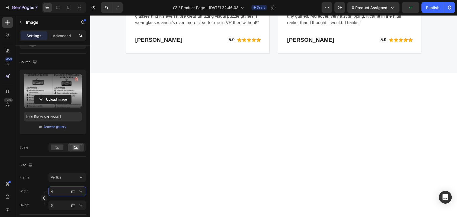
type input "40"
type input "53"
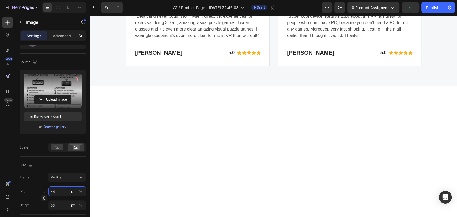
type input "400"
type input "533"
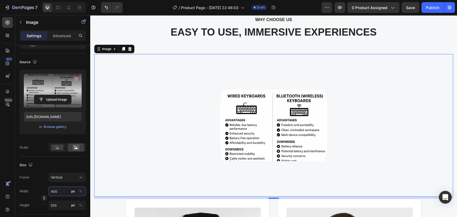
scroll to position [1125, 0]
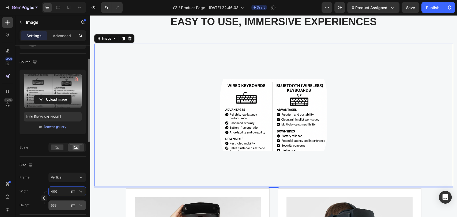
type input "400"
click at [64, 205] on input "533" at bounding box center [68, 206] width 38 height 10
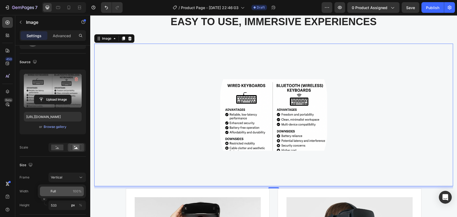
click at [51, 189] on span "Full" at bounding box center [53, 191] width 5 height 5
type input "100"
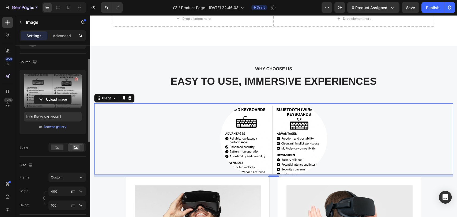
scroll to position [1095, 0]
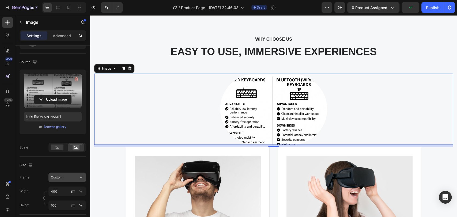
click at [63, 181] on button "Custom" at bounding box center [68, 178] width 38 height 10
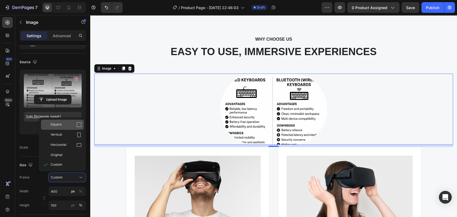
click at [62, 122] on div "Square" at bounding box center [66, 124] width 31 height 5
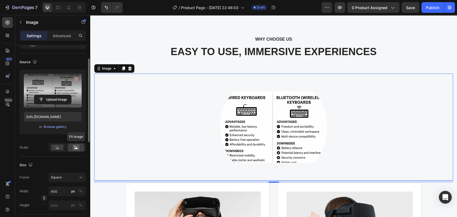
click at [78, 146] on rect at bounding box center [76, 147] width 7 height 5
click at [78, 148] on rect at bounding box center [76, 147] width 7 height 5
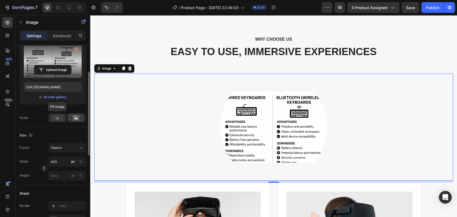
click at [62, 117] on rect at bounding box center [57, 118] width 12 height 6
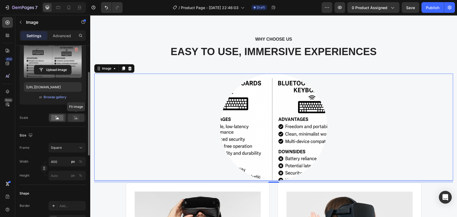
click at [70, 118] on rect at bounding box center [76, 118] width 12 height 6
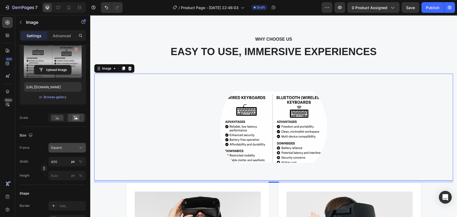
click at [74, 149] on div "Square" at bounding box center [64, 148] width 26 height 5
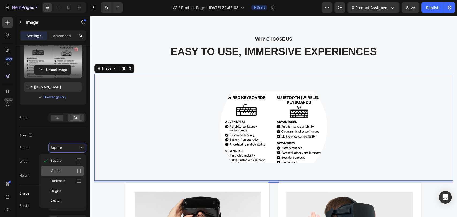
click at [76, 170] on div "Vertical" at bounding box center [66, 171] width 31 height 5
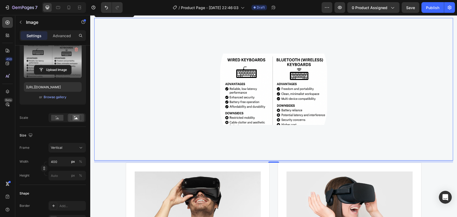
scroll to position [1155, 0]
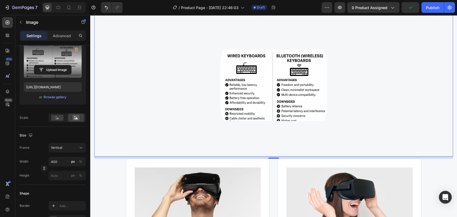
click at [245, 48] on img at bounding box center [273, 85] width 107 height 143
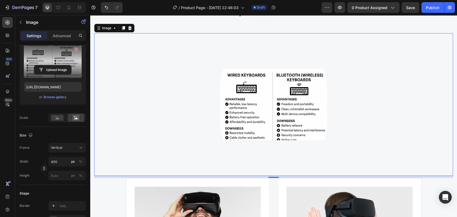
scroll to position [1125, 0]
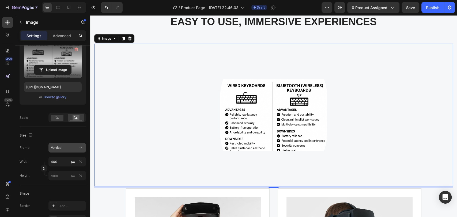
click at [66, 152] on button "Vertical" at bounding box center [68, 148] width 38 height 10
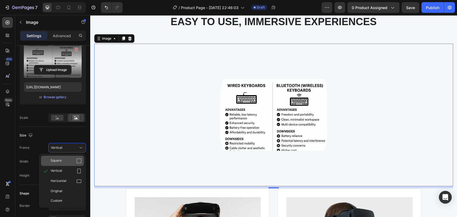
click at [66, 160] on div "Square" at bounding box center [66, 160] width 31 height 5
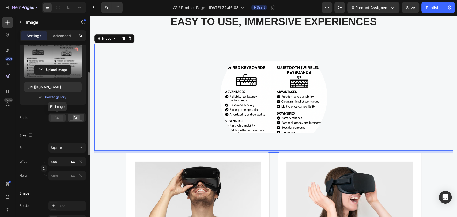
click at [52, 117] on rect at bounding box center [57, 118] width 12 height 6
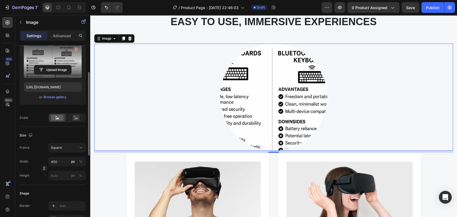
click at [86, 117] on div at bounding box center [68, 117] width 38 height 9
click at [30, 135] on icon "button" at bounding box center [30, 135] width 5 height 5
click at [32, 154] on icon "button" at bounding box center [31, 153] width 5 height 5
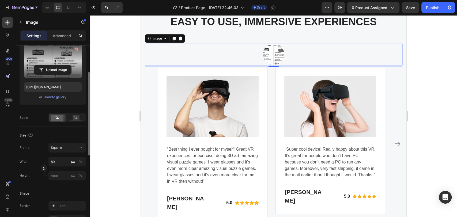
scroll to position [1135, 0]
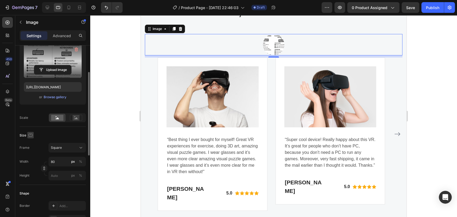
click at [28, 133] on icon "button" at bounding box center [30, 135] width 5 height 5
click at [31, 141] on icon "button" at bounding box center [31, 143] width 5 height 5
type input "400"
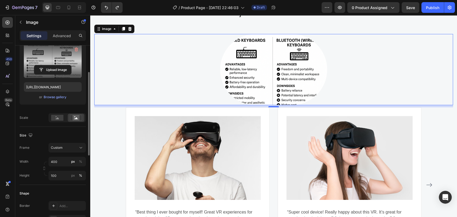
type input "533"
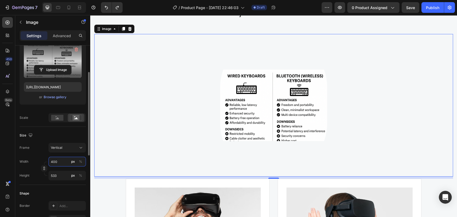
type input "5"
type input "7"
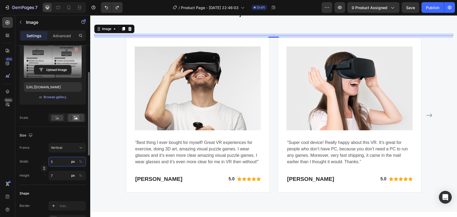
type input "50"
type input "67"
type input "500"
type input "667"
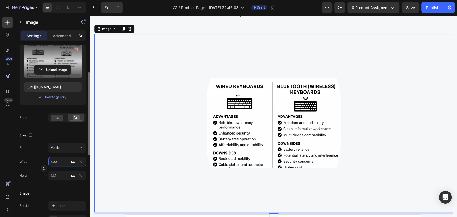
type input "50"
type input "67"
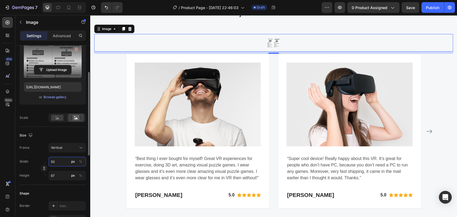
type input "5"
type input "7"
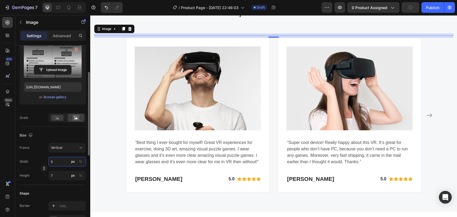
type input "56"
type input "75"
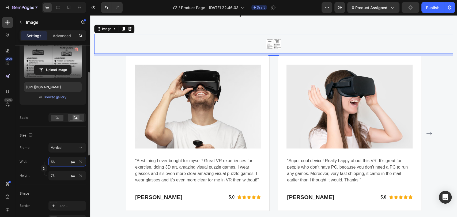
type input "560"
type input "747"
type input "5600"
type input "7467"
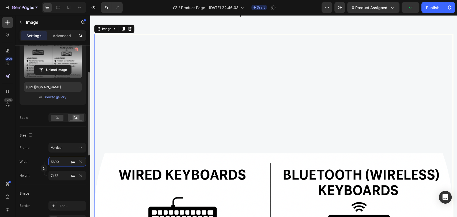
type input "560"
type input "747"
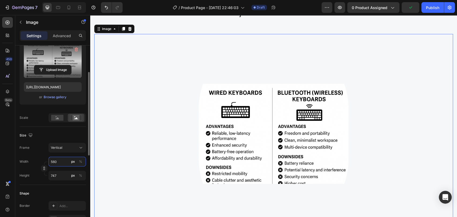
type input "56"
type input "75"
type input "5"
type input "7"
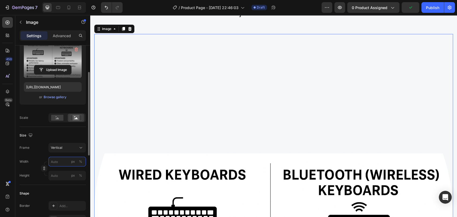
type input "6"
type input "8"
type input "60"
type input "80"
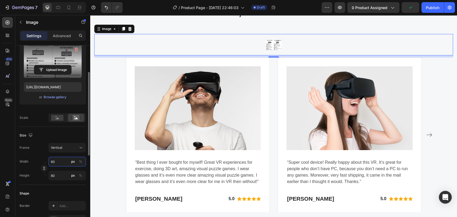
type input "600"
type input "800"
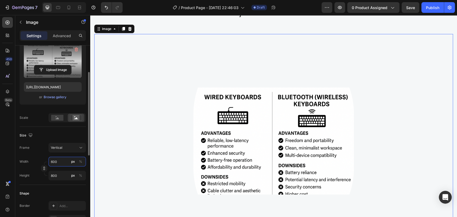
type input "6000"
type input "8000"
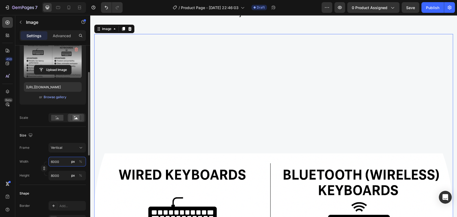
type input "600"
type input "800"
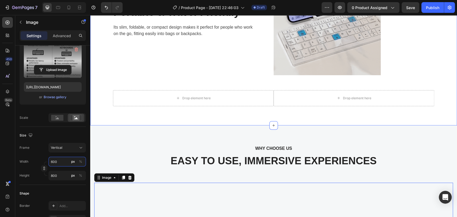
scroll to position [1046, 0]
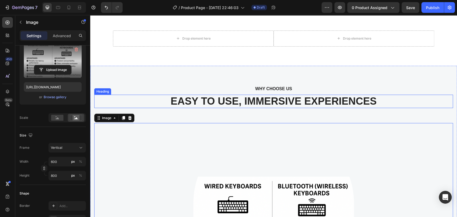
click at [259, 99] on p "EASY TO USE, IMMERSIVE EXPERIENCES" at bounding box center [274, 101] width 358 height 12
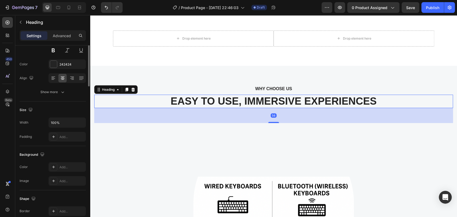
scroll to position [0, 0]
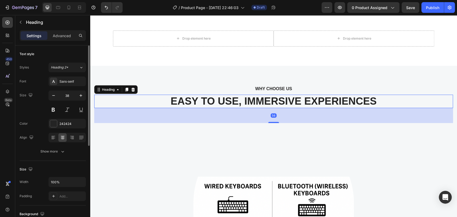
click at [259, 99] on p "EASY TO USE, IMMERSIVE EXPERIENCES" at bounding box center [274, 101] width 358 height 12
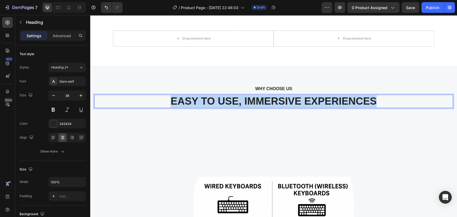
drag, startPoint x: 155, startPoint y: 101, endPoint x: 394, endPoint y: 104, distance: 238.2
click at [394, 104] on p "EASY TO USE, IMMERSIVE EXPERIENCES" at bounding box center [274, 101] width 358 height 12
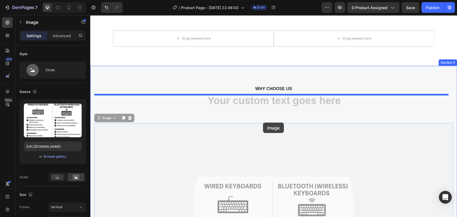
drag, startPoint x: 263, startPoint y: 133, endPoint x: 263, endPoint y: 123, distance: 10.7
click at [263, 123] on div "Header Image Perferct GIF Heading The aluminum alloy body makes it strong and r…" at bounding box center [273, 197] width 367 height 2457
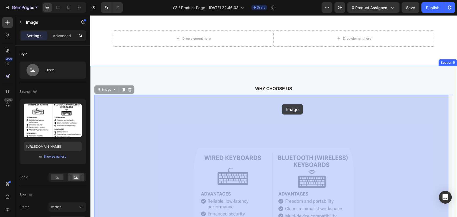
drag, startPoint x: 283, startPoint y: 97, endPoint x: 282, endPoint y: 105, distance: 8.3
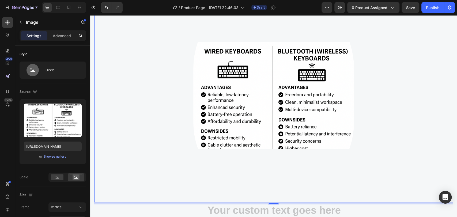
scroll to position [1195, 0]
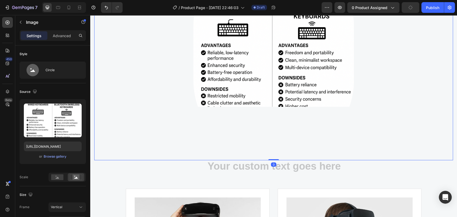
drag, startPoint x: 274, startPoint y: 162, endPoint x: 277, endPoint y: 144, distance: 17.6
click at [274, 152] on div "Image 0" at bounding box center [273, 53] width 359 height 214
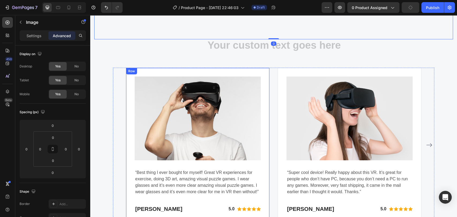
scroll to position [1284, 0]
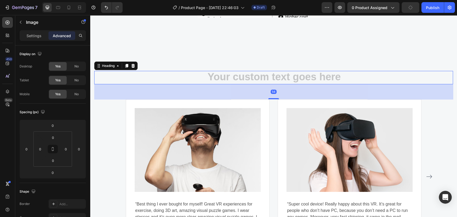
click at [286, 79] on h2 "Rich Text Editor. Editing area: main" at bounding box center [273, 77] width 359 height 13
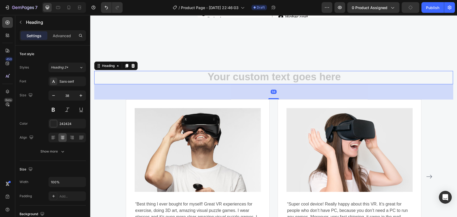
click at [294, 73] on h2 "Rich Text Editor. Editing area: main" at bounding box center [273, 77] width 359 height 13
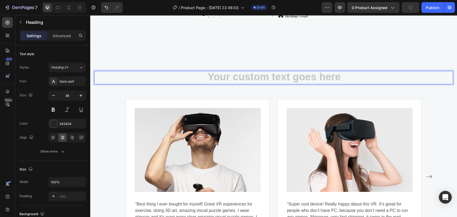
click at [294, 79] on h2 "Rich Text Editor. Editing area: main" at bounding box center [273, 77] width 359 height 13
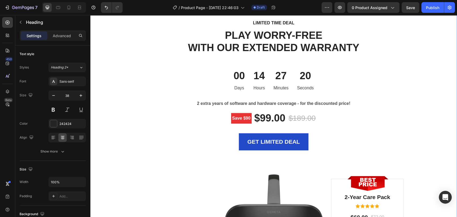
scroll to position [1542, 0]
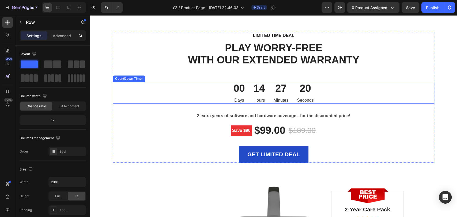
click at [204, 126] on div "LIMITED TIME DEAL Text block PLAY WORRY-FREE WITH OUR EXTENDED WARRANTY Heading…" at bounding box center [274, 97] width 322 height 131
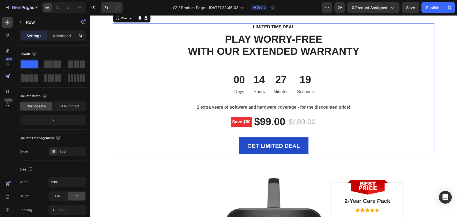
click at [204, 126] on div "Save $90 Product Badge $99.00 (P) Price (P) Price $189.00 (P) Price (P) Price R…" at bounding box center [274, 121] width 322 height 13
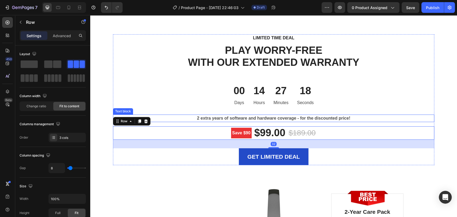
click at [202, 117] on p "2 extra years of software and hardware coverage - for the discounted price!" at bounding box center [274, 118] width 320 height 6
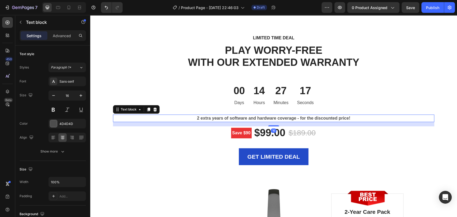
click at [197, 116] on p "2 extra years of software and hardware coverage - for the discounted price!" at bounding box center [274, 118] width 320 height 6
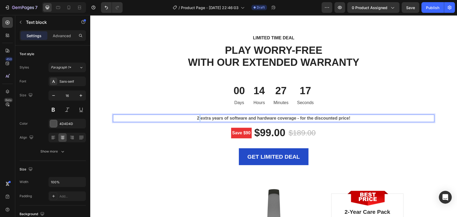
click at [197, 116] on p "2 extra years of software and hardware coverage - for the discounted price!" at bounding box center [274, 118] width 320 height 6
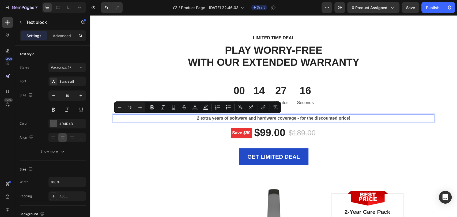
click at [195, 117] on p "2 extra years of software and hardware coverage - for the discounted price!" at bounding box center [274, 118] width 320 height 6
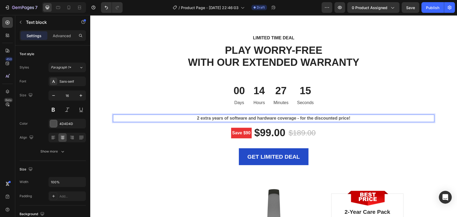
click at [198, 117] on p "2 extra years of software and hardware coverage - for the discounted price!" at bounding box center [274, 118] width 320 height 6
click at [197, 116] on p "2 extra years of software and hardware coverage - for the discounted price!" at bounding box center [274, 118] width 320 height 6
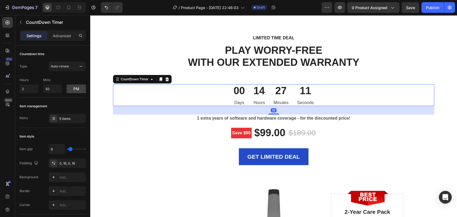
click at [383, 99] on div "00 Days 14 Hours 27 Minutes 11 Seconds" at bounding box center [274, 95] width 322 height 22
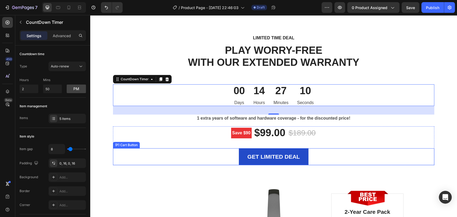
scroll to position [1620, 0]
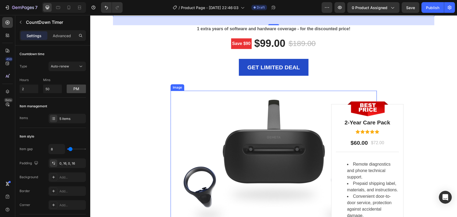
click at [273, 132] on img at bounding box center [274, 160] width 206 height 138
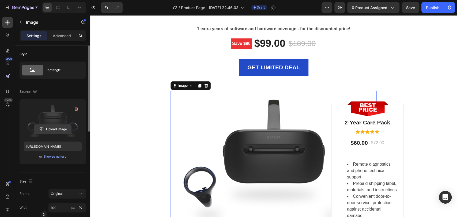
click at [54, 129] on input "file" at bounding box center [52, 129] width 37 height 9
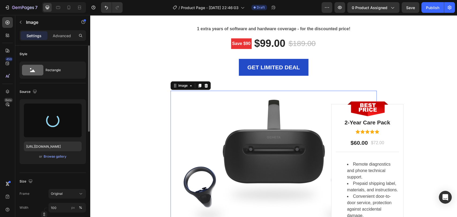
type input "https://cdn.shopify.com/s/files/1/0672/6572/4504/files/gempages_580930944886637…"
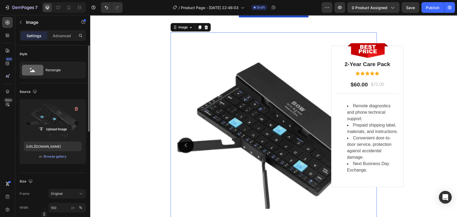
scroll to position [1680, 0]
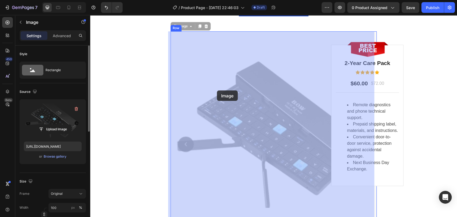
drag, startPoint x: 263, startPoint y: 108, endPoint x: 206, endPoint y: 90, distance: 59.2
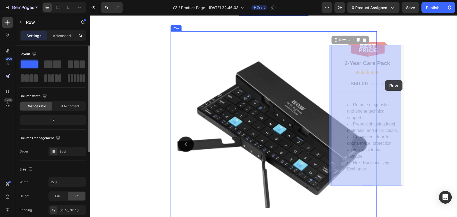
drag, startPoint x: 370, startPoint y: 76, endPoint x: 398, endPoint y: 83, distance: 28.6
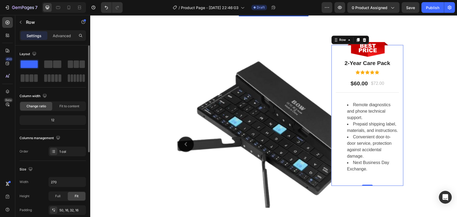
drag, startPoint x: 382, startPoint y: 74, endPoint x: 384, endPoint y: 46, distance: 29.0
click at [405, 98] on div "LIMITED TIME DEAL Text block PLAY WORRY-FREE WITH OUR EXTENDED WARRANTY Heading…" at bounding box center [273, 61] width 359 height 353
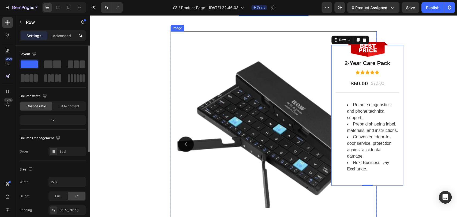
click at [202, 73] on img at bounding box center [274, 134] width 206 height 206
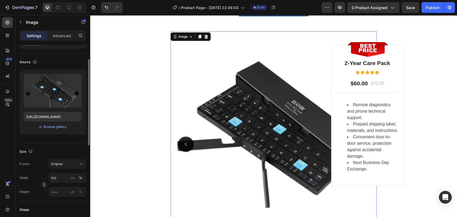
scroll to position [59, 0]
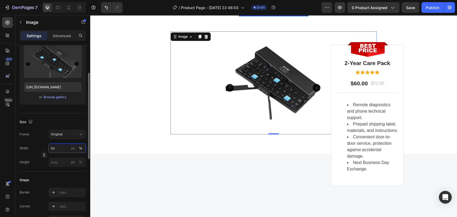
type input "5"
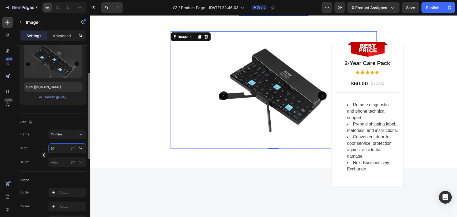
type input "5"
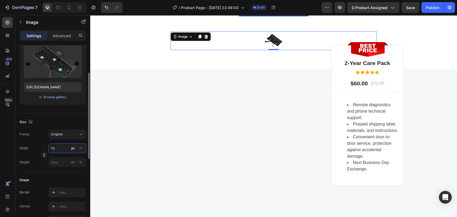
type input "7"
type input "6"
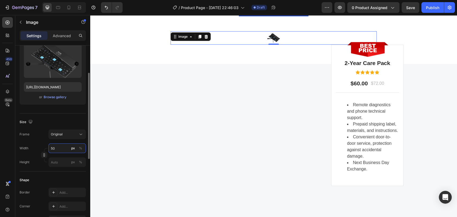
type input "500"
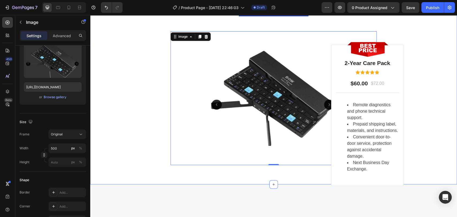
click at [427, 47] on div "LIMITED TIME DEAL Text block PLAY WORRY-FREE WITH OUR EXTENDED WARRANTY Heading…" at bounding box center [273, 25] width 359 height 280
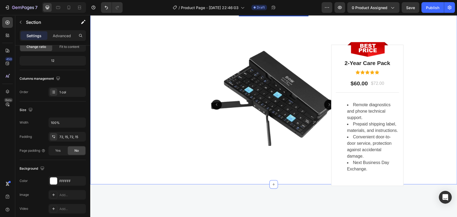
scroll to position [0, 0]
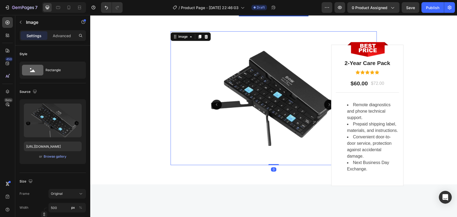
click at [327, 105] on img at bounding box center [274, 98] width 134 height 134
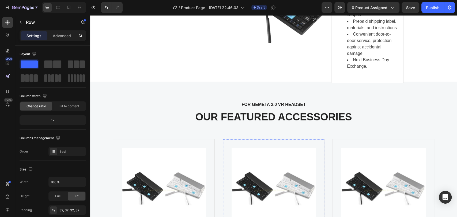
scroll to position [1773, 0]
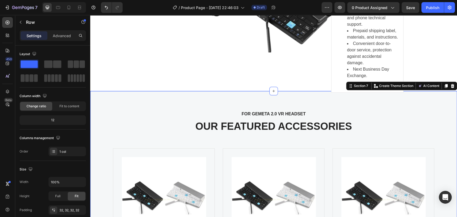
click at [234, 125] on div "FOR GEMETA 2.0 VR HEADSET Text block OUR FEATURED ACCESSORIES Heading Product I…" at bounding box center [273, 217] width 367 height 252
click at [266, 113] on p "FOR GEMETA 2.0 VR HEADSET" at bounding box center [273, 114] width 349 height 6
click at [289, 120] on div "FOR GEMETA 2.0 VR HEADSET Text block OUR FEATURED ACCESSORIES Heading Product I…" at bounding box center [273, 217] width 359 height 214
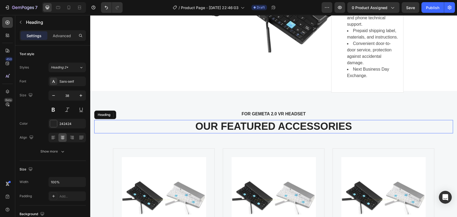
drag, startPoint x: 311, startPoint y: 126, endPoint x: 247, endPoint y: 68, distance: 86.3
click at [311, 126] on p "OUR FEATURED ACCESSORIES" at bounding box center [274, 127] width 358 height 12
click at [382, 123] on p "OUR FEATURED ACCESSORIES" at bounding box center [274, 127] width 358 height 12
click at [265, 115] on p "FOR GEMETA 2.0 VR HEADSET" at bounding box center [273, 114] width 349 height 6
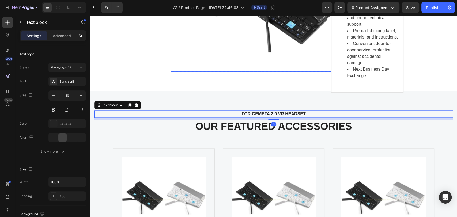
click at [247, 68] on img at bounding box center [274, 5] width 134 height 134
click at [256, 116] on p "FOR GEMETA 2.0 VR HEADSET" at bounding box center [273, 114] width 349 height 6
click at [135, 105] on icon at bounding box center [136, 105] width 4 height 4
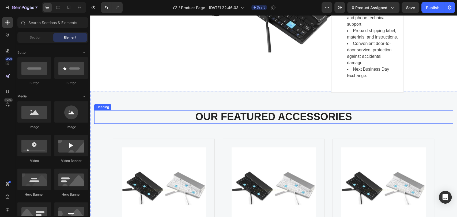
click at [240, 116] on p "OUR FEATURED ACCESSORIES" at bounding box center [274, 117] width 358 height 12
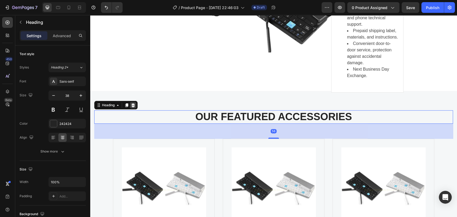
click at [136, 106] on div at bounding box center [133, 105] width 6 height 6
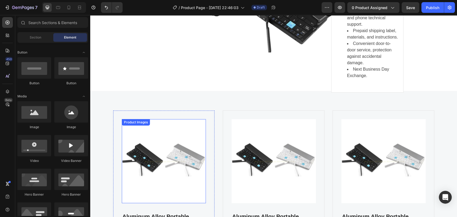
click at [156, 129] on img at bounding box center [164, 161] width 84 height 84
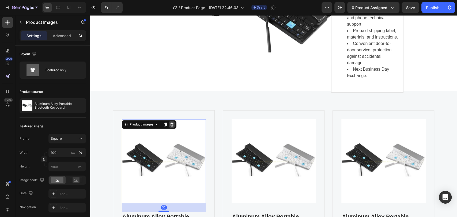
click at [170, 124] on icon at bounding box center [171, 125] width 3 height 4
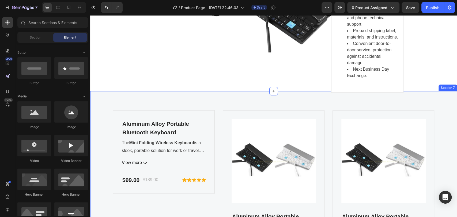
click at [153, 101] on div "Aluminum Alloy Portable Bluetooth Keyboard (P) Title The Mini Folding Wireless …" at bounding box center [273, 198] width 367 height 215
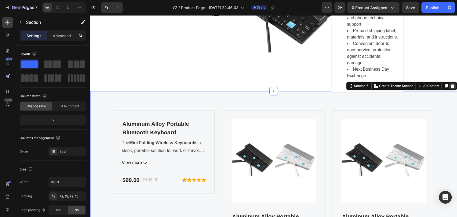
click at [176, 138] on div "Aluminum Alloy Portable Bluetooth Keyboard (P) Title The Mini Folding Wireless …" at bounding box center [164, 152] width 84 height 66
click at [198, 105] on div "Aluminum Alloy Portable Bluetooth Keyboard (P) Title The Mini Folding Wireless …" at bounding box center [273, 198] width 367 height 215
click at [451, 86] on icon at bounding box center [453, 86] width 4 height 4
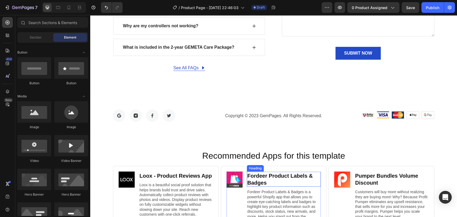
scroll to position [2071, 0]
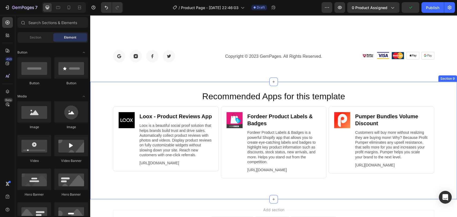
click at [446, 79] on div "Section 9" at bounding box center [448, 78] width 19 height 6
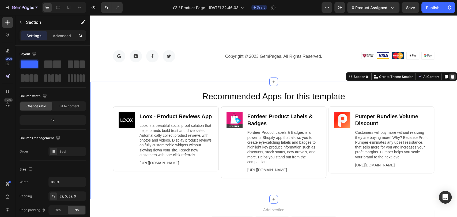
click at [451, 76] on icon at bounding box center [452, 77] width 3 height 4
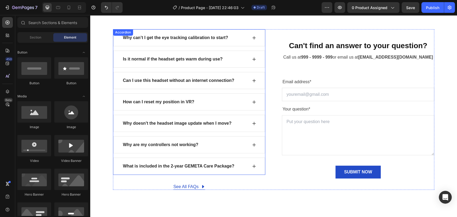
scroll to position [1863, 0]
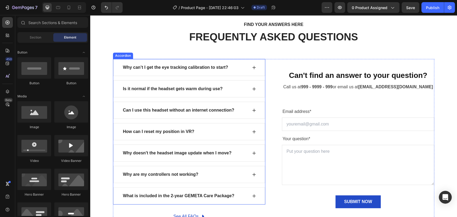
click at [184, 66] on div "Why can’t I get the eye tracking calibration to start?" at bounding box center [175, 68] width 107 height 8
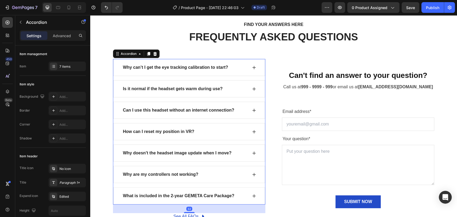
click at [184, 66] on div "Why can’t I get the eye tracking calibration to start?" at bounding box center [175, 68] width 107 height 8
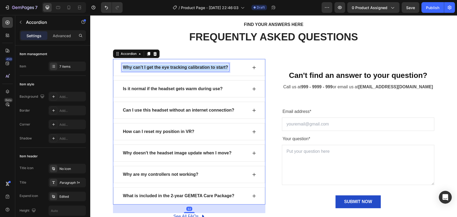
click at [184, 66] on p "Why can’t I get the eye tracking calibration to start?" at bounding box center [175, 67] width 105 height 6
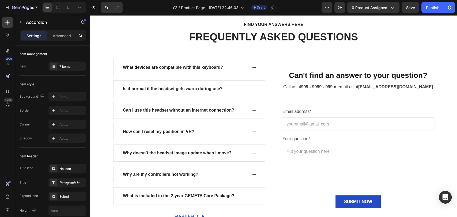
click at [253, 67] on icon at bounding box center [254, 67] width 3 height 3
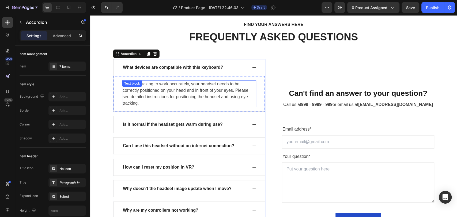
click at [137, 95] on p "For eye tracking to work accurately, your headset needs to be correctly positio…" at bounding box center [189, 94] width 133 height 26
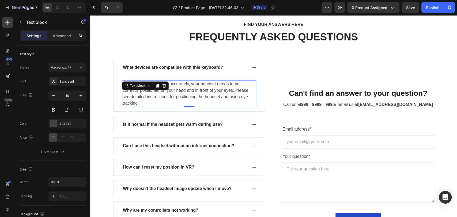
click at [137, 95] on p "For eye tracking to work accurately, your headset needs to be correctly positio…" at bounding box center [189, 94] width 133 height 26
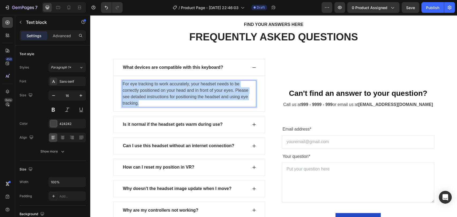
click at [137, 95] on p "For eye tracking to work accurately, your headset needs to be correctly positio…" at bounding box center [189, 94] width 133 height 26
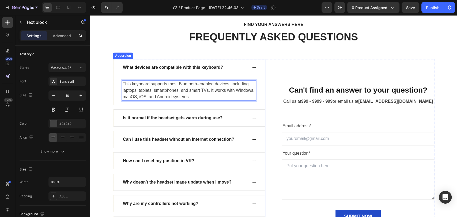
click at [167, 120] on p "Is it normal if the headset gets warm during use?" at bounding box center [173, 118] width 100 height 6
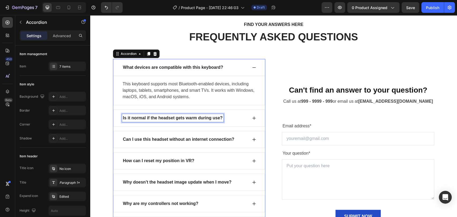
click at [167, 120] on p "Is it normal if the headset gets warm during use?" at bounding box center [173, 118] width 100 height 6
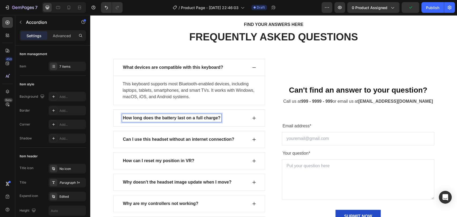
click at [249, 117] on div "How long does the battery last on a full charge?" at bounding box center [189, 118] width 152 height 17
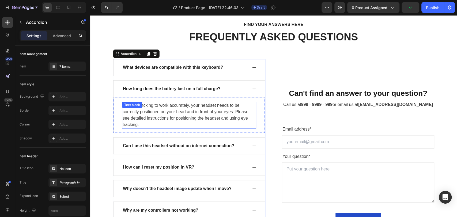
click at [150, 107] on p "For eye tracking to work accurately, your headset needs to be correctly positio…" at bounding box center [189, 115] width 133 height 26
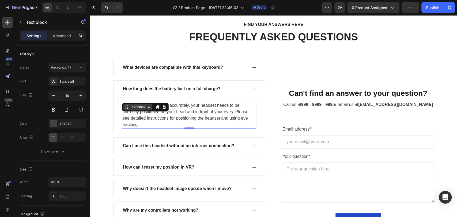
click at [150, 107] on div "Text block" at bounding box center [138, 107] width 29 height 6
click at [197, 119] on p "For eye tracking to work accurately, your headset needs to be correctly positio…" at bounding box center [189, 115] width 133 height 26
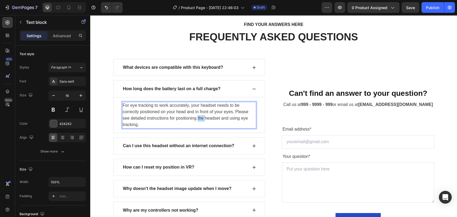
click at [197, 118] on p "For eye tracking to work accurately, your headset needs to be correctly positio…" at bounding box center [189, 115] width 133 height 26
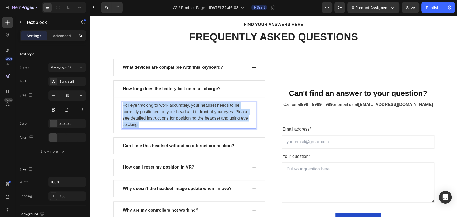
click at [197, 118] on p "For eye tracking to work accurately, your headset needs to be correctly positio…" at bounding box center [189, 115] width 133 height 26
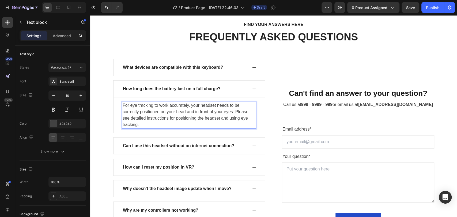
click at [197, 118] on p "For eye tracking to work accurately, your headset needs to be correctly positio…" at bounding box center [189, 115] width 133 height 26
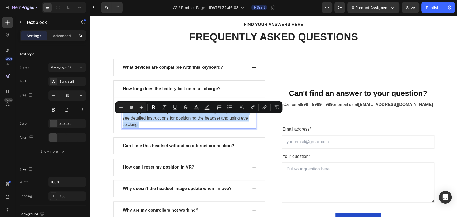
click at [197, 118] on p "For eye tracking to work accurately, your headset needs to be correctly positio…" at bounding box center [189, 115] width 133 height 26
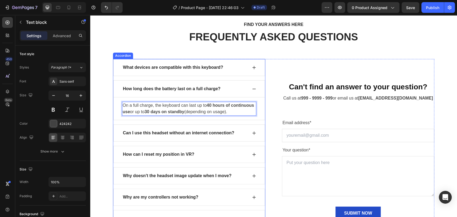
click at [140, 132] on p "Can I use this headset without an internet connection?" at bounding box center [178, 133] width 111 height 6
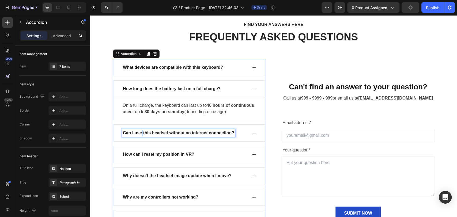
click at [139, 132] on p "Can I use this headset without an internet connection?" at bounding box center [178, 133] width 111 height 6
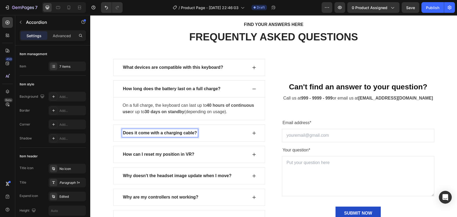
click at [253, 132] on icon at bounding box center [254, 133] width 4 height 4
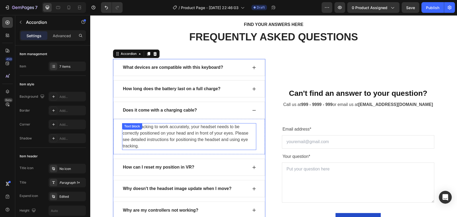
click at [135, 133] on p "For eye tracking to work accurately, your headset needs to be correctly positio…" at bounding box center [189, 137] width 133 height 26
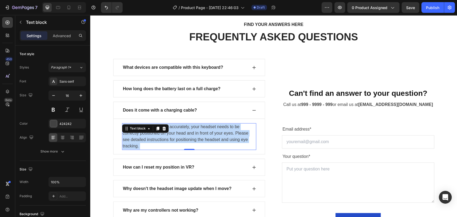
click at [161, 133] on p "For eye tracking to work accurately, your headset needs to be correctly positio…" at bounding box center [189, 137] width 133 height 26
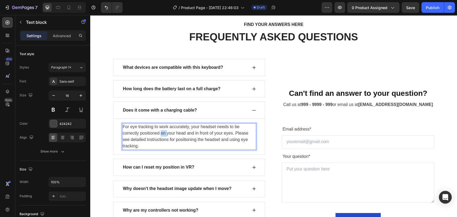
click at [161, 133] on p "For eye tracking to work accurately, your headset needs to be correctly positio…" at bounding box center [189, 137] width 133 height 26
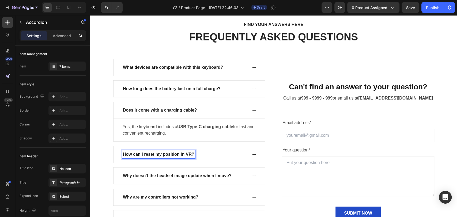
click at [148, 156] on p "How can I reset my position in VR?" at bounding box center [159, 154] width 72 height 6
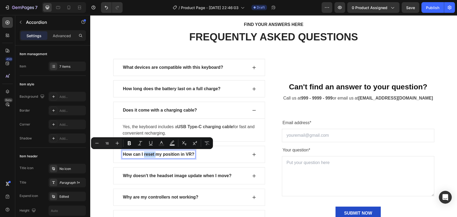
click at [150, 155] on p "How can I reset my position in VR?" at bounding box center [159, 154] width 72 height 6
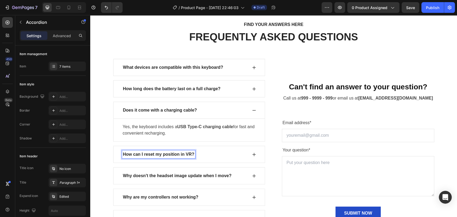
click at [150, 155] on p "How can I reset my position in VR?" at bounding box center [159, 154] width 72 height 6
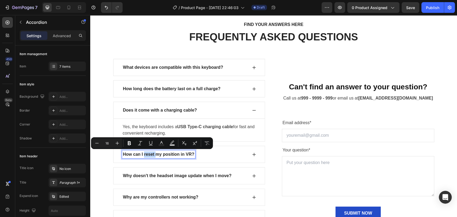
click at [150, 154] on p "How can I reset my position in VR?" at bounding box center [159, 154] width 72 height 6
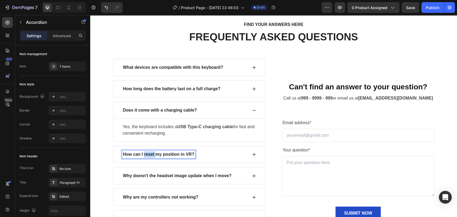
click at [150, 154] on p "How can I reset my position in VR?" at bounding box center [159, 154] width 72 height 6
click at [252, 151] on div "Is it foldable or just slim and portable?" at bounding box center [189, 154] width 152 height 17
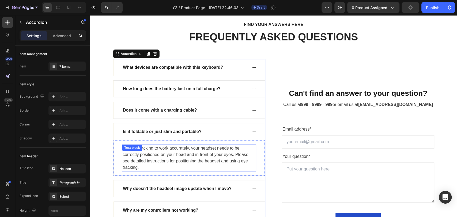
click at [130, 155] on p "For eye tracking to work accurately, your headset needs to be correctly positio…" at bounding box center [189, 158] width 133 height 26
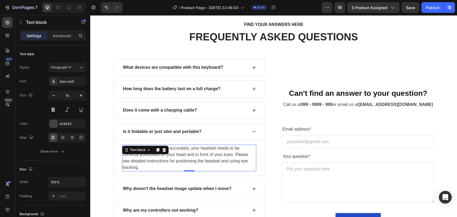
click at [131, 156] on p "For eye tracking to work accurately, your headset needs to be correctly positio…" at bounding box center [189, 158] width 133 height 26
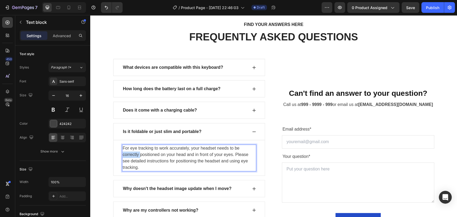
click at [131, 156] on p "For eye tracking to work accurately, your headset needs to be correctly positio…" at bounding box center [189, 158] width 133 height 26
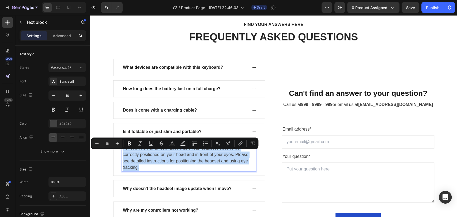
click at [131, 156] on p "For eye tracking to work accurately, your headset needs to be correctly positio…" at bounding box center [189, 158] width 133 height 26
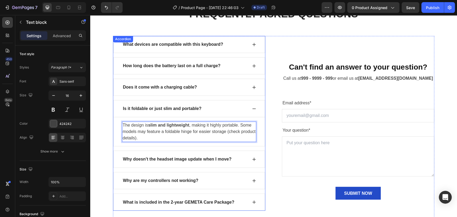
scroll to position [1922, 0]
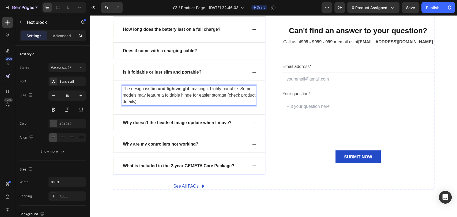
click at [145, 122] on p "Why doesn't the headset image update when I move?" at bounding box center [177, 123] width 109 height 6
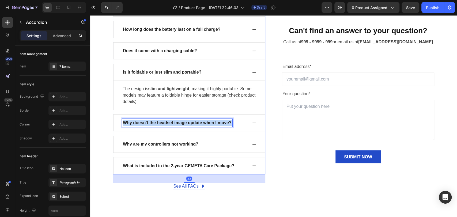
click at [145, 122] on p "Why doesn't the headset image update when I move?" at bounding box center [177, 123] width 109 height 6
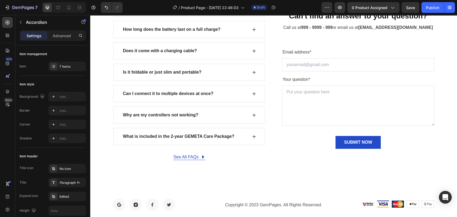
click at [253, 96] on icon at bounding box center [254, 93] width 3 height 3
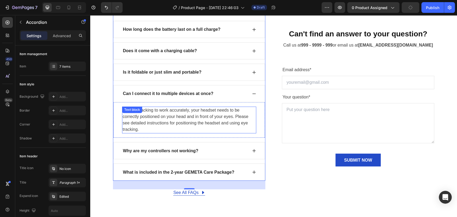
click at [147, 115] on p "For eye tracking to work accurately, your headset needs to be correctly positio…" at bounding box center [189, 120] width 133 height 26
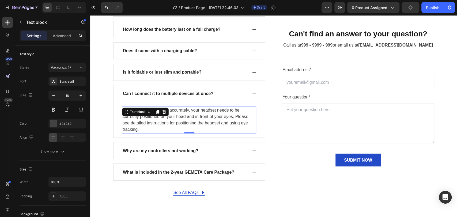
click at [147, 115] on div "Text block" at bounding box center [145, 112] width 47 height 9
click at [148, 120] on p "For eye tracking to work accurately, your headset needs to be correctly positio…" at bounding box center [189, 120] width 133 height 26
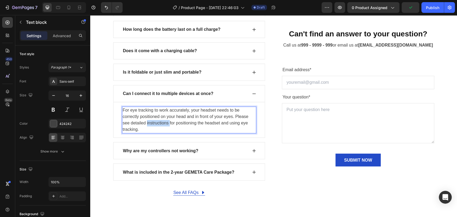
click at [148, 120] on p "For eye tracking to work accurately, your headset needs to be correctly positio…" at bounding box center [189, 120] width 133 height 26
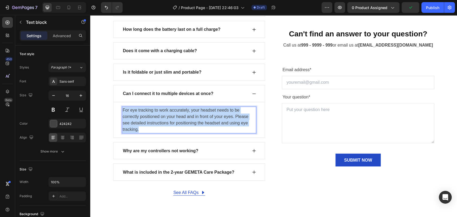
click at [148, 120] on p "For eye tracking to work accurately, your headset needs to be correctly positio…" at bounding box center [189, 120] width 133 height 26
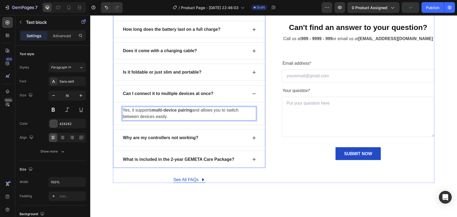
click at [171, 137] on p "Why are my controllers not working?" at bounding box center [161, 138] width 76 height 6
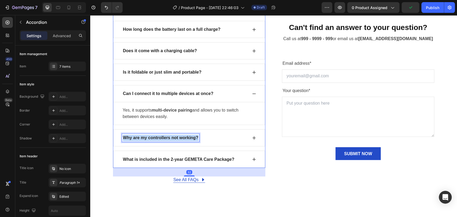
click at [168, 136] on p "Why are my controllers not working?" at bounding box center [161, 138] width 76 height 6
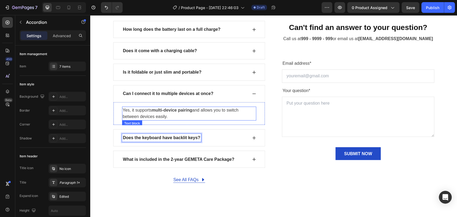
click at [252, 138] on icon at bounding box center [254, 138] width 4 height 4
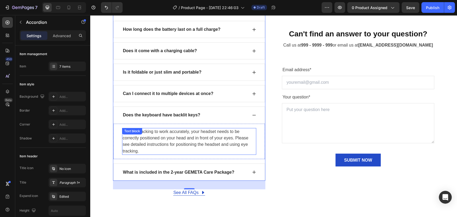
click at [157, 138] on p "For eye tracking to work accurately, your headset needs to be correctly positio…" at bounding box center [189, 142] width 133 height 26
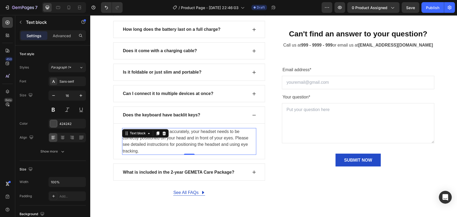
click at [157, 138] on p "For eye tracking to work accurately, your headset needs to be correctly positio…" at bounding box center [189, 142] width 133 height 26
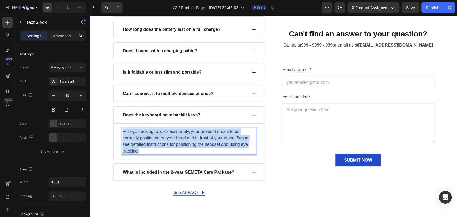
click at [156, 138] on p "For eye tracking to work accurately, your headset needs to be correctly positio…" at bounding box center [189, 142] width 133 height 26
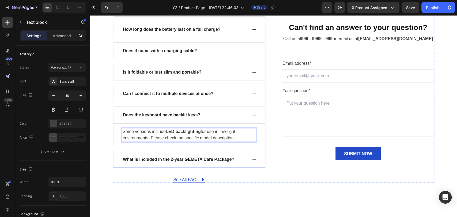
click at [194, 160] on p "What is included in the 2-year GEMETA Care Package?" at bounding box center [178, 159] width 111 height 6
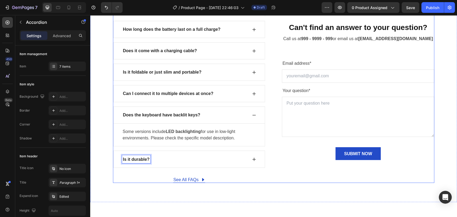
click at [253, 158] on icon at bounding box center [254, 159] width 3 height 3
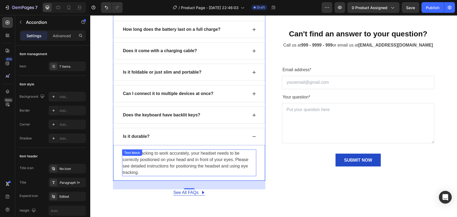
click at [186, 157] on p "For eye tracking to work accurately, your headset needs to be correctly positio…" at bounding box center [189, 163] width 133 height 26
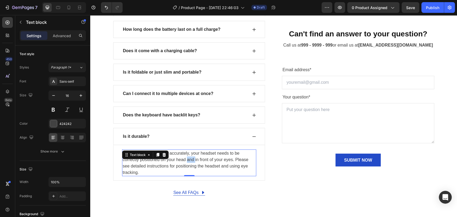
click at [186, 157] on p "For eye tracking to work accurately, your headset needs to be correctly positio…" at bounding box center [189, 163] width 133 height 26
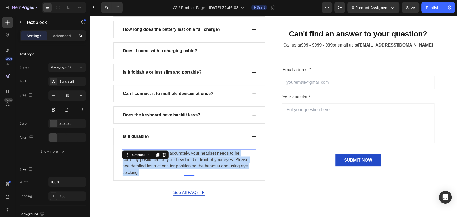
click at [186, 157] on p "For eye tracking to work accurately, your headset needs to be correctly positio…" at bounding box center [189, 163] width 133 height 26
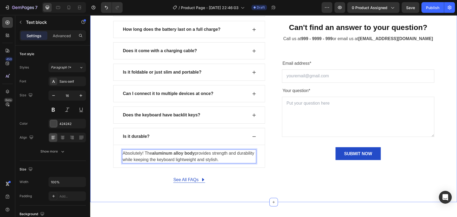
click at [294, 172] on div "Can't find an answer to your question? Heading Call us at 999 - 9999 - 999 or e…" at bounding box center [358, 91] width 152 height 184
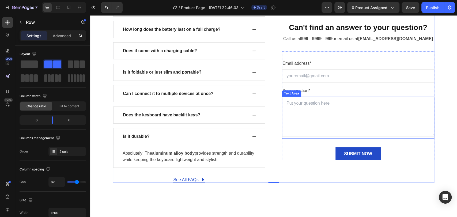
scroll to position [1892, 0]
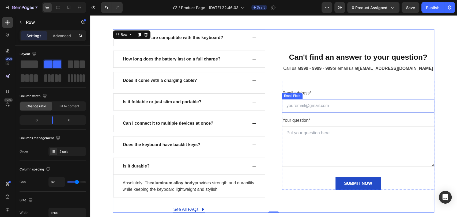
click at [312, 104] on input "email" at bounding box center [358, 105] width 152 height 13
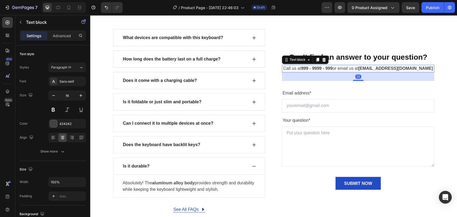
click at [350, 69] on p "Call us at 999 - 9999 - 999 or email us at support@gempages.net" at bounding box center [358, 68] width 151 height 6
click at [350, 70] on p "Call us at 999 - 9999 - 999 or email us at support@gempages.net" at bounding box center [358, 68] width 151 height 6
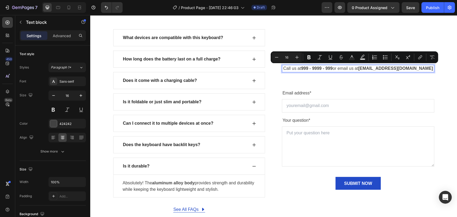
click at [347, 66] on p "Call us at 999 - 9999 - 999 or email us at support@gempages.net" at bounding box center [358, 68] width 151 height 6
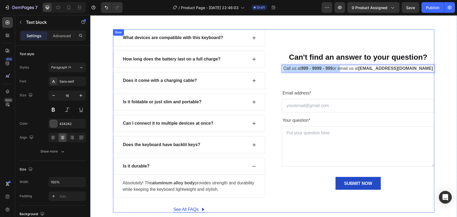
drag, startPoint x: 349, startPoint y: 68, endPoint x: 285, endPoint y: 73, distance: 63.8
click at [285, 73] on div "Can't find an answer to your question? Heading Call us at 999 - 9999 - 999 or e…" at bounding box center [358, 121] width 152 height 184
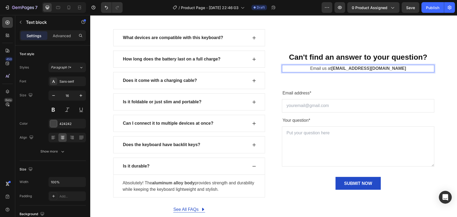
click at [349, 67] on strong "support@gempages.net" at bounding box center [369, 68] width 75 height 5
click at [344, 67] on strong "support@gempages.net" at bounding box center [369, 68] width 75 height 5
drag, startPoint x: 344, startPoint y: 67, endPoint x: 400, endPoint y: 70, distance: 56.1
click at [400, 70] on p "Email us at support@gempages.net" at bounding box center [358, 68] width 151 height 6
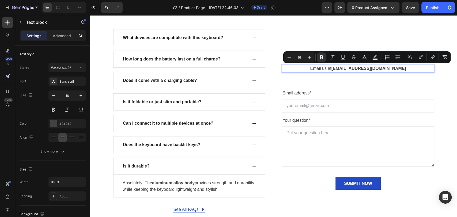
click at [369, 71] on p "Email us at support@gempages.net" at bounding box center [358, 68] width 151 height 6
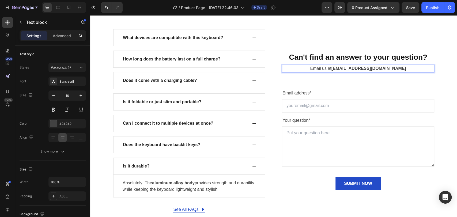
click at [368, 69] on strong "support@gempages.net" at bounding box center [369, 68] width 75 height 5
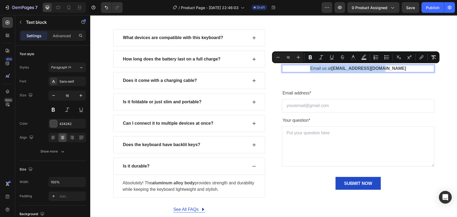
click at [355, 69] on strong "support@gempages.net" at bounding box center [369, 68] width 75 height 5
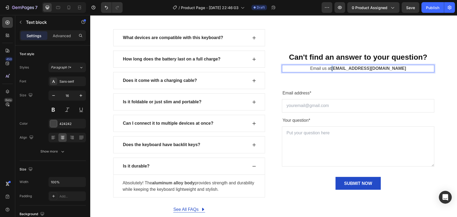
click at [344, 68] on strong "support@gempages.net" at bounding box center [369, 68] width 75 height 5
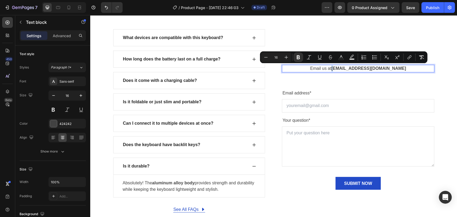
click at [344, 68] on strong "support@gempages.net" at bounding box center [369, 68] width 75 height 5
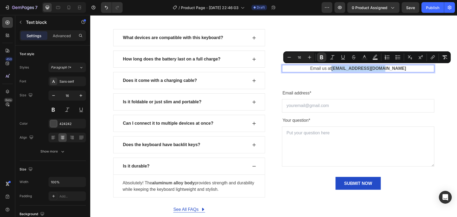
drag, startPoint x: 344, startPoint y: 68, endPoint x: 390, endPoint y: 70, distance: 46.1
click at [390, 70] on p "Email us at support@gempages.net" at bounding box center [358, 68] width 151 height 6
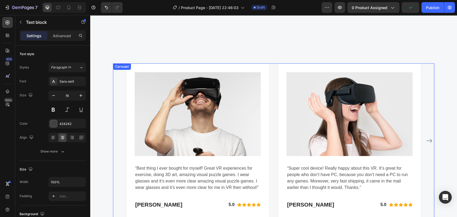
scroll to position [1352, 0]
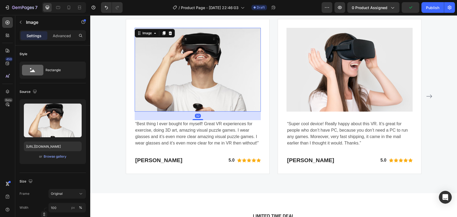
click at [202, 47] on img at bounding box center [198, 70] width 126 height 84
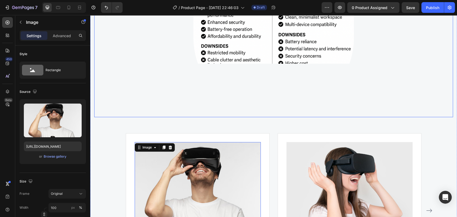
scroll to position [1293, 0]
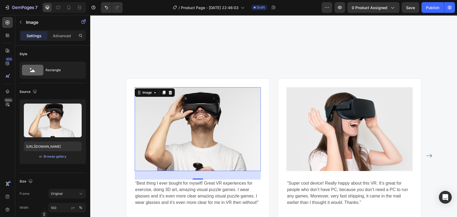
click at [199, 105] on img at bounding box center [198, 129] width 126 height 84
click at [171, 94] on div "Image" at bounding box center [155, 92] width 40 height 9
click at [169, 93] on icon at bounding box center [170, 93] width 4 height 4
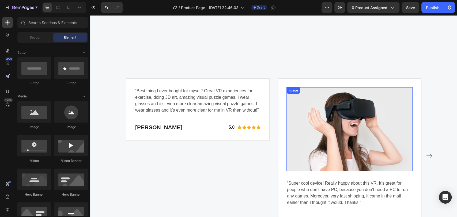
click at [406, 93] on img at bounding box center [350, 129] width 126 height 84
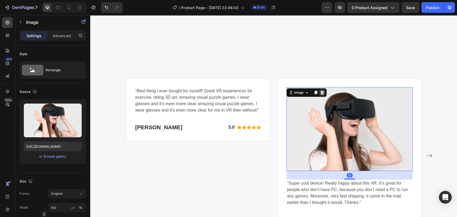
click at [322, 92] on div at bounding box center [322, 93] width 6 height 6
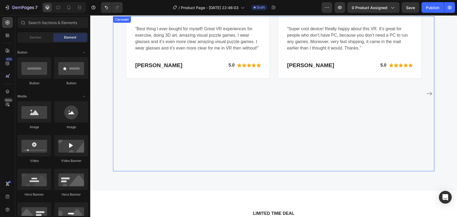
scroll to position [1322, 0]
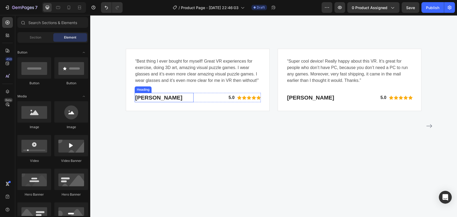
click at [184, 99] on p "[PERSON_NAME]" at bounding box center [164, 98] width 58 height 9
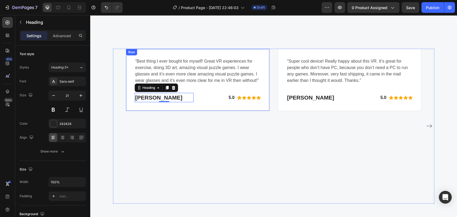
click at [137, 50] on div "“Best thing I ever bought for myself! Great VR experiences for exercise, doing …" at bounding box center [198, 80] width 144 height 63
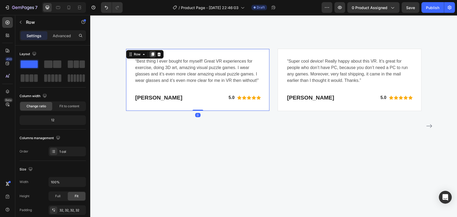
click at [151, 56] on icon at bounding box center [153, 54] width 4 height 4
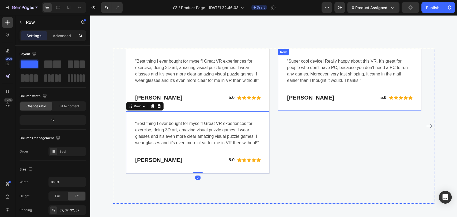
click at [299, 53] on div "“Super cool device! Really happy about this VR. It’s great for people who don’t…" at bounding box center [350, 80] width 144 height 63
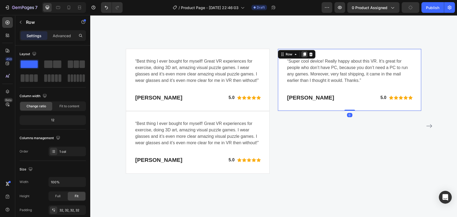
click at [303, 55] on icon at bounding box center [305, 54] width 4 height 4
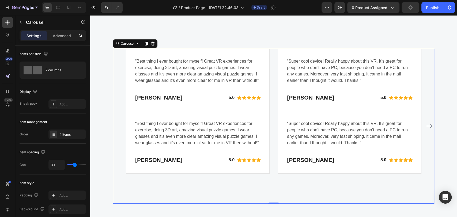
click at [314, 185] on div "“Super cool device! Really happy about this VR. It’s great for people who don’t…" at bounding box center [350, 126] width 144 height 155
click at [200, 115] on div "“Best thing I ever bought for myself! Great VR experiences for exercise, doing …" at bounding box center [198, 142] width 144 height 63
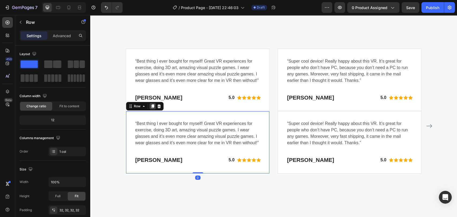
click at [151, 107] on icon at bounding box center [153, 106] width 4 height 4
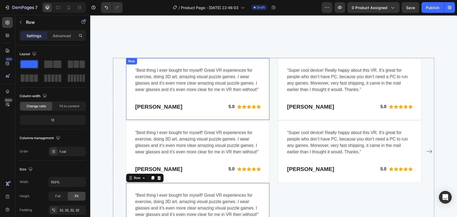
scroll to position [1312, 0]
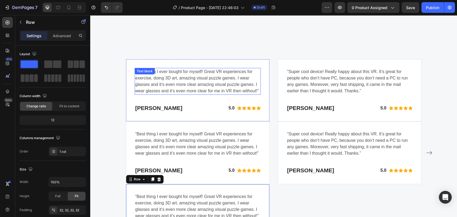
click at [154, 79] on p "“Best thing I ever bought for myself! Great VR experiences for exercise, doing …" at bounding box center [197, 82] width 125 height 26
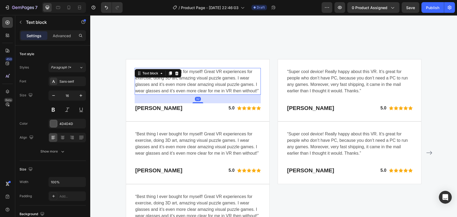
click at [154, 79] on p "“Best thing I ever bought for myself! Great VR experiences for exercise, doing …" at bounding box center [197, 82] width 125 height 26
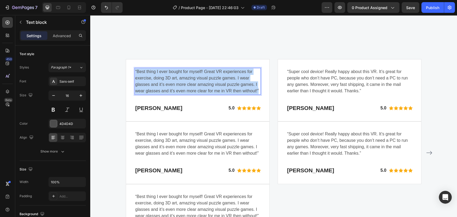
click at [154, 79] on p "“Best thing I ever bought for myself! Great VR experiences for exercise, doing …" at bounding box center [197, 82] width 125 height 26
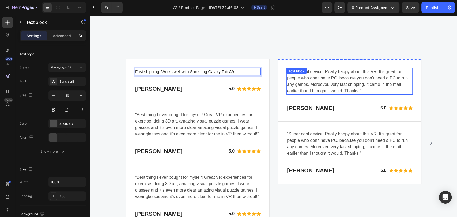
click at [308, 75] on div "“Super cool device! Really happy about this VR. It’s great for people who don’t…" at bounding box center [350, 81] width 126 height 27
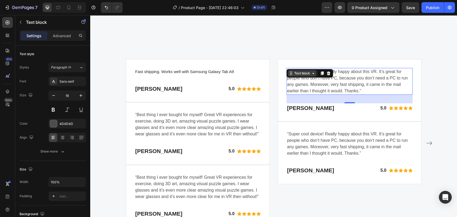
click at [308, 75] on div "Text block" at bounding box center [302, 73] width 18 height 5
click at [307, 76] on div "Text block" at bounding box center [302, 73] width 29 height 6
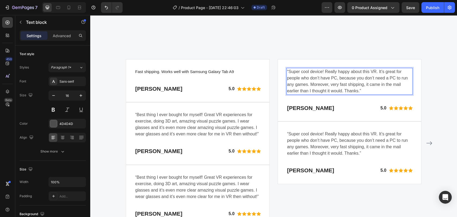
click at [335, 85] on p "“Super cool device! Really happy about this VR. It’s great for people who don’t…" at bounding box center [349, 82] width 125 height 26
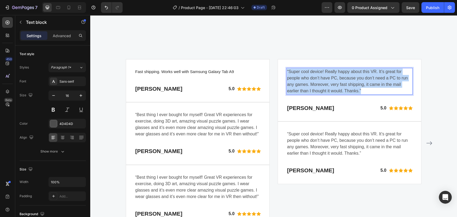
click at [335, 86] on p "“Super cool device! Really happy about this VR. It’s great for people who don’t…" at bounding box center [349, 82] width 125 height 26
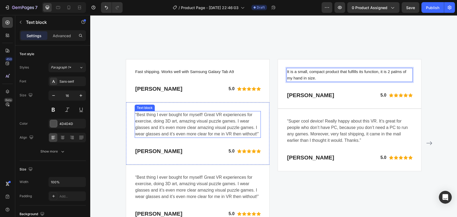
click at [166, 114] on p "“Best thing I ever bought for myself! Great VR experiences for exercise, doing …" at bounding box center [197, 125] width 125 height 26
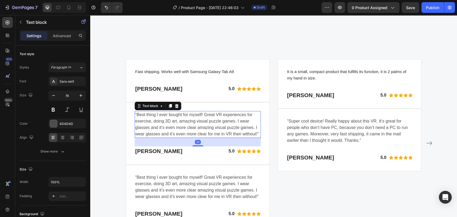
click at [166, 114] on p "“Best thing I ever bought for myself! Great VR experiences for exercise, doing …" at bounding box center [197, 125] width 125 height 26
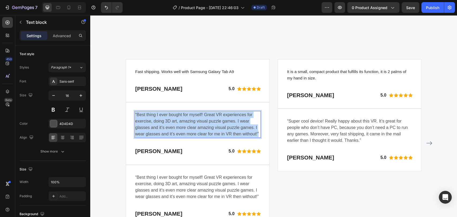
click at [166, 114] on p "“Best thing I ever bought for myself! Great VR experiences for exercise, doing …" at bounding box center [197, 125] width 125 height 26
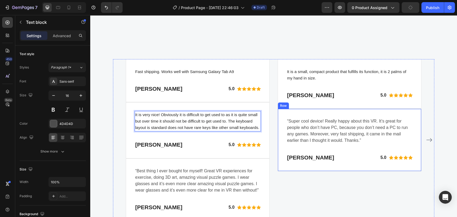
click at [311, 121] on p "“Super cool device! Really happy about this VR. It’s great for people who don’t…" at bounding box center [349, 131] width 125 height 26
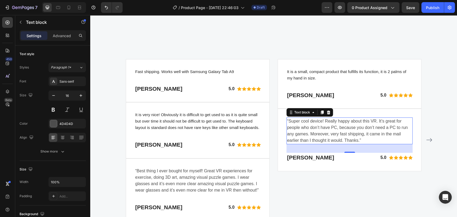
click at [311, 122] on p "“Super cool device! Really happy about this VR. It’s great for people who don’t…" at bounding box center [349, 131] width 125 height 26
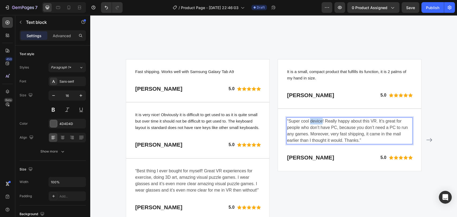
click at [311, 122] on p "“Super cool device! Really happy about this VR. It’s great for people who don’t…" at bounding box center [349, 131] width 125 height 26
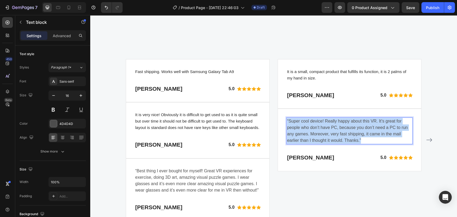
click at [311, 122] on p "“Super cool device! Really happy about this VR. It’s great for people who don’t…" at bounding box center [349, 131] width 125 height 26
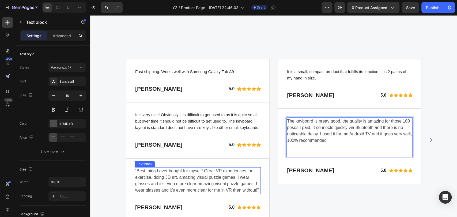
click at [158, 178] on p "“Best thing I ever bought for myself! Great VR experiences for exercise, doing …" at bounding box center [197, 181] width 125 height 26
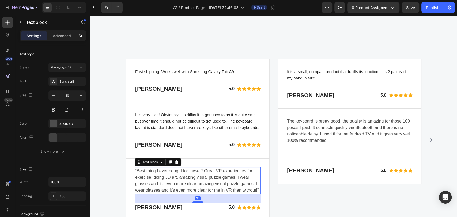
click at [158, 178] on p "“Best thing I ever bought for myself! Great VR experiences for exercise, doing …" at bounding box center [197, 181] width 125 height 26
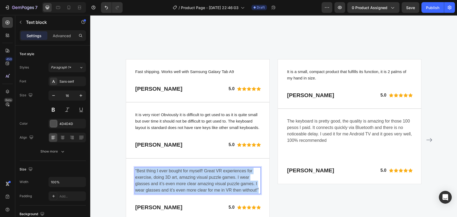
click at [158, 178] on p "“Best thing I ever bought for myself! Great VR experiences for exercise, doing …" at bounding box center [197, 181] width 125 height 26
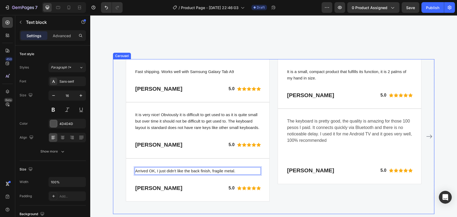
click at [349, 192] on div "It is a small, compact product that fulfills its function, it is 2 palms of my …" at bounding box center [350, 136] width 144 height 155
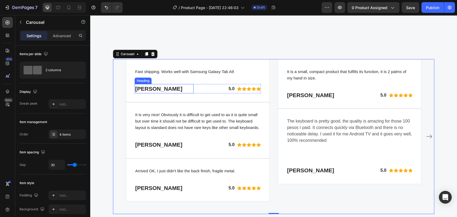
click at [154, 85] on p "[PERSON_NAME]" at bounding box center [164, 89] width 58 height 9
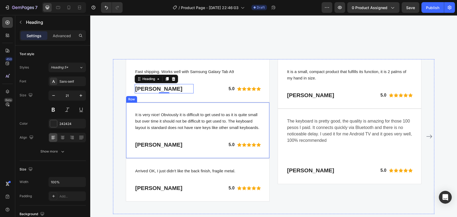
click at [140, 146] on p "[PERSON_NAME]" at bounding box center [164, 145] width 58 height 9
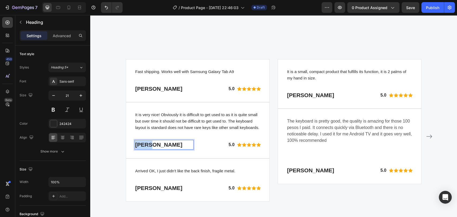
click at [140, 146] on p "[PERSON_NAME]" at bounding box center [164, 145] width 58 height 9
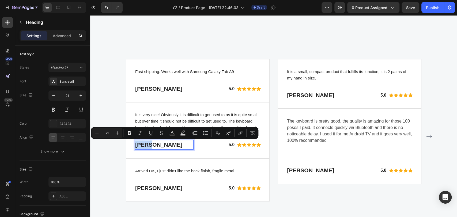
click at [140, 146] on p "[PERSON_NAME]" at bounding box center [164, 145] width 58 height 9
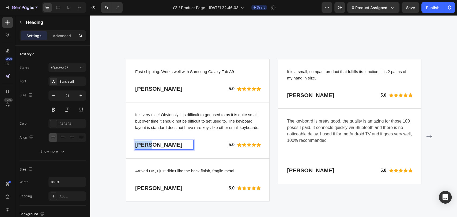
click at [140, 146] on p "[PERSON_NAME]" at bounding box center [164, 145] width 58 height 9
click at [306, 170] on p "[PERSON_NAME]" at bounding box center [316, 170] width 58 height 9
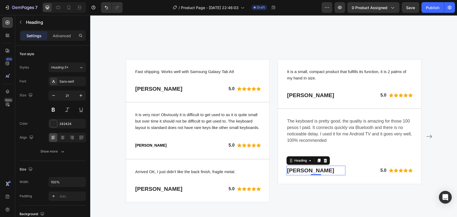
click at [306, 170] on p "[PERSON_NAME]" at bounding box center [316, 170] width 58 height 9
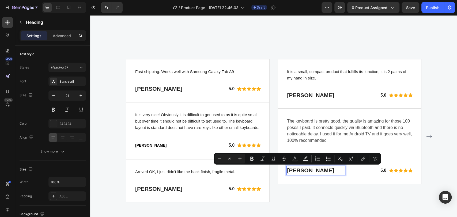
click at [306, 170] on p "[PERSON_NAME]" at bounding box center [316, 170] width 58 height 9
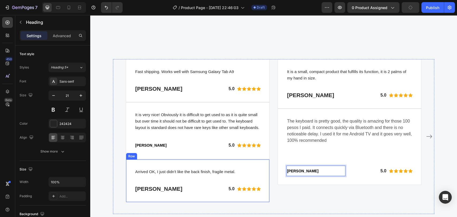
click at [153, 187] on p "[PERSON_NAME]" at bounding box center [164, 189] width 58 height 9
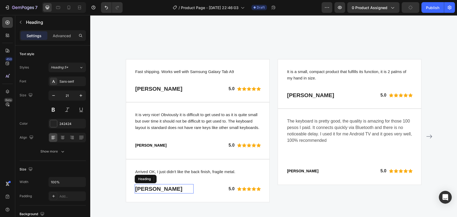
click at [153, 187] on p "[PERSON_NAME]" at bounding box center [164, 189] width 58 height 9
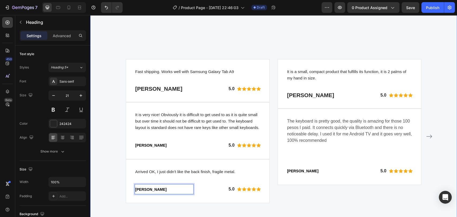
click at [356, 46] on div "WHY CHOOSE US Text block Image Heading Fast shipping. Works well with Samsung G…" at bounding box center [273, 16] width 359 height 395
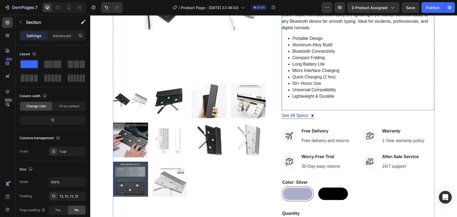
scroll to position [144, 0]
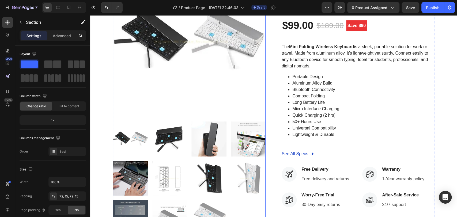
scroll to position [89, 0]
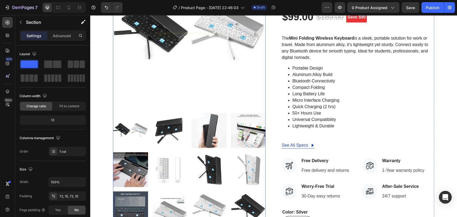
click at [166, 128] on img at bounding box center [169, 130] width 35 height 35
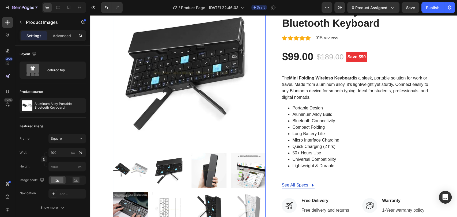
scroll to position [59, 0]
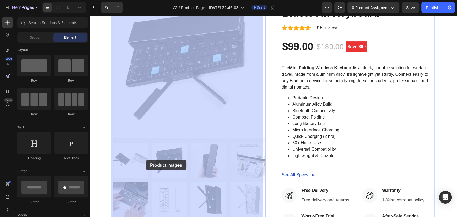
drag, startPoint x: 167, startPoint y: 159, endPoint x: 207, endPoint y: 114, distance: 60.4
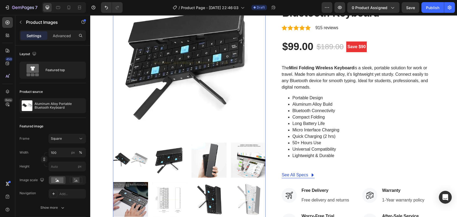
click at [132, 161] on img at bounding box center [130, 160] width 35 height 35
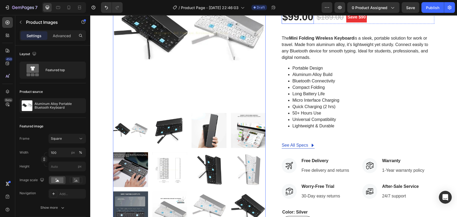
scroll to position [0, 0]
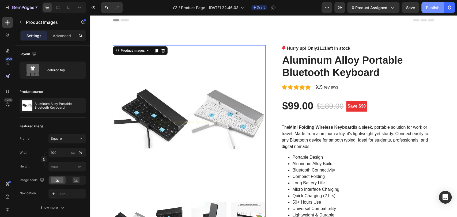
click at [435, 4] on button "Publish" at bounding box center [433, 7] width 23 height 11
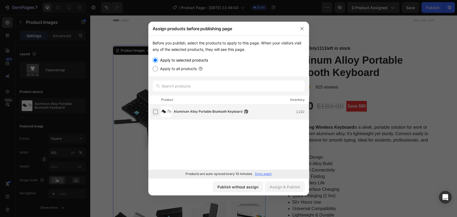
click at [155, 111] on label at bounding box center [156, 112] width 4 height 4
click at [296, 186] on div "Assign & Publish" at bounding box center [285, 187] width 31 height 6
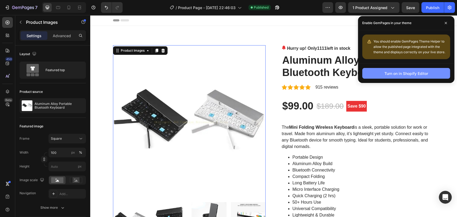
click at [403, 71] on div "Turn on in Shopify Editor" at bounding box center [407, 74] width 44 height 6
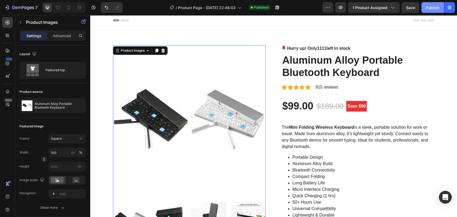
click at [440, 9] on button "Publish" at bounding box center [433, 7] width 23 height 11
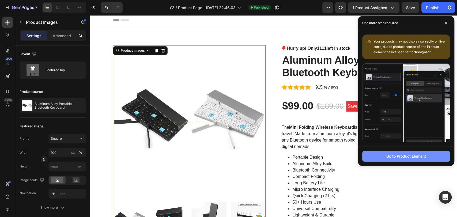
click at [411, 155] on div "Go to Product Element" at bounding box center [407, 157] width 40 height 6
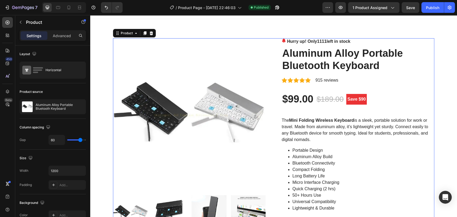
scroll to position [11, 0]
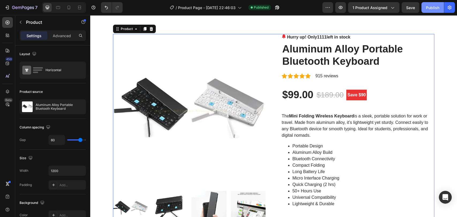
click at [434, 7] on div "Publish" at bounding box center [432, 8] width 13 height 6
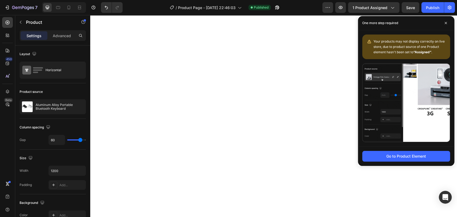
scroll to position [2012, 0]
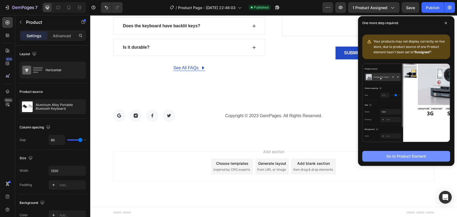
click at [398, 157] on div "Go to Product Element" at bounding box center [407, 157] width 40 height 6
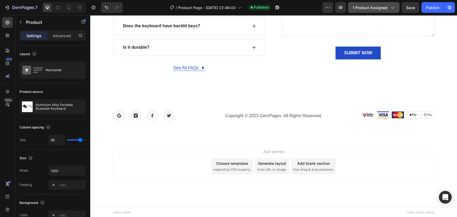
click at [366, 9] on span "1 product assigned" at bounding box center [370, 8] width 35 height 6
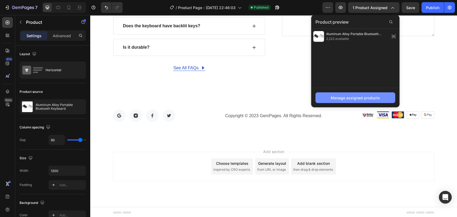
click at [357, 95] on div "Manage assigned products" at bounding box center [355, 98] width 49 height 6
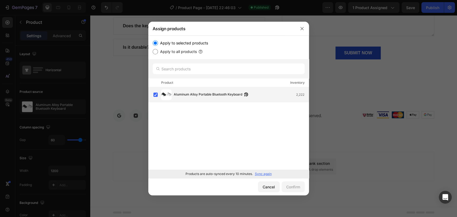
click at [195, 88] on div "Aluminum Alloy Portable Bluetooth Keyboard 2,222" at bounding box center [228, 94] width 161 height 15
click at [199, 99] on div "Will be assigned to template applying to all products" at bounding box center [213, 98] width 78 height 5
click at [302, 29] on icon "button" at bounding box center [302, 29] width 4 height 4
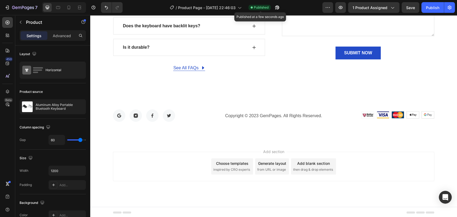
click at [262, 8] on span "Published" at bounding box center [261, 7] width 15 height 5
click at [259, 8] on span "Published" at bounding box center [261, 7] width 15 height 5
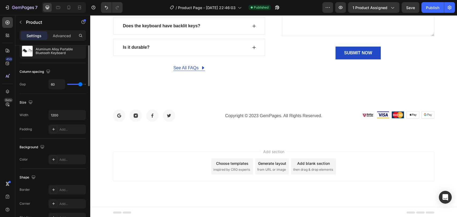
scroll to position [0, 0]
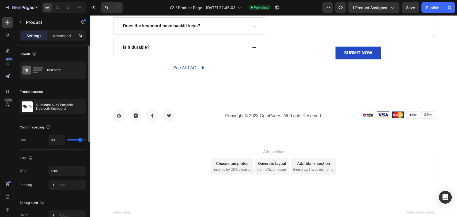
click at [35, 92] on div "Product source" at bounding box center [31, 92] width 23 height 5
click at [6, 33] on icon at bounding box center [7, 35] width 5 height 5
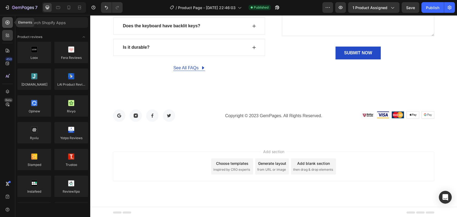
click at [9, 21] on icon at bounding box center [7, 22] width 5 height 5
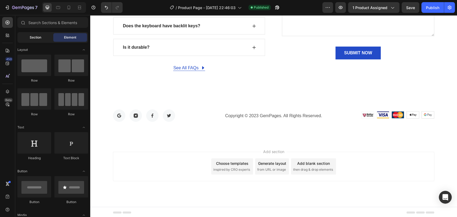
click at [39, 38] on span "Section" at bounding box center [36, 37] width 12 height 5
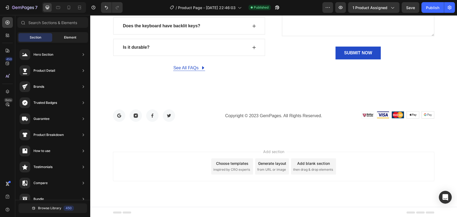
click at [65, 38] on span "Element" at bounding box center [70, 37] width 12 height 5
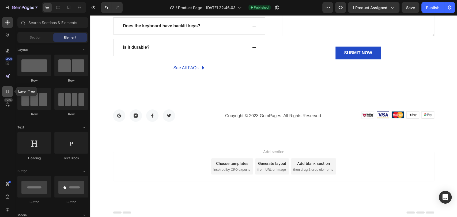
click at [10, 94] on icon at bounding box center [7, 91] width 5 height 5
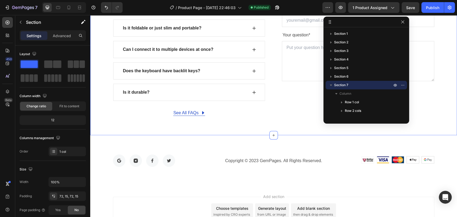
scroll to position [1952, 0]
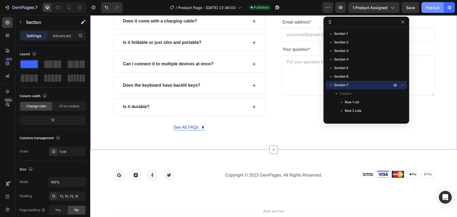
click at [438, 6] on div "Publish" at bounding box center [432, 8] width 13 height 6
click at [403, 22] on icon "button" at bounding box center [402, 21] width 3 height 3
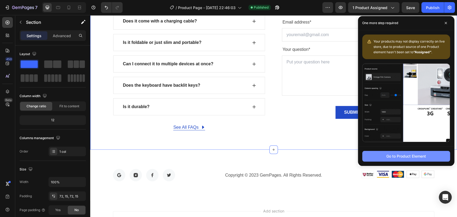
click at [402, 158] on div "Go to Product Element" at bounding box center [407, 157] width 40 height 6
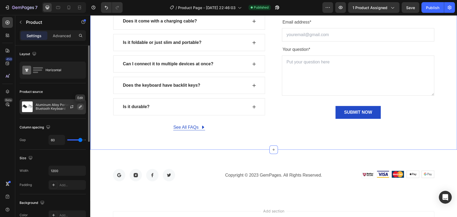
click at [81, 106] on icon "button" at bounding box center [80, 107] width 4 height 4
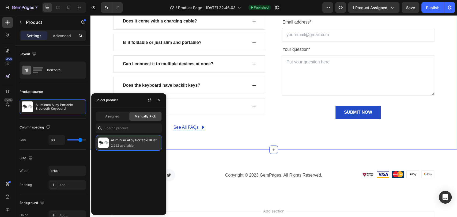
click at [124, 140] on p "Aluminum Alloy Portable Bluetooth Keyboard" at bounding box center [135, 140] width 49 height 5
click at [114, 110] on div "Assigned Manually Pick Aluminum Alloy Portable Bluetooth Keyboard 2,222 availab…" at bounding box center [128, 161] width 75 height 108
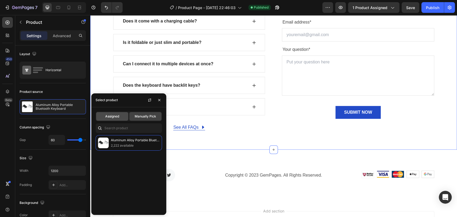
click at [115, 117] on span "Assigned" at bounding box center [112, 116] width 14 height 5
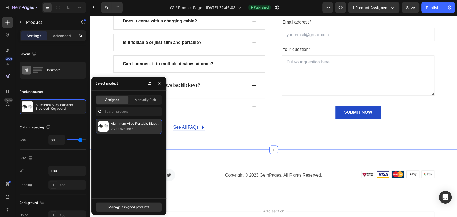
click at [123, 124] on p "Aluminum Alloy Portable Bluetooth Keyboard" at bounding box center [135, 123] width 49 height 5
click at [138, 208] on div "Manage assigned products" at bounding box center [129, 207] width 41 height 5
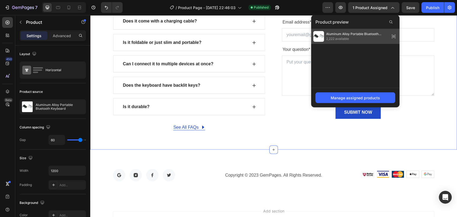
click at [396, 35] on icon at bounding box center [394, 37] width 8 height 8
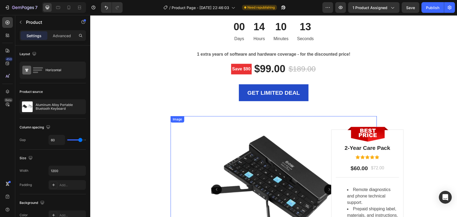
scroll to position [1543, 0]
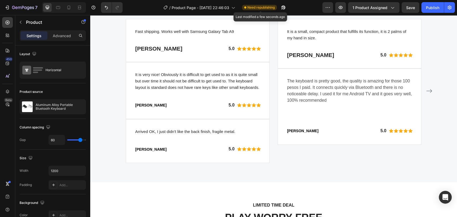
click at [264, 6] on span "Need republishing" at bounding box center [261, 7] width 27 height 5
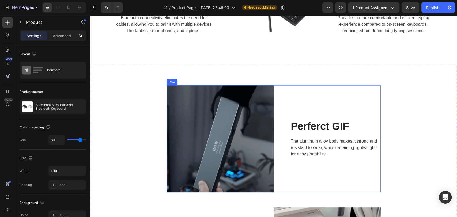
scroll to position [656, 0]
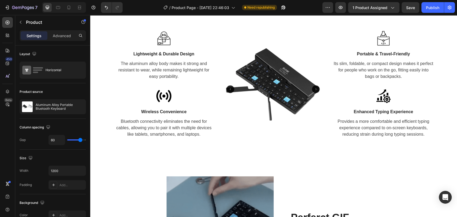
click at [433, 0] on div "7 / Product Page - [DATE] 22:46:03 Need republishing Preview 1 product assigned…" at bounding box center [228, 7] width 457 height 15
click at [433, 6] on div "Publish" at bounding box center [432, 8] width 13 height 6
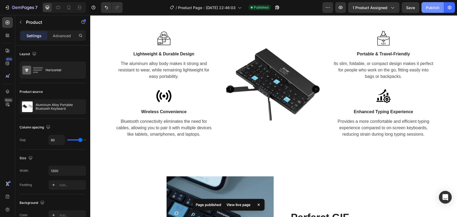
click at [430, 9] on div "Publish" at bounding box center [432, 8] width 13 height 6
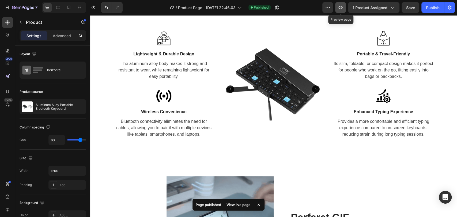
click at [342, 6] on icon "button" at bounding box center [340, 7] width 5 height 5
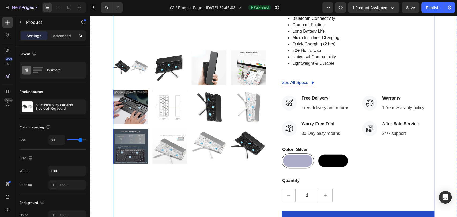
scroll to position [327, 0]
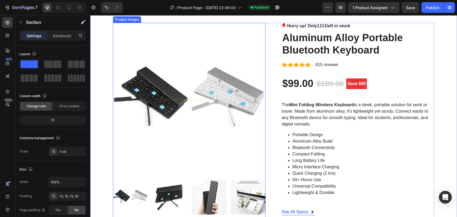
scroll to position [0, 0]
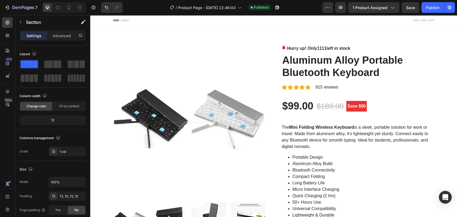
click at [122, 20] on icon at bounding box center [125, 20] width 9 height 2
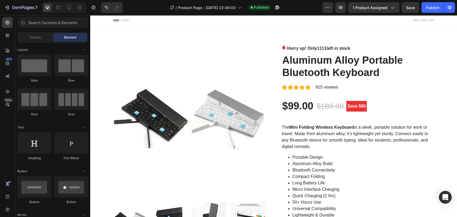
click at [113, 21] on icon at bounding box center [116, 20] width 6 height 2
click at [121, 21] on icon at bounding box center [125, 20] width 9 height 2
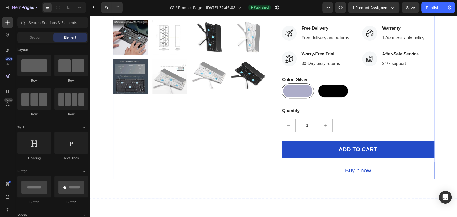
scroll to position [387, 0]
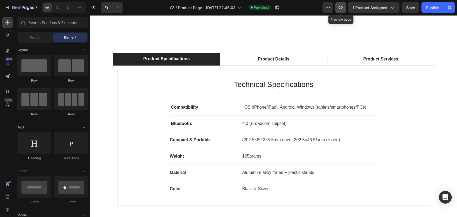
click at [338, 8] on button "button" at bounding box center [340, 7] width 11 height 11
click at [360, 8] on span "1 product assigned" at bounding box center [370, 8] width 35 height 6
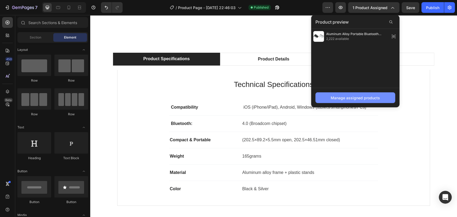
click at [344, 99] on div "Manage assigned products" at bounding box center [355, 98] width 49 height 6
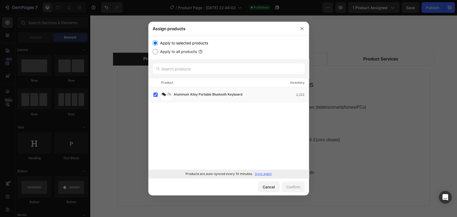
click at [156, 53] on input "Apply to all products" at bounding box center [155, 51] width 5 height 5
radio input "true"
click at [294, 185] on div "Confirm" at bounding box center [293, 187] width 14 height 6
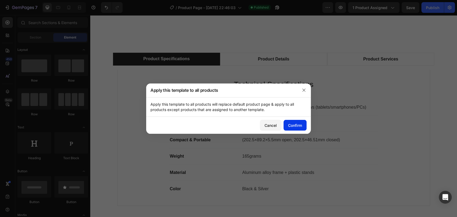
click at [292, 122] on button "Confirm" at bounding box center [295, 125] width 23 height 11
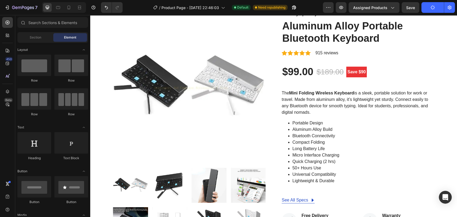
scroll to position [0, 0]
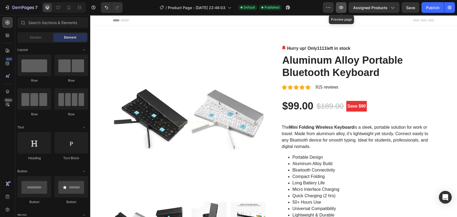
click at [342, 7] on icon "button" at bounding box center [341, 7] width 5 height 5
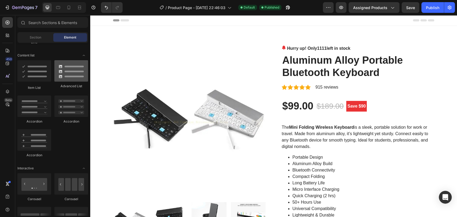
scroll to position [298, 0]
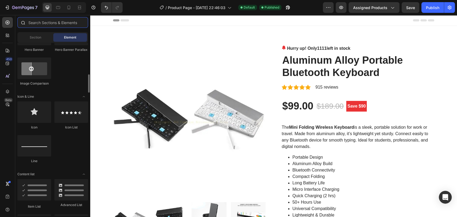
click at [50, 22] on input "text" at bounding box center [52, 22] width 71 height 11
click at [7, 32] on div at bounding box center [7, 35] width 11 height 11
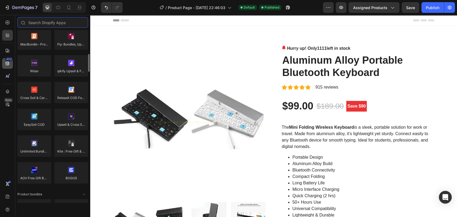
scroll to position [208, 0]
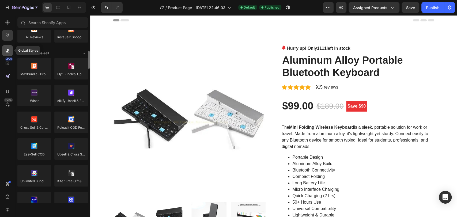
click at [7, 51] on icon at bounding box center [7, 50] width 5 height 5
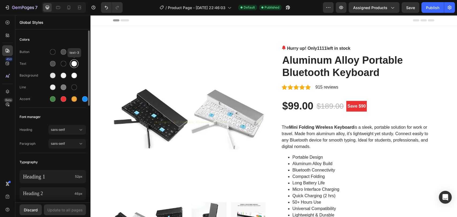
click at [71, 65] on div at bounding box center [74, 64] width 6 height 6
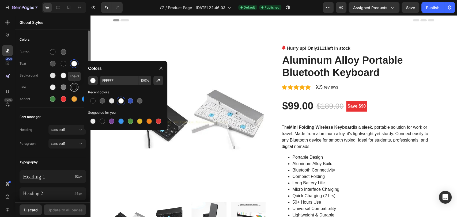
click at [75, 86] on div at bounding box center [75, 88] width 6 height 6
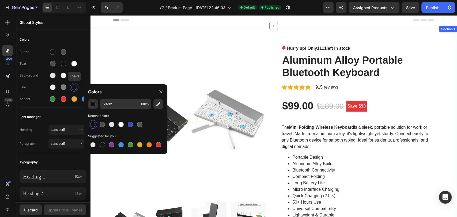
click at [138, 51] on img at bounding box center [189, 121] width 153 height 153
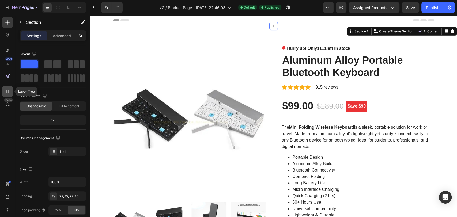
click at [8, 91] on icon at bounding box center [7, 91] width 5 height 5
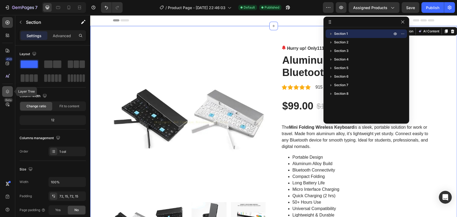
click at [8, 91] on icon at bounding box center [7, 91] width 5 height 5
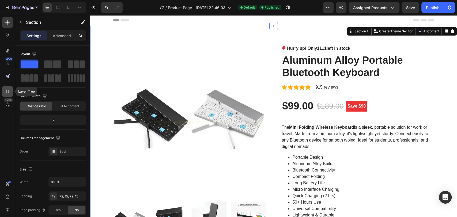
click at [8, 91] on icon at bounding box center [7, 91] width 5 height 5
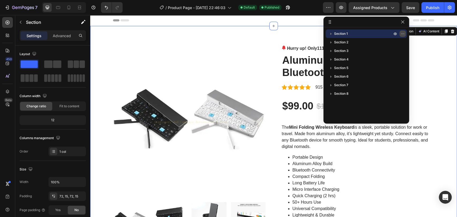
click at [406, 34] on button "button" at bounding box center [403, 34] width 6 height 6
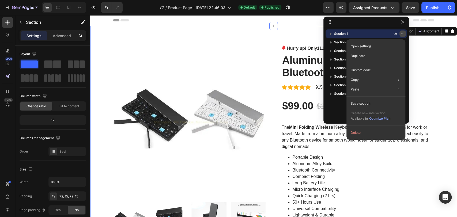
click at [406, 34] on button "button" at bounding box center [403, 34] width 6 height 6
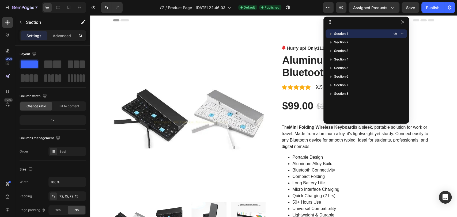
scroll to position [177, 0]
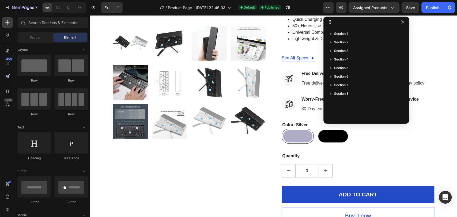
drag, startPoint x: 456, startPoint y: 44, endPoint x: 526, endPoint y: 28, distance: 72.1
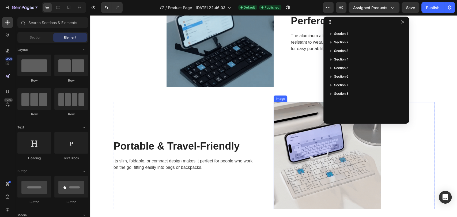
scroll to position [893, 0]
